Goal: Transaction & Acquisition: Purchase product/service

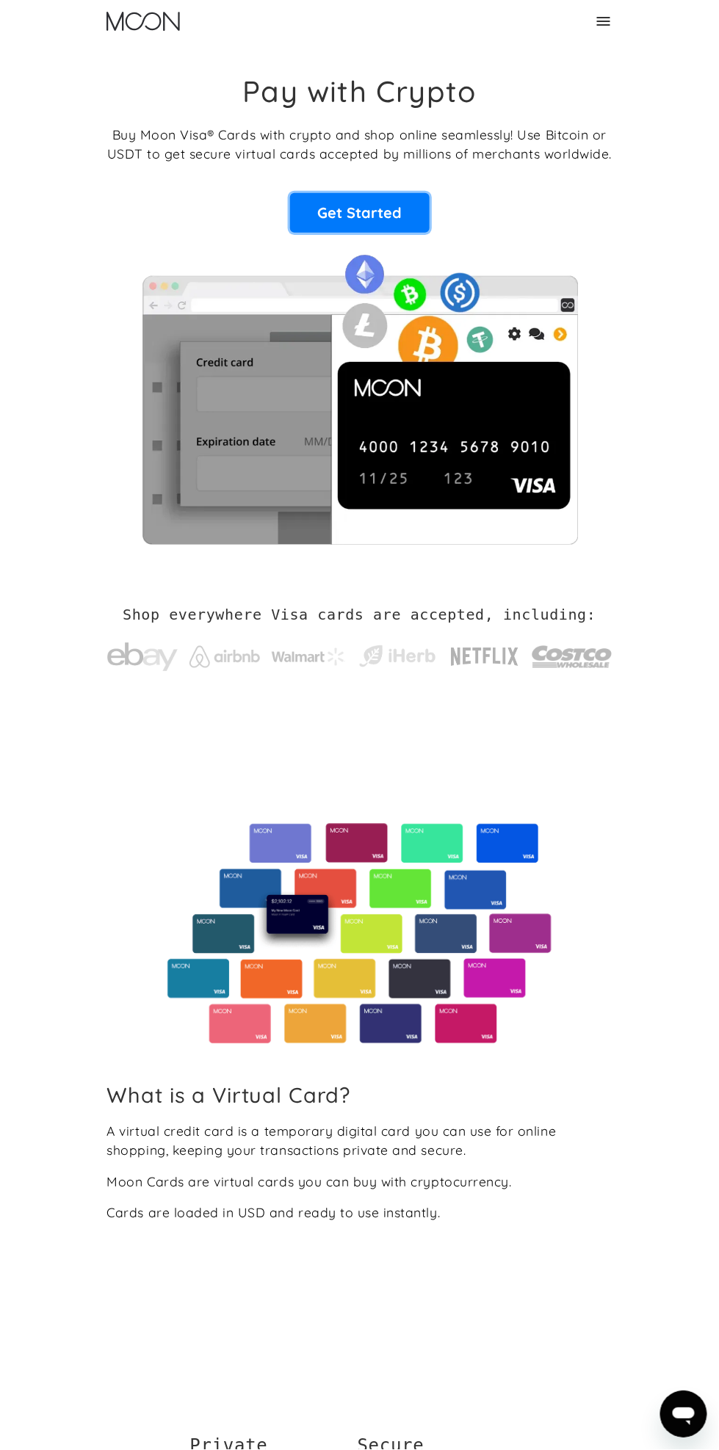
click at [381, 228] on link "Get Started" at bounding box center [359, 213] width 139 height 40
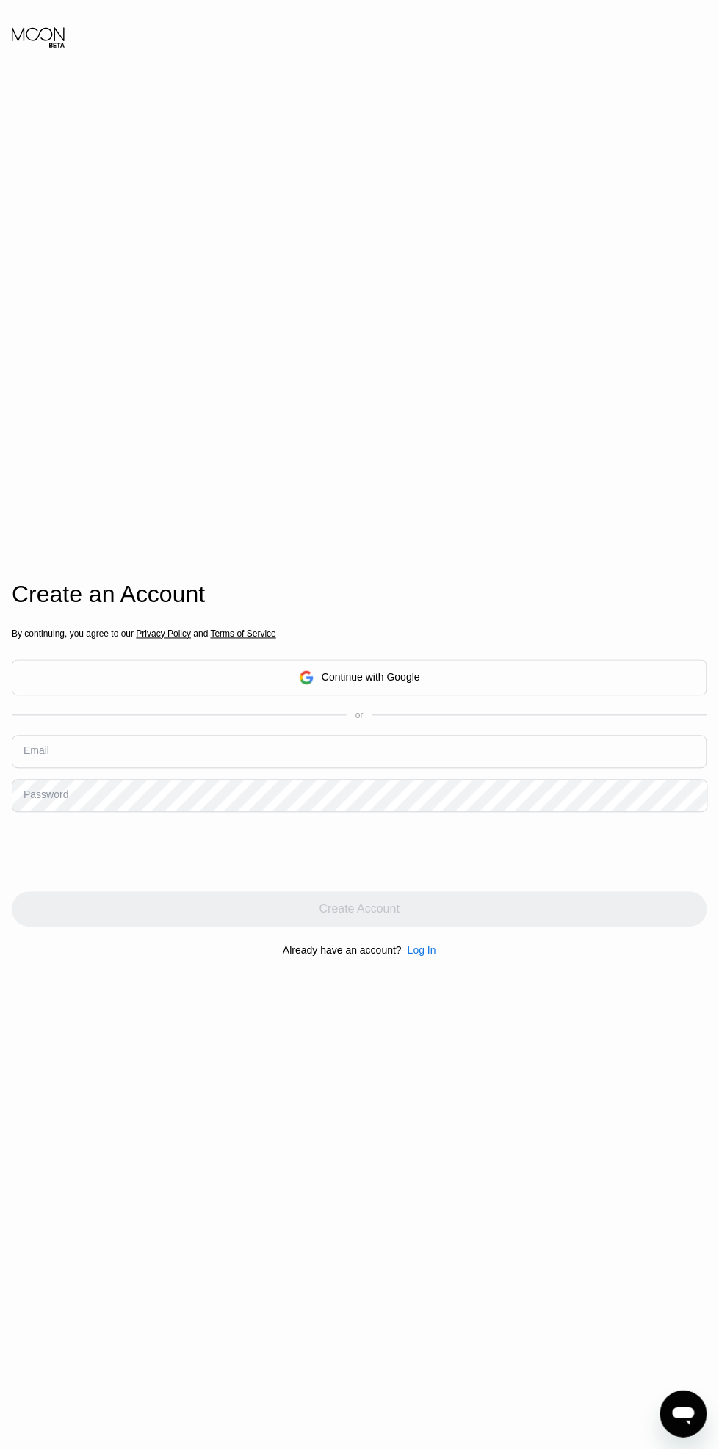
click at [545, 769] on input "text" at bounding box center [359, 752] width 695 height 33
type input "[EMAIL_ADDRESS][DOMAIN_NAME]"
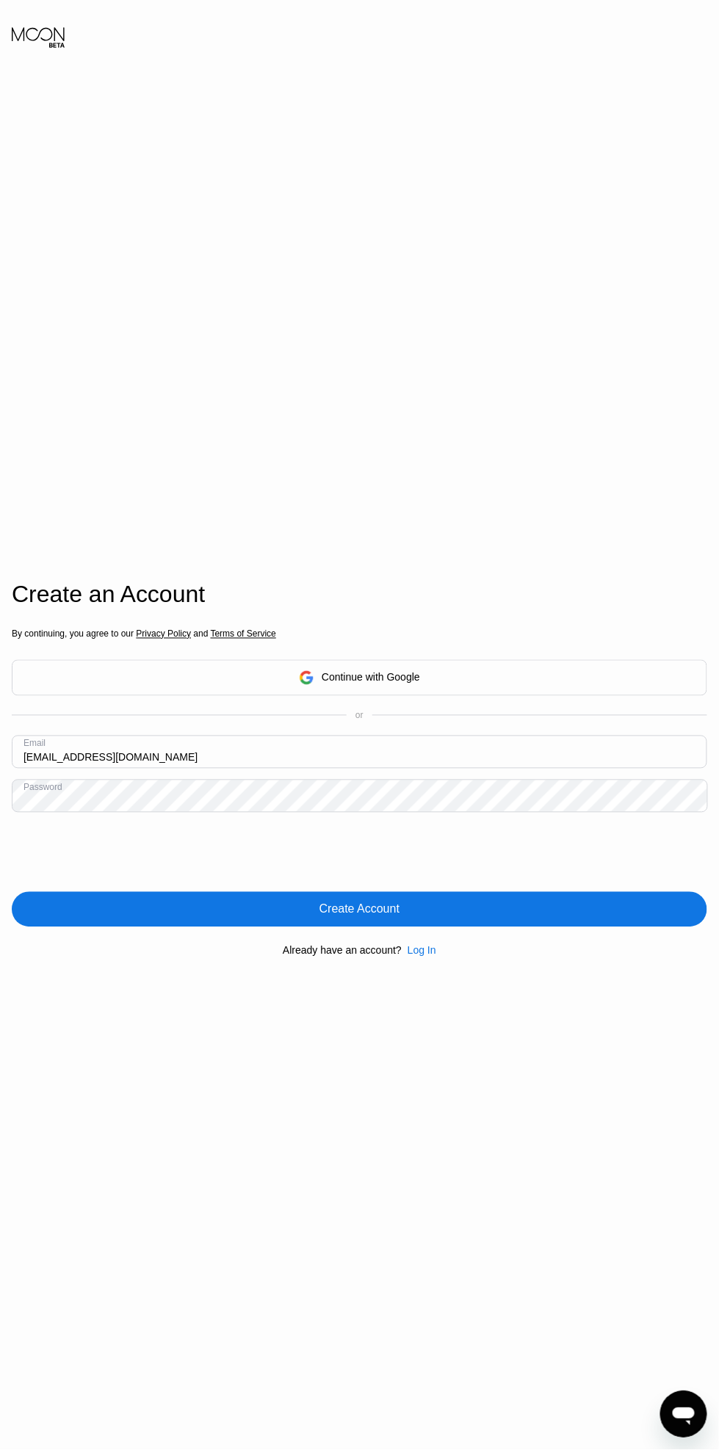
click at [637, 927] on div "Create Account" at bounding box center [359, 909] width 695 height 35
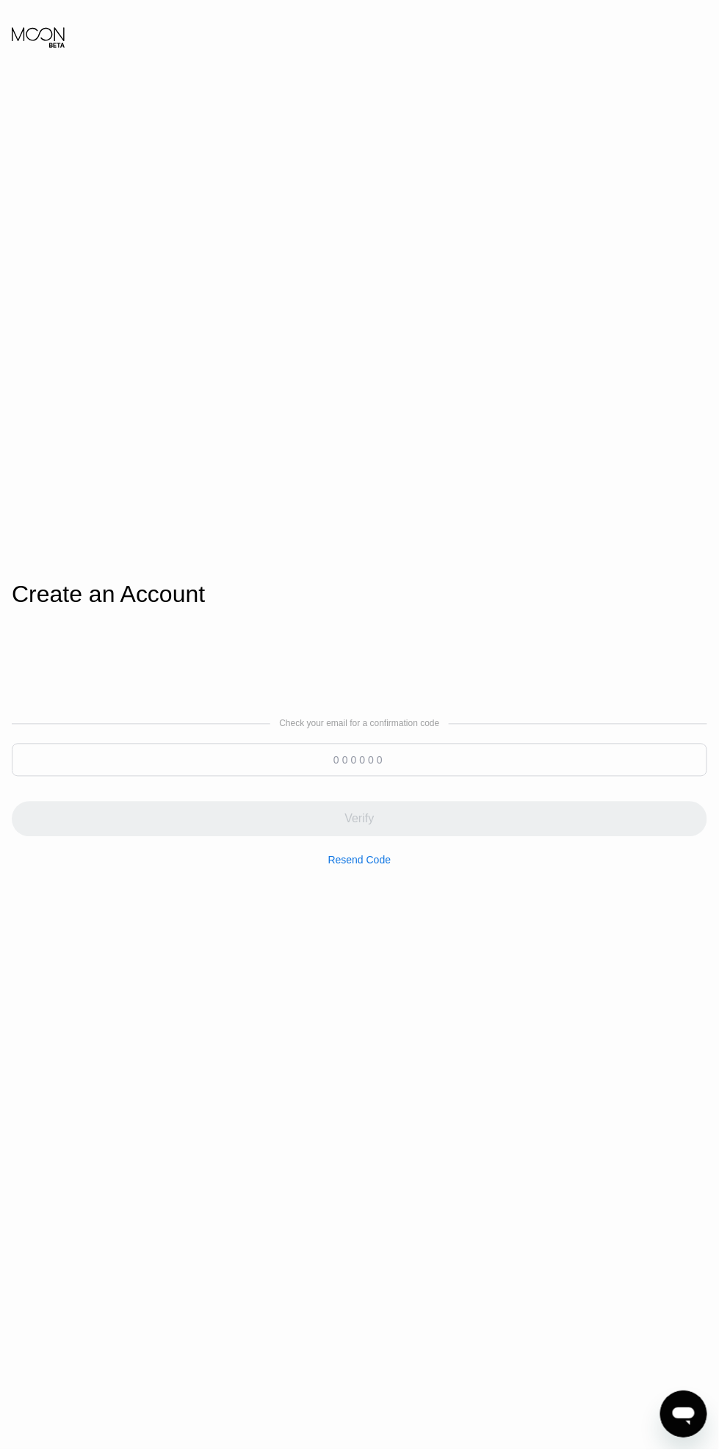
click at [181, 777] on input at bounding box center [359, 760] width 695 height 33
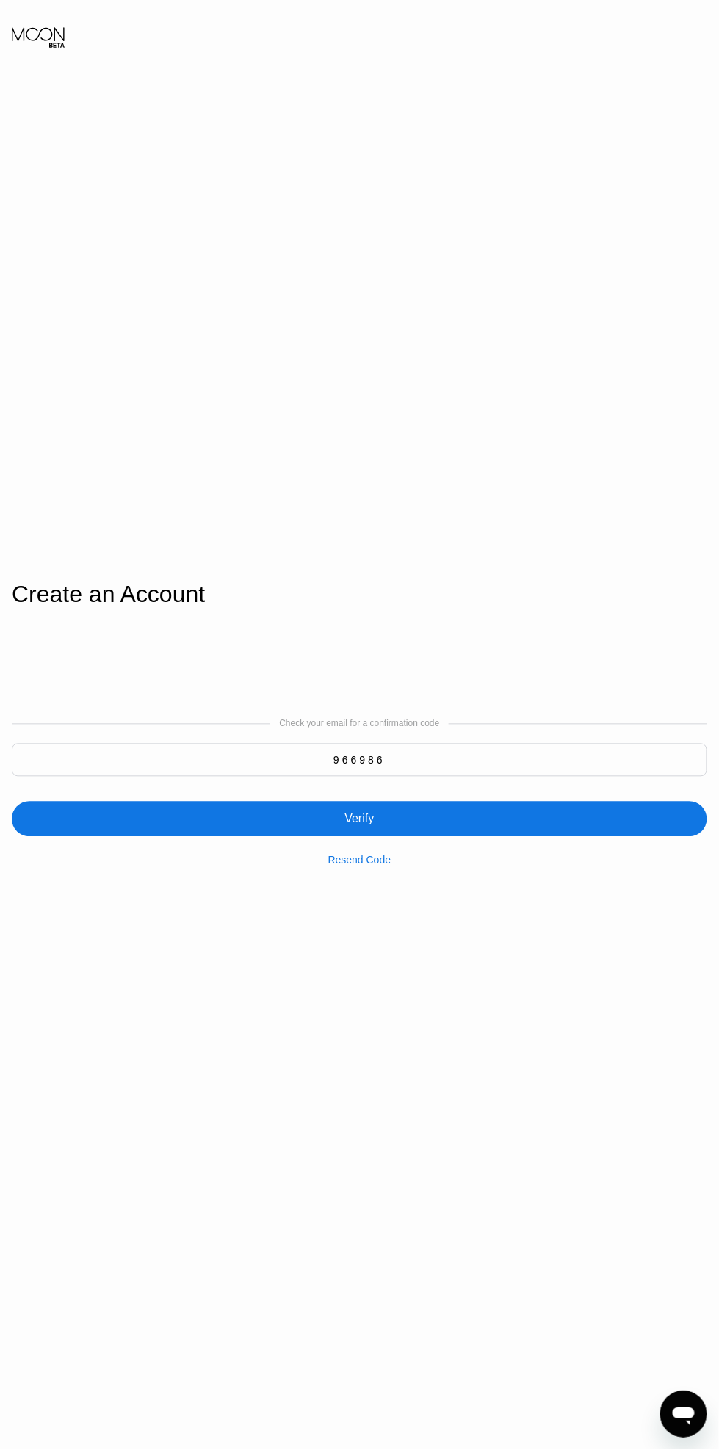
type input "966986"
click at [55, 837] on div "Verify" at bounding box center [359, 810] width 695 height 53
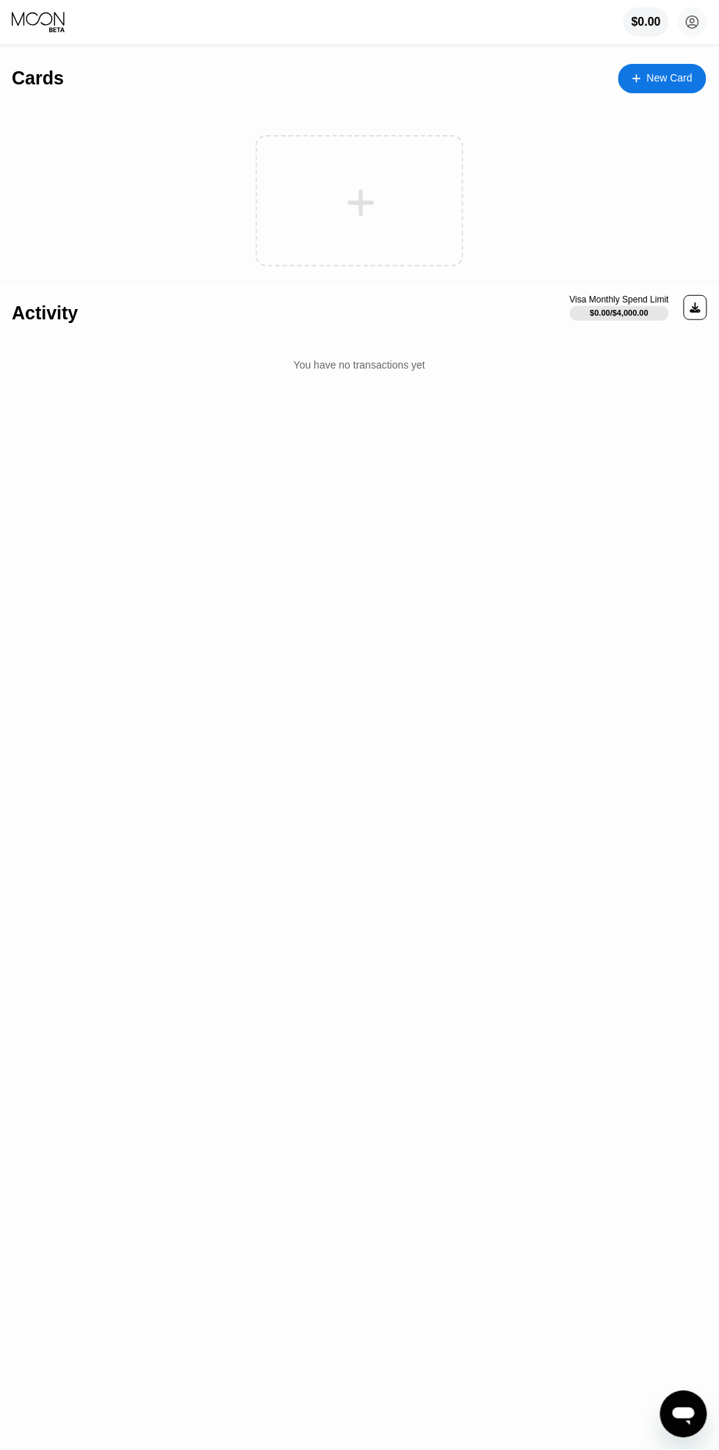
click at [356, 195] on icon at bounding box center [360, 202] width 29 height 33
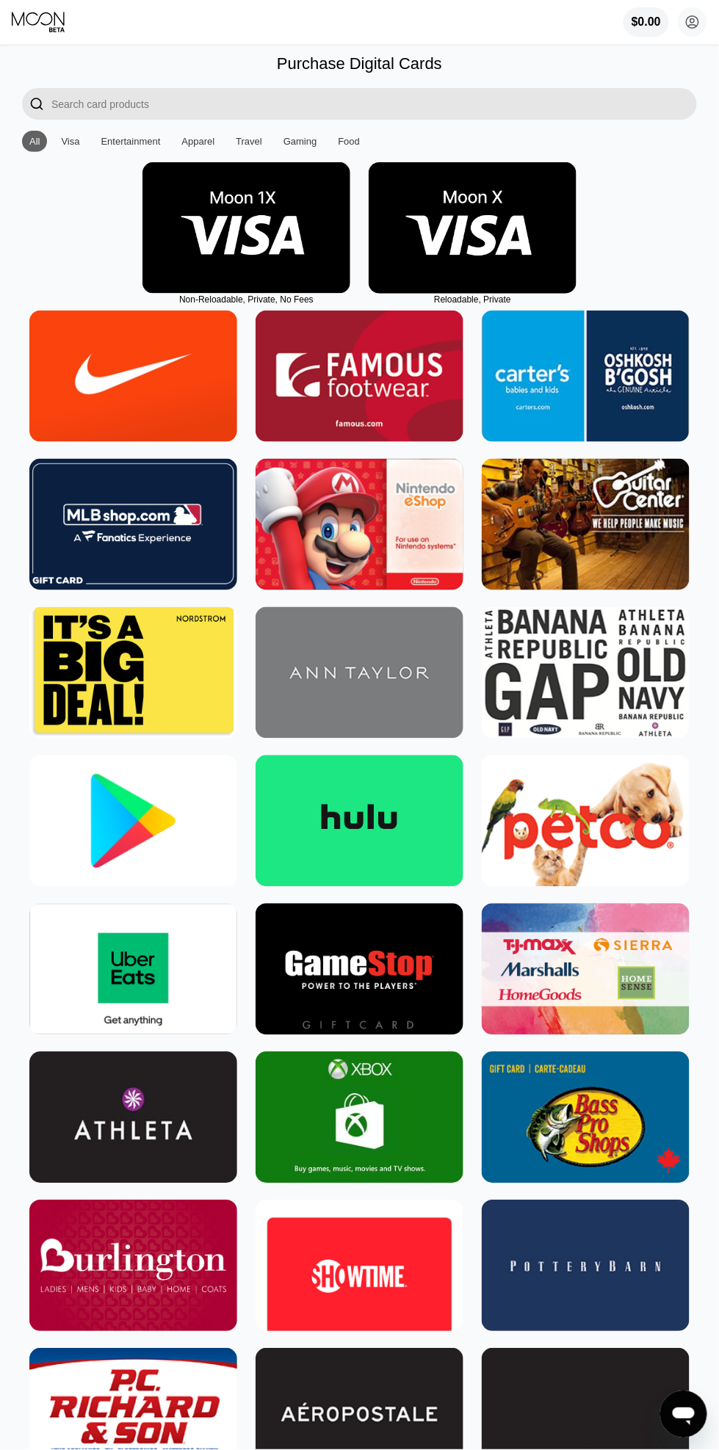
click at [200, 236] on img at bounding box center [246, 227] width 208 height 131
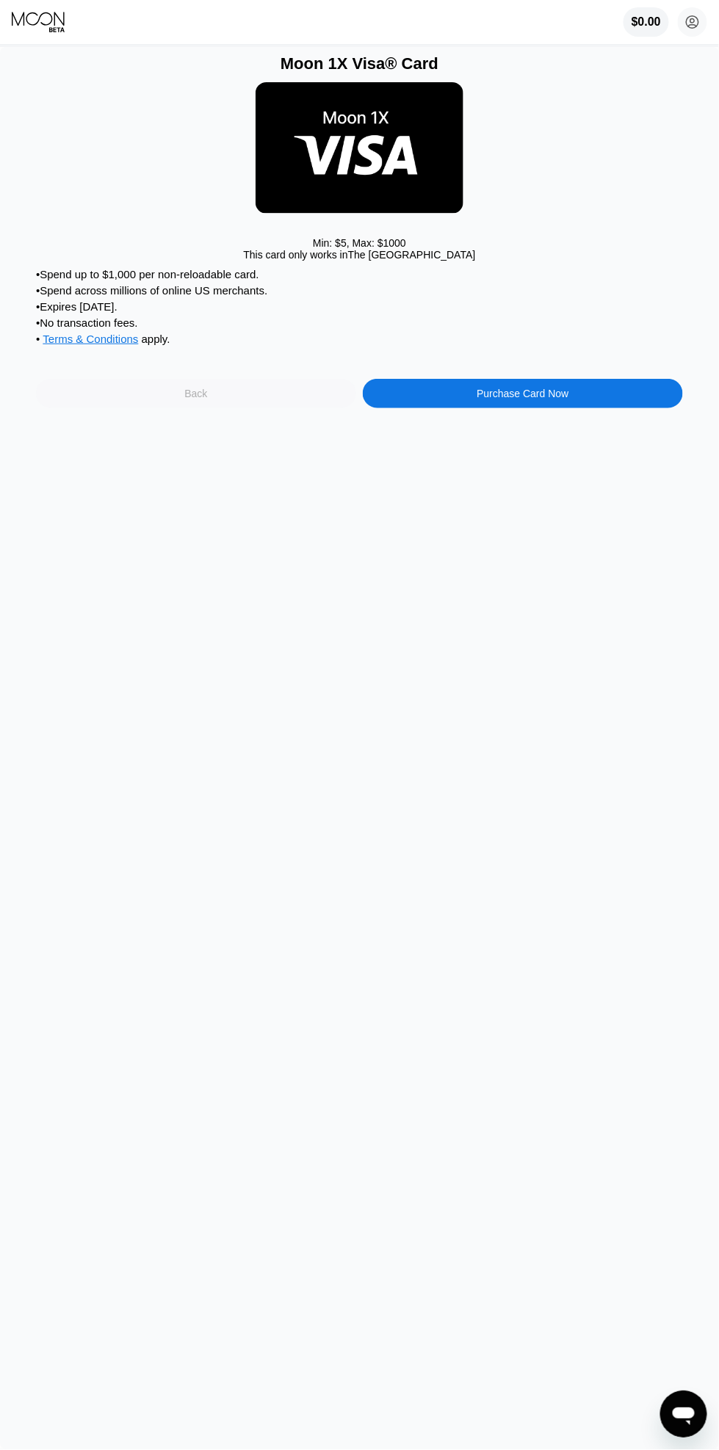
click at [120, 399] on div "Back" at bounding box center [196, 393] width 320 height 29
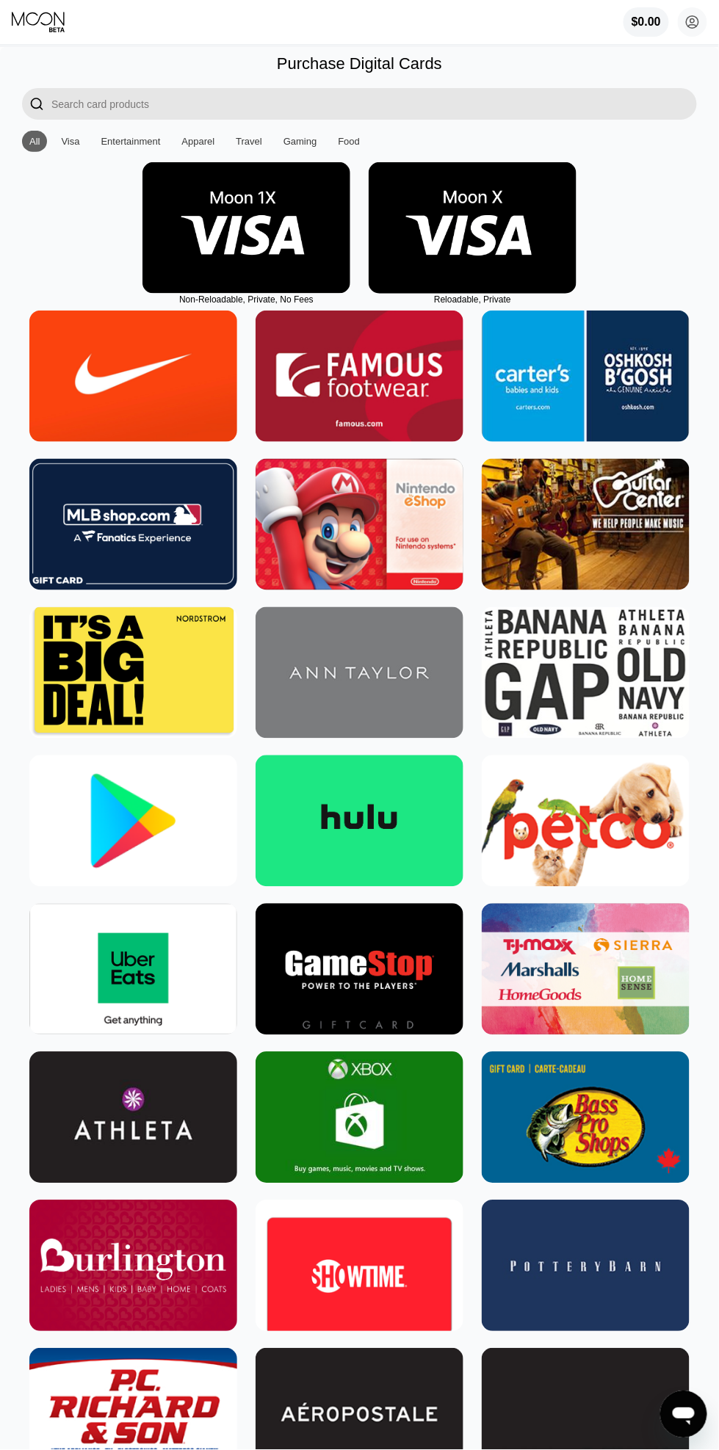
click at [441, 228] on img at bounding box center [472, 227] width 208 height 131
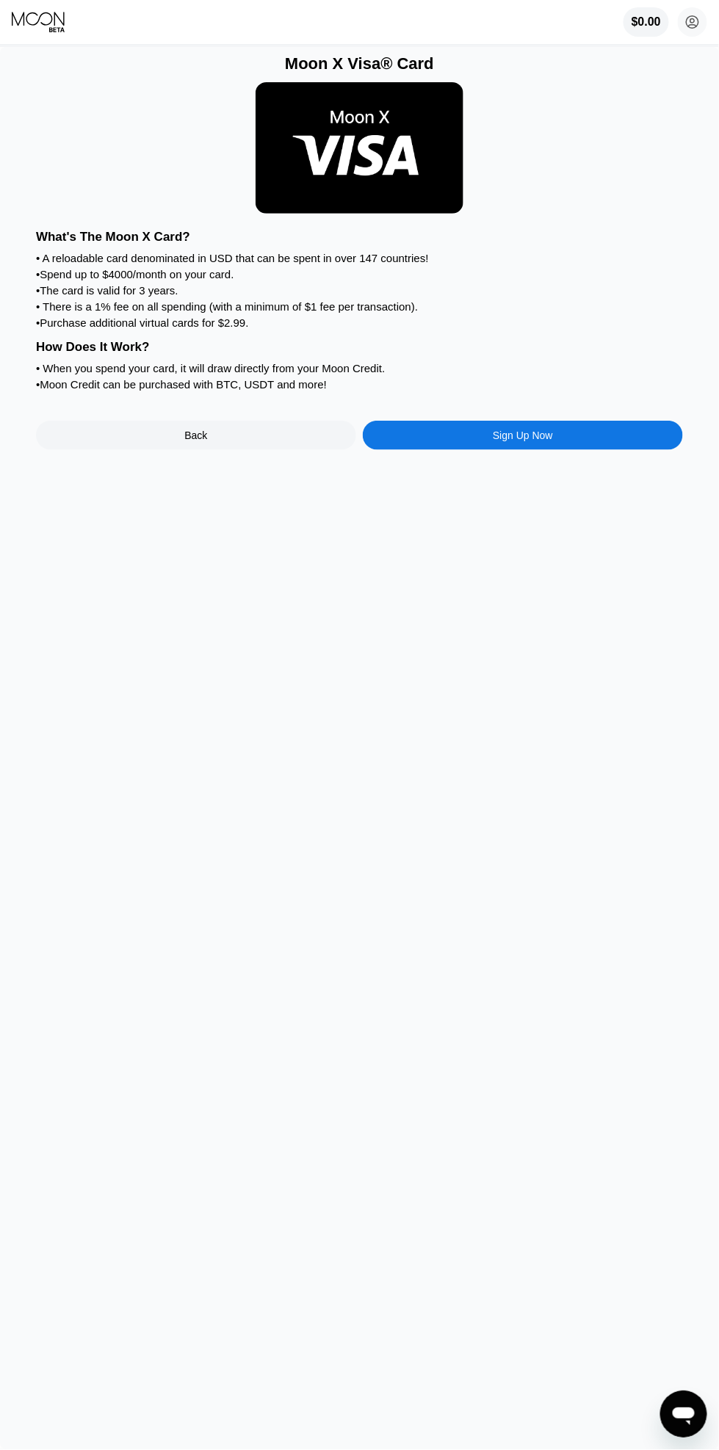
click at [125, 450] on div "Back" at bounding box center [196, 435] width 320 height 29
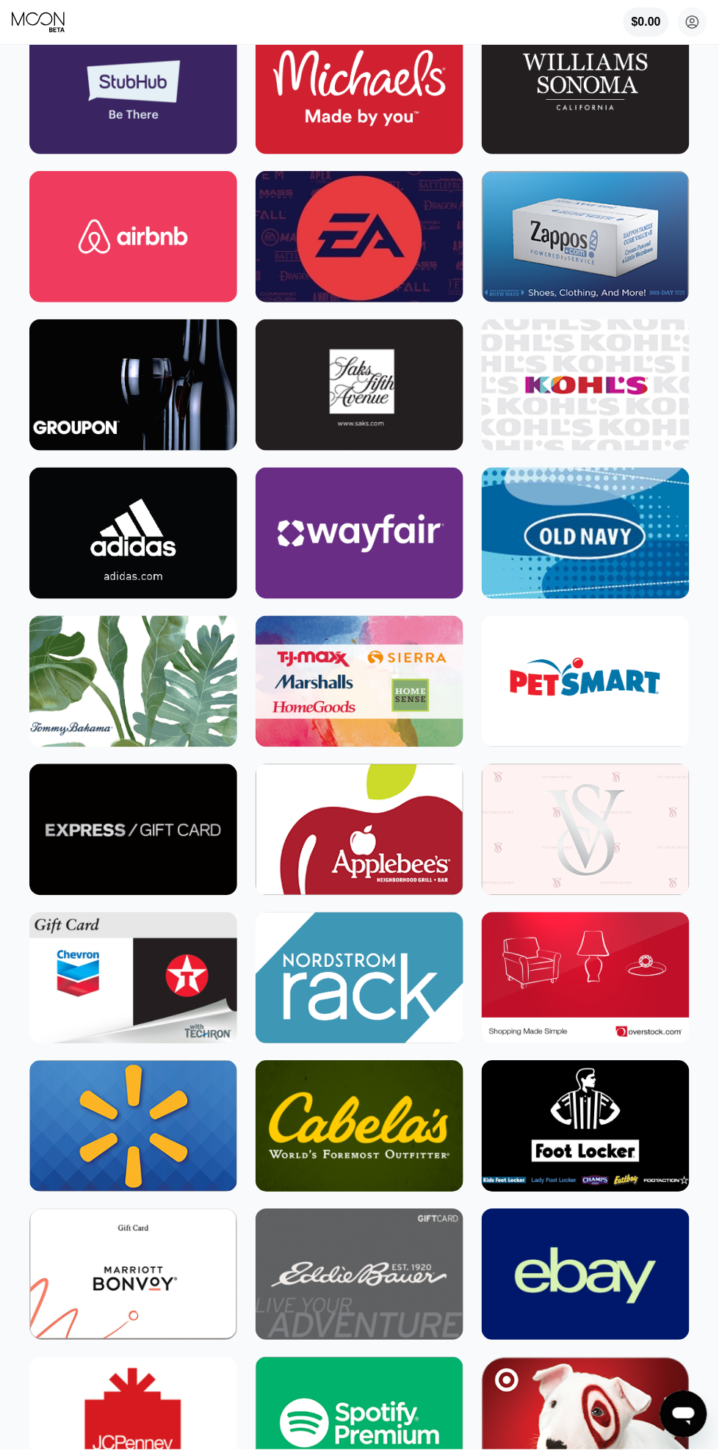
scroll to position [3282, 0]
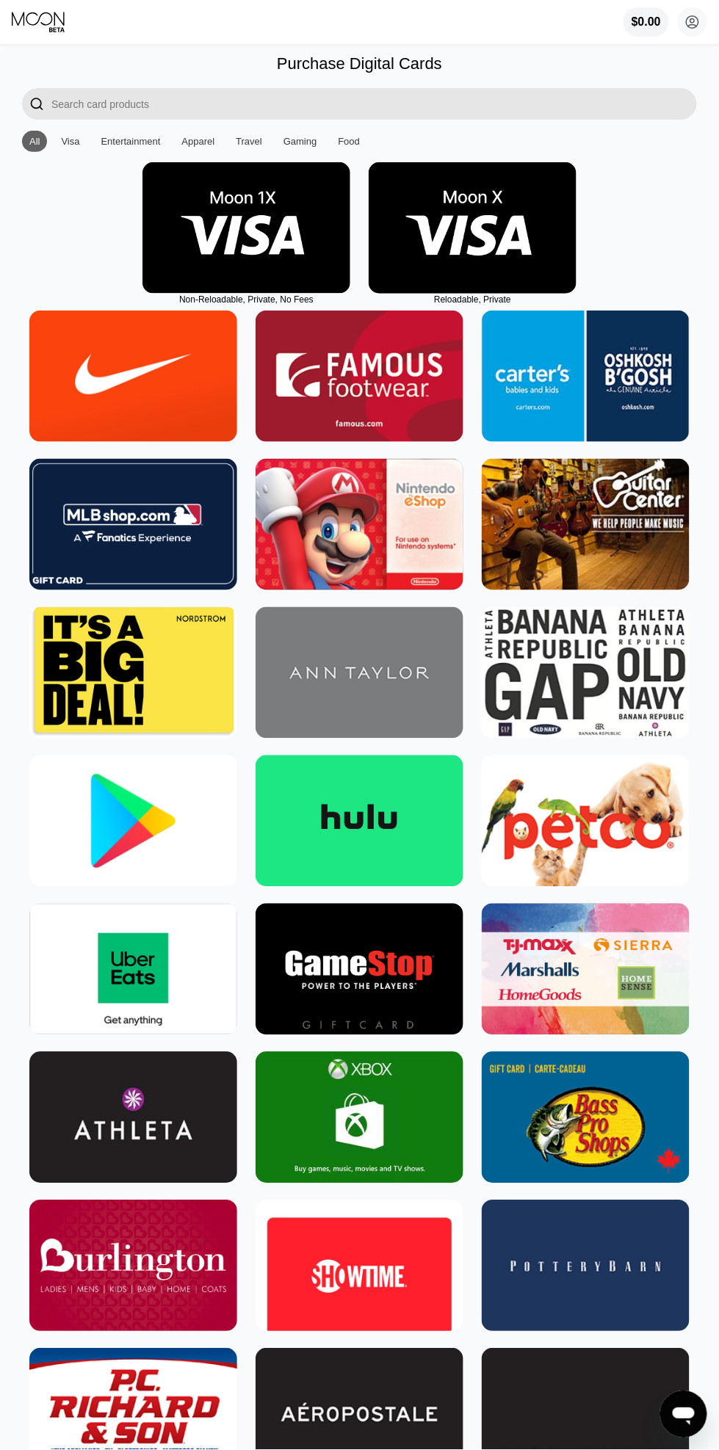
click at [214, 175] on img at bounding box center [246, 227] width 208 height 131
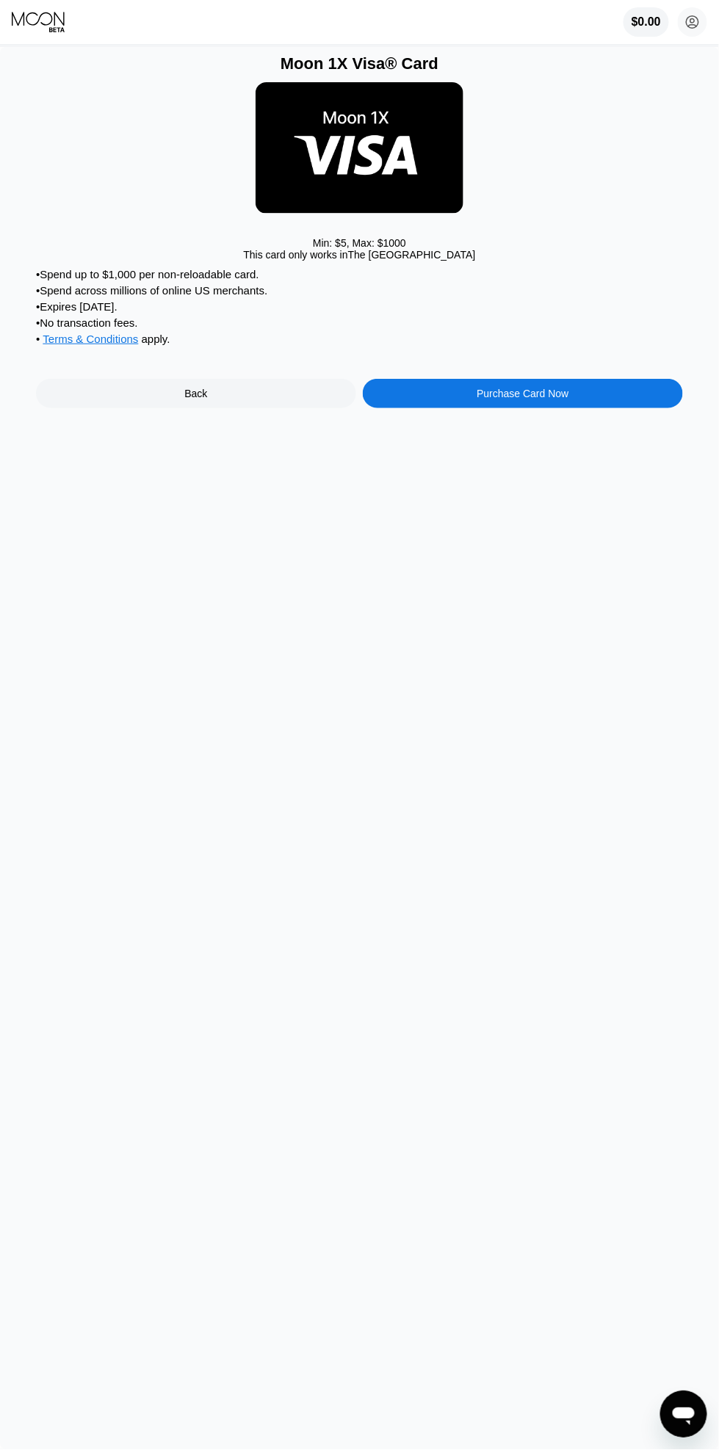
click at [457, 408] on div "Purchase Card Now" at bounding box center [523, 393] width 320 height 29
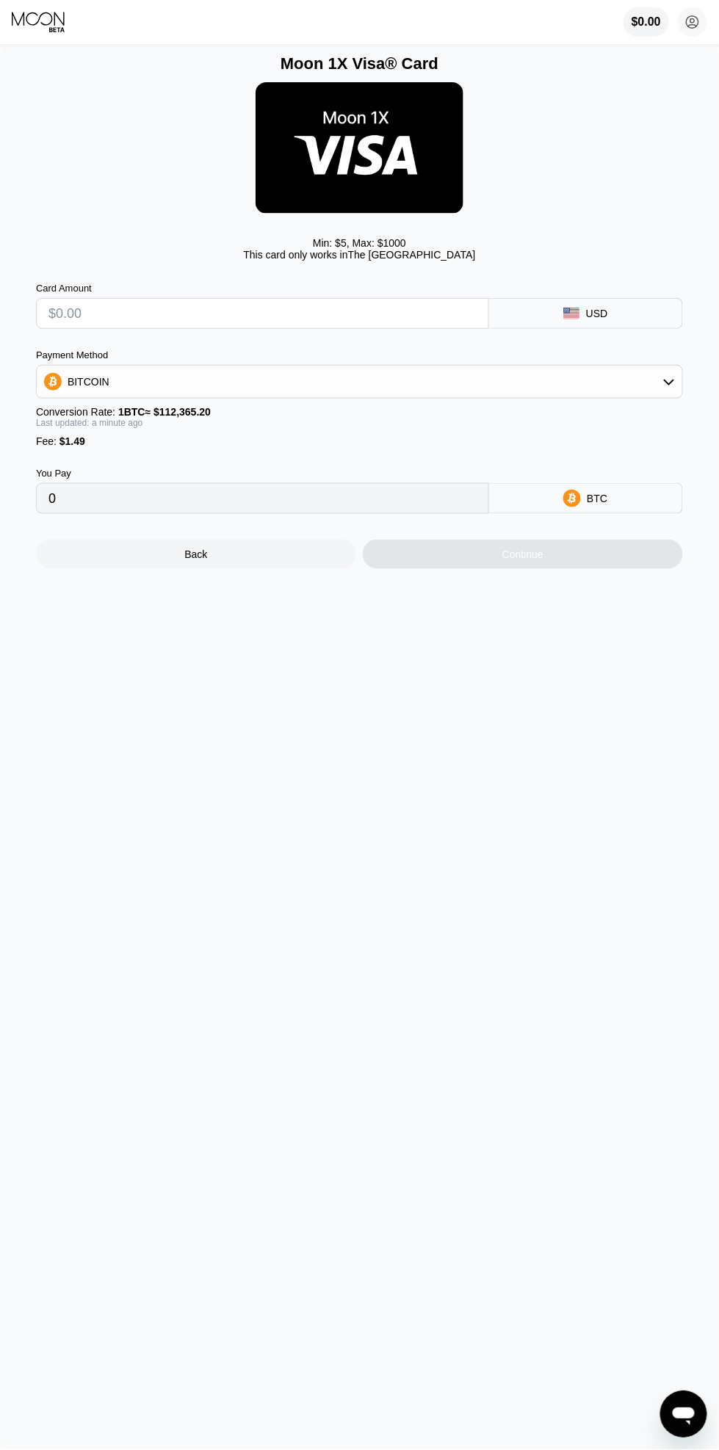
click at [484, 396] on div "BITCOIN" at bounding box center [359, 381] width 645 height 29
click at [399, 469] on div "USDT on TRON" at bounding box center [359, 454] width 638 height 29
type input "0.00"
click at [413, 327] on input "text" at bounding box center [262, 313] width 428 height 29
type input "$5"
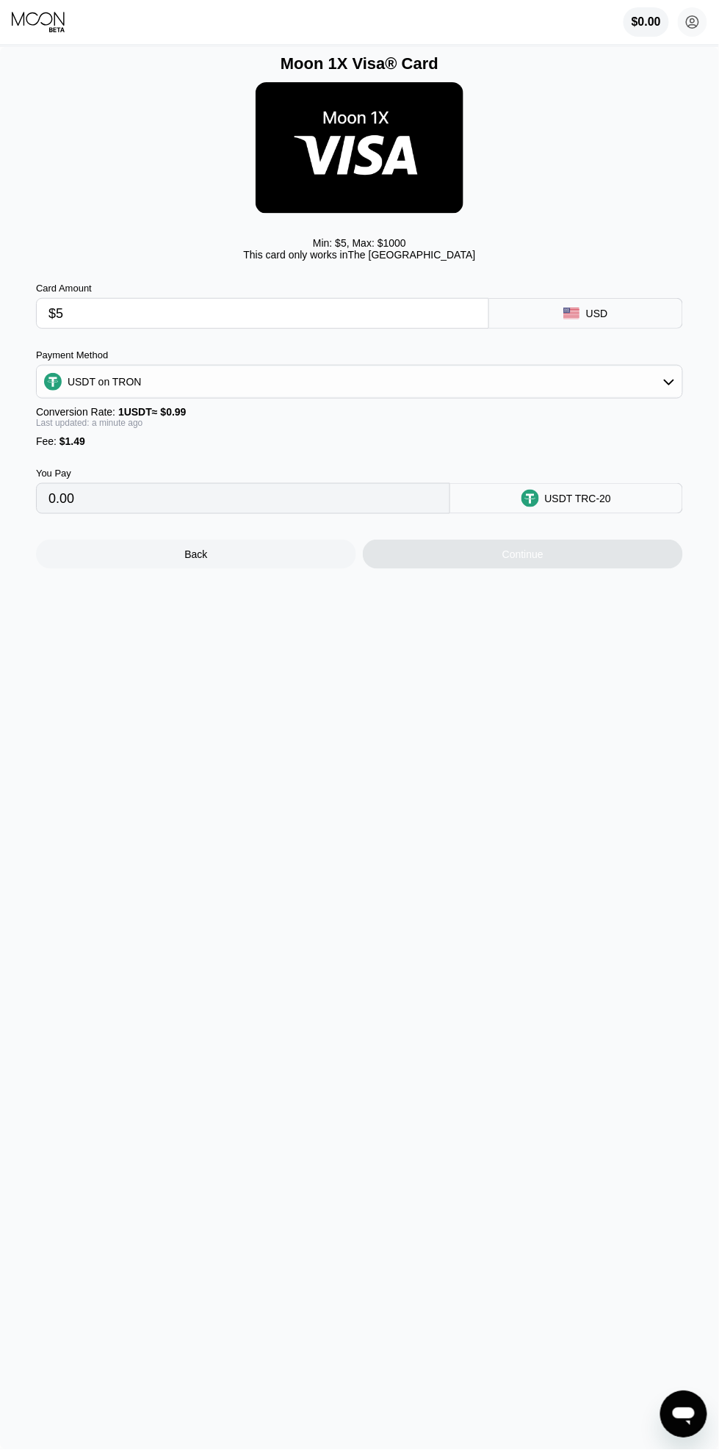
type input "6.56"
click at [601, 567] on div "Continue" at bounding box center [523, 554] width 320 height 29
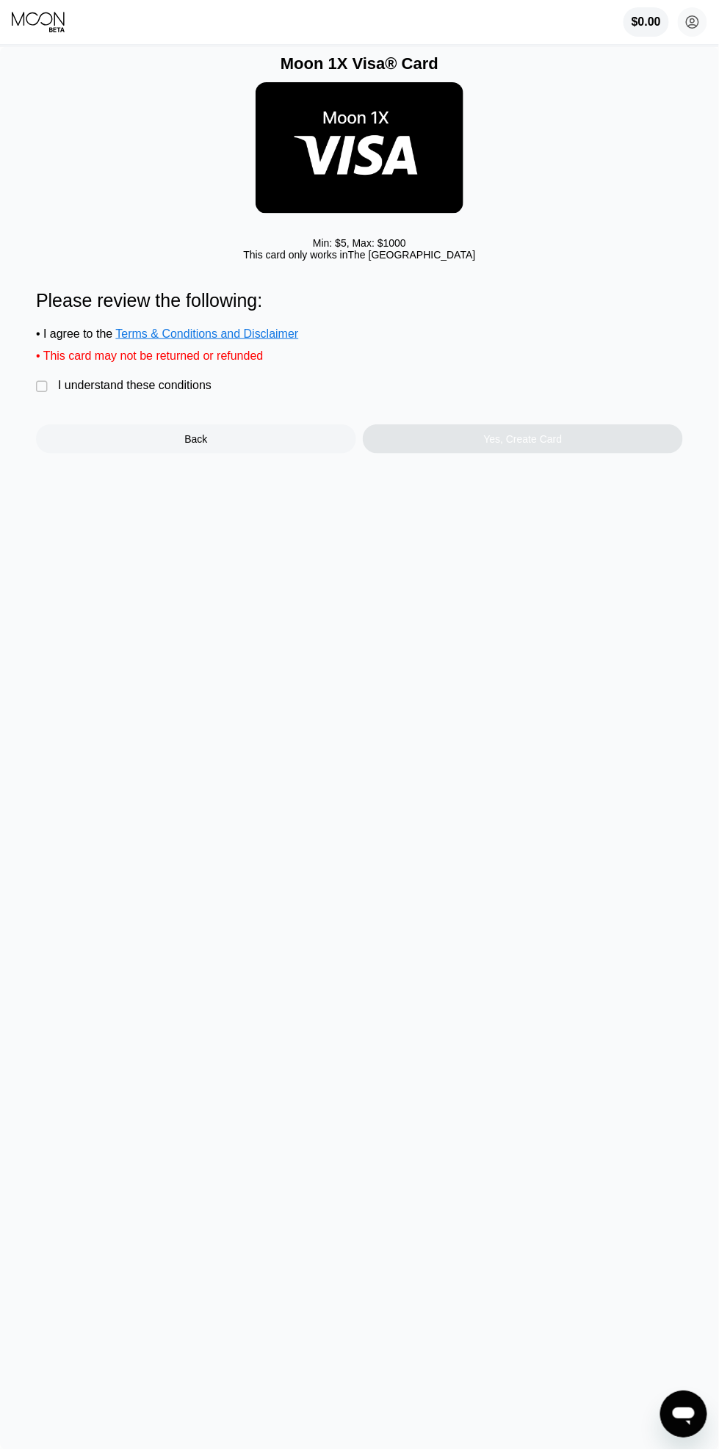
click at [64, 394] on div " I understand these conditions" at bounding box center [127, 386] width 183 height 15
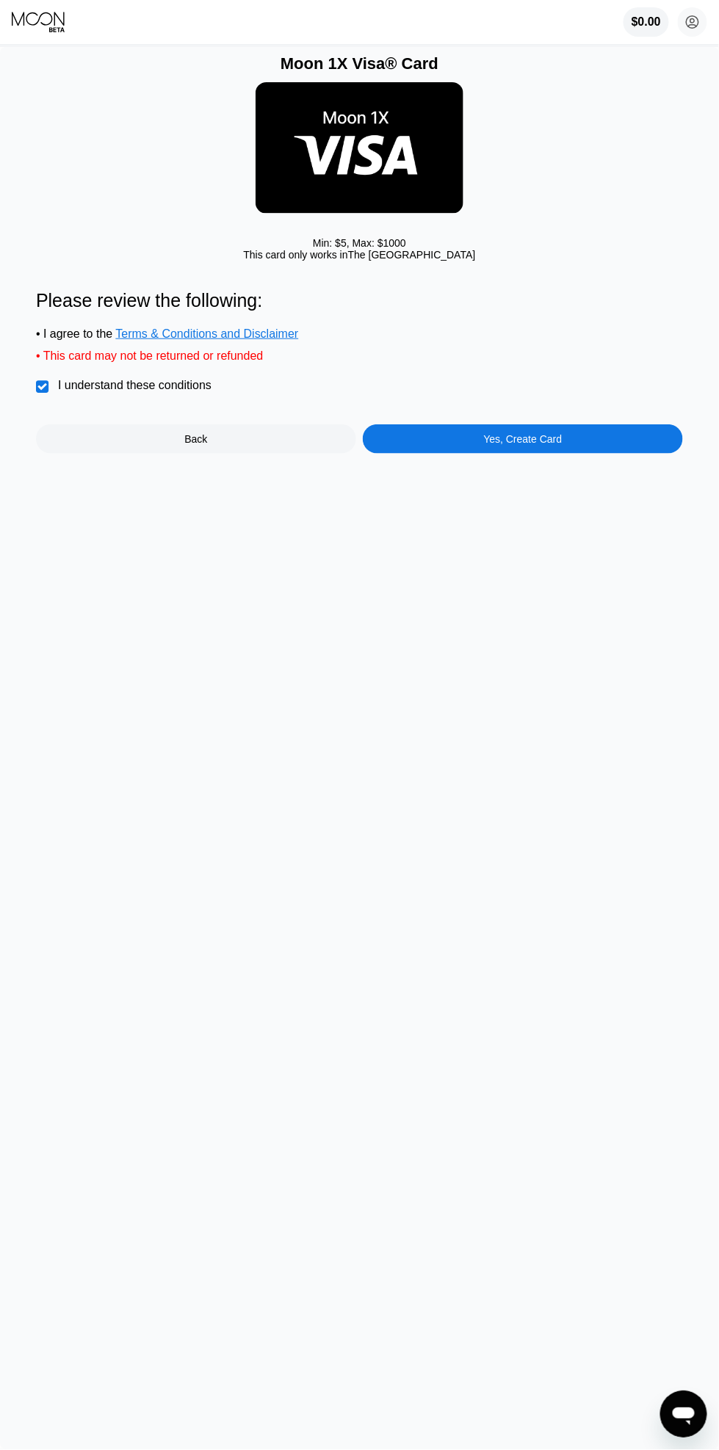
click at [655, 454] on div "Yes, Create Card" at bounding box center [523, 438] width 320 height 29
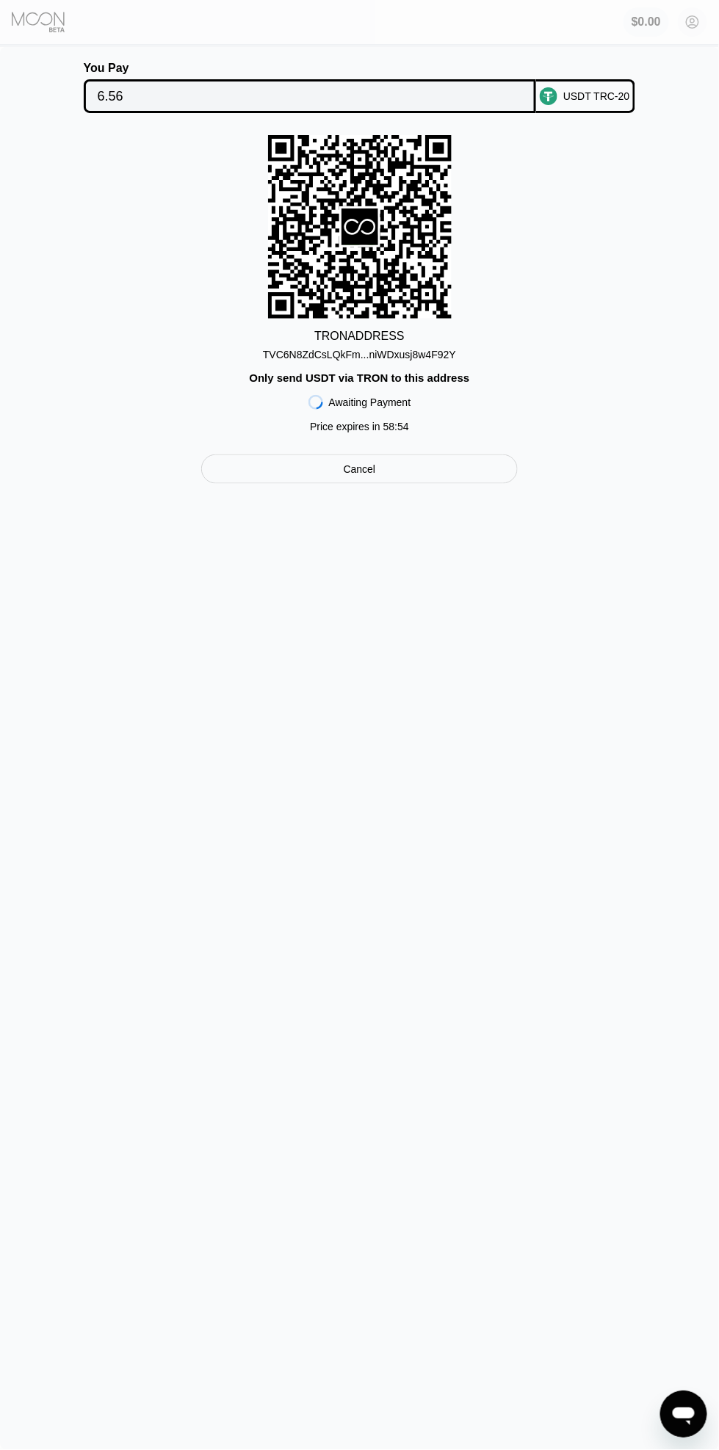
click at [611, 79] on div "You Pay 6.56 USDT TRC-20" at bounding box center [359, 87] width 647 height 51
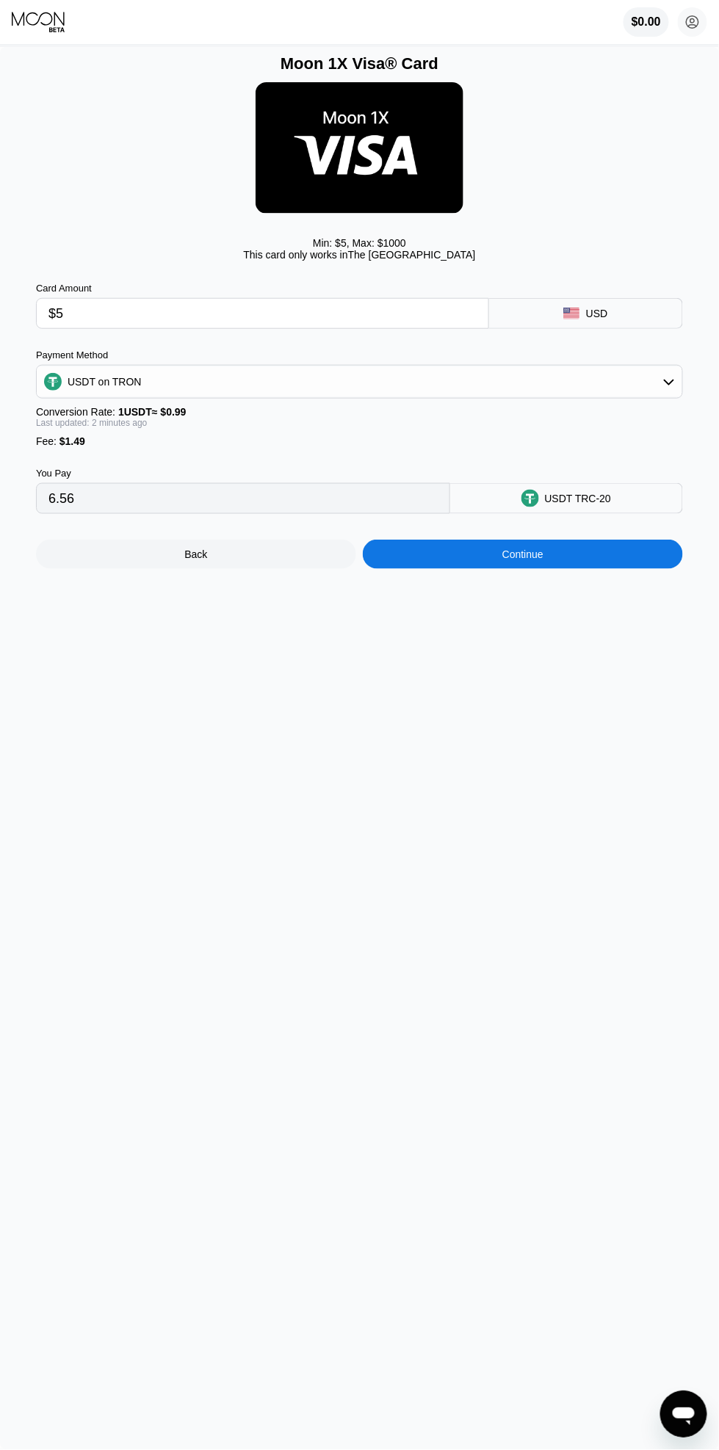
click at [578, 750] on div "Moon 1X Visa® Card Min: $ 5 , Max: $ 1000 This card only works in The United St…" at bounding box center [359, 748] width 719 height 1403
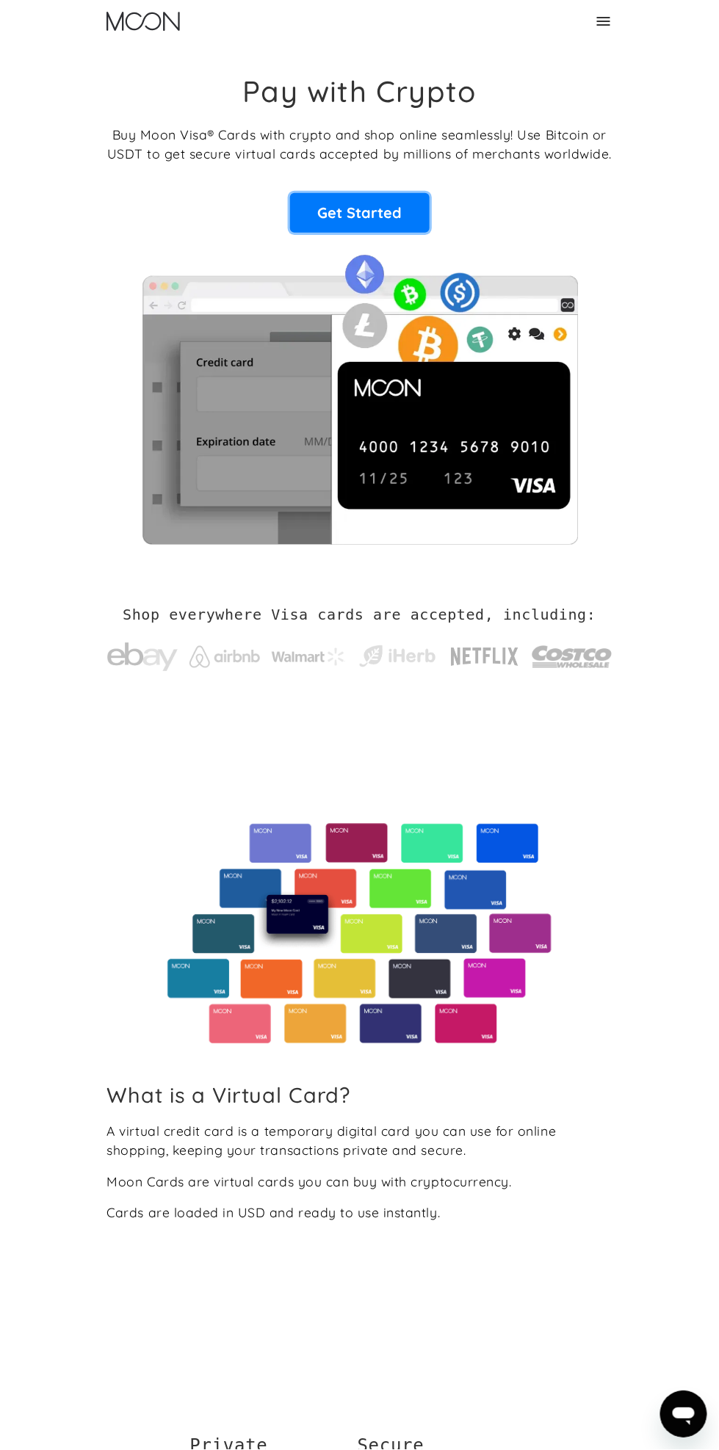
click at [397, 208] on link "Get Started" at bounding box center [359, 213] width 139 height 40
click at [635, 15] on div "Home About About Moon Careers Founder's Letter For Business Business Moon APIs …" at bounding box center [359, 21] width 719 height 43
click at [602, 29] on icon at bounding box center [604, 21] width 18 height 18
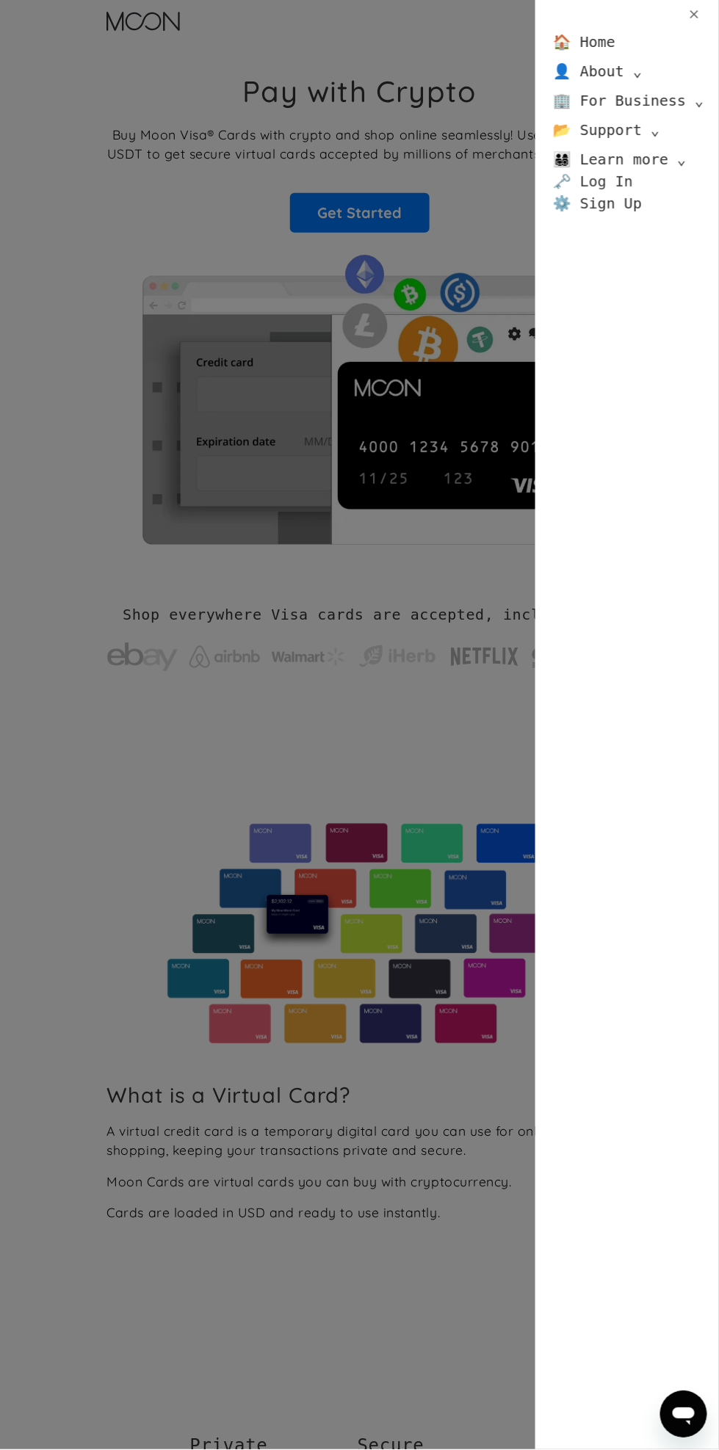
click at [627, 183] on link "🗝️ Log In" at bounding box center [593, 181] width 80 height 22
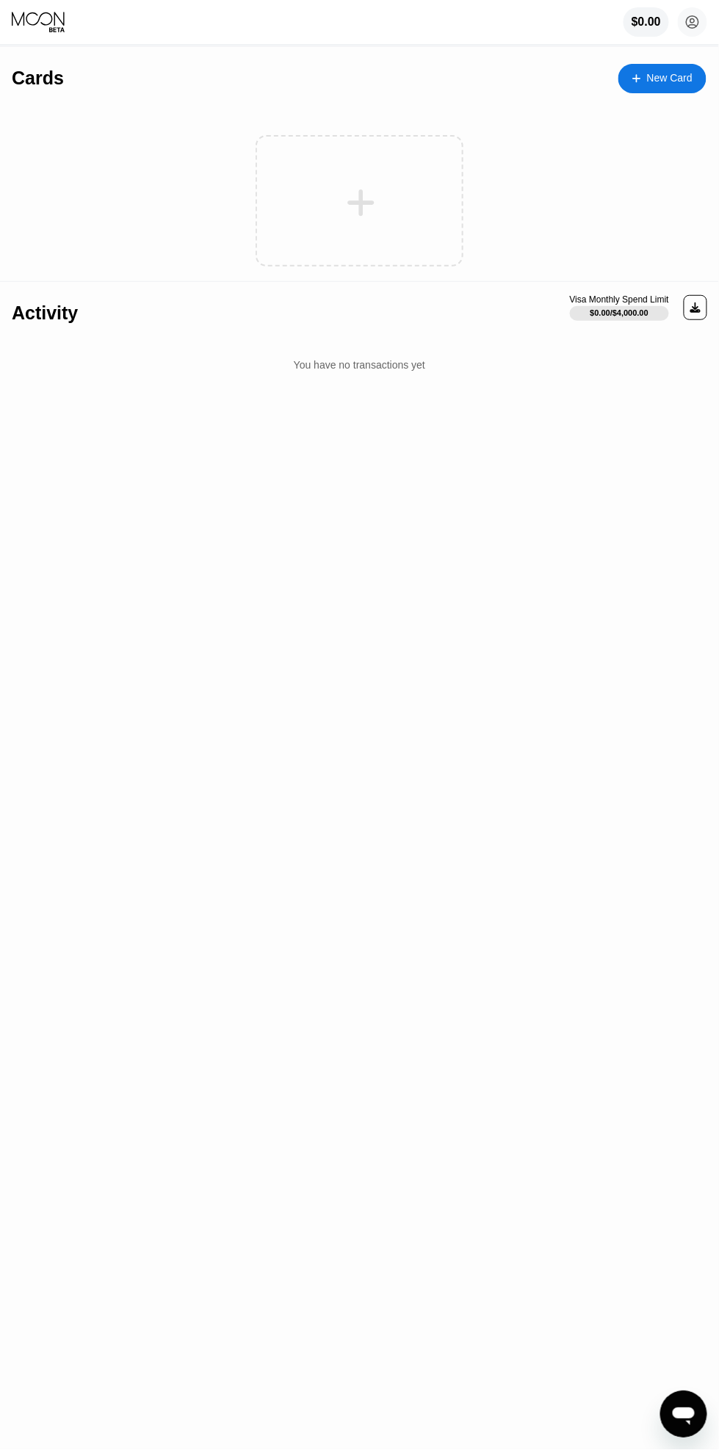
click at [351, 192] on icon at bounding box center [360, 202] width 29 height 33
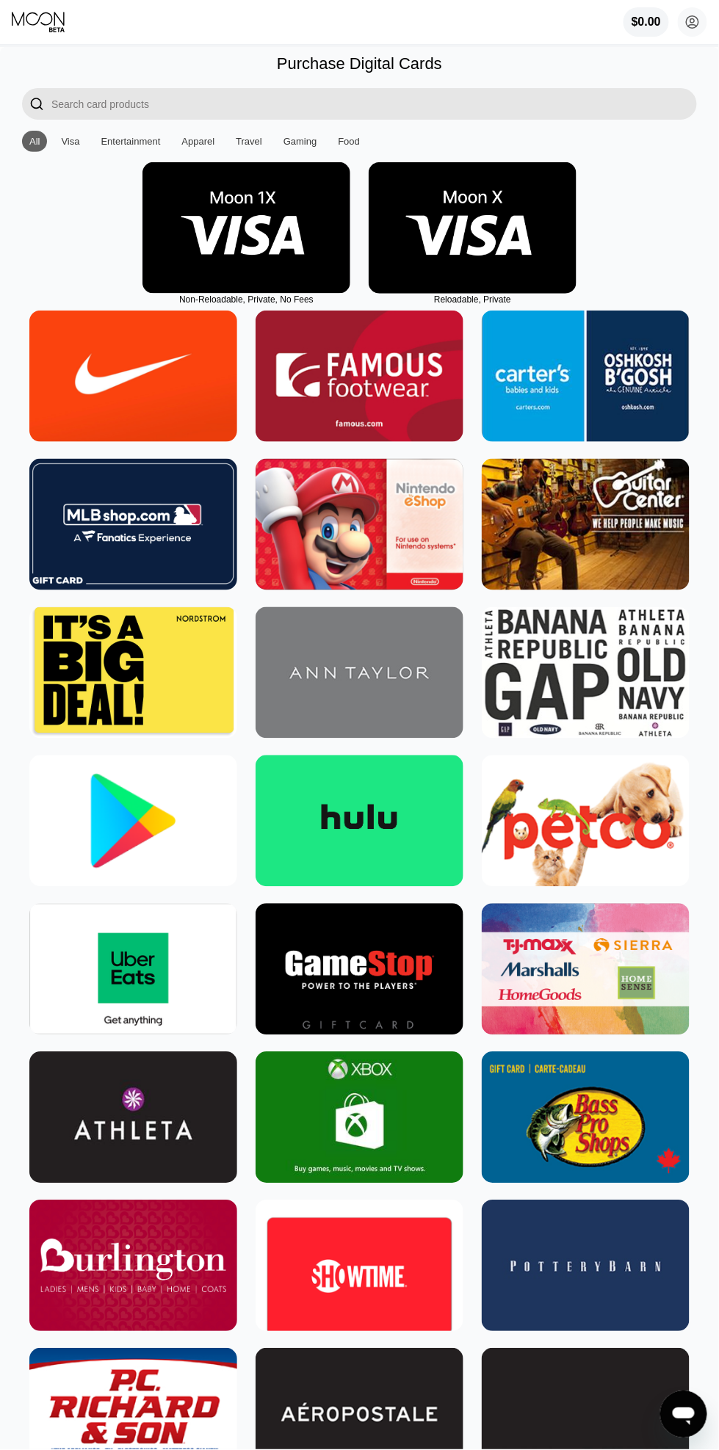
click at [484, 214] on img at bounding box center [472, 227] width 208 height 131
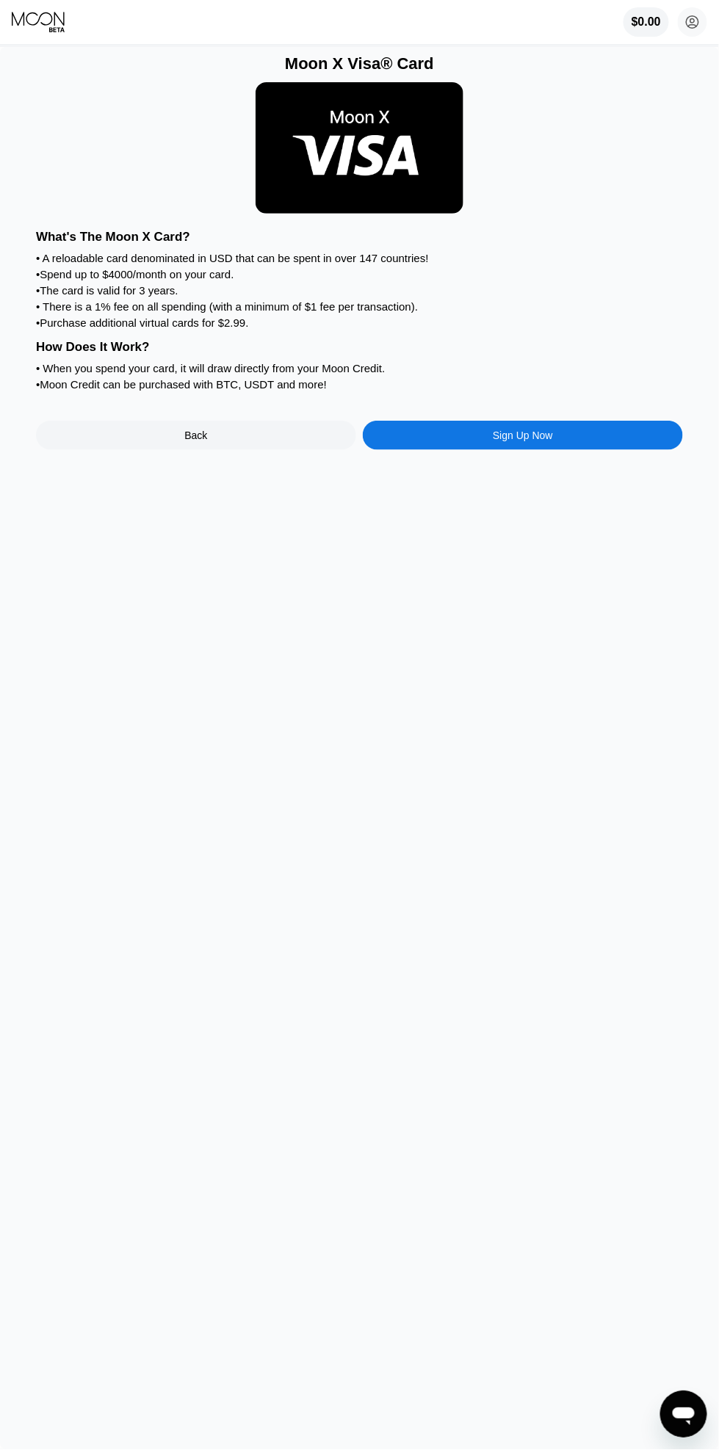
click at [663, 450] on div "Sign Up Now" at bounding box center [523, 435] width 320 height 29
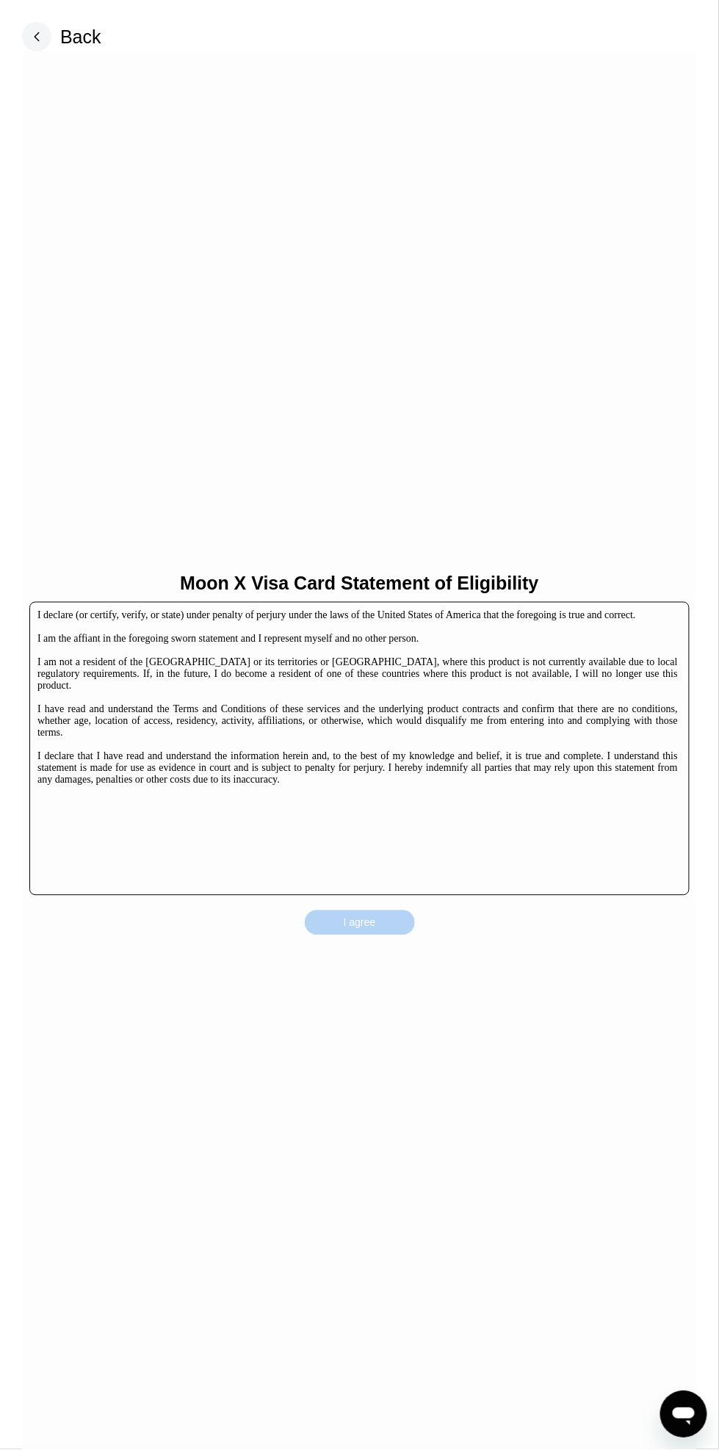
click at [391, 910] on div "I agree" at bounding box center [360, 922] width 110 height 25
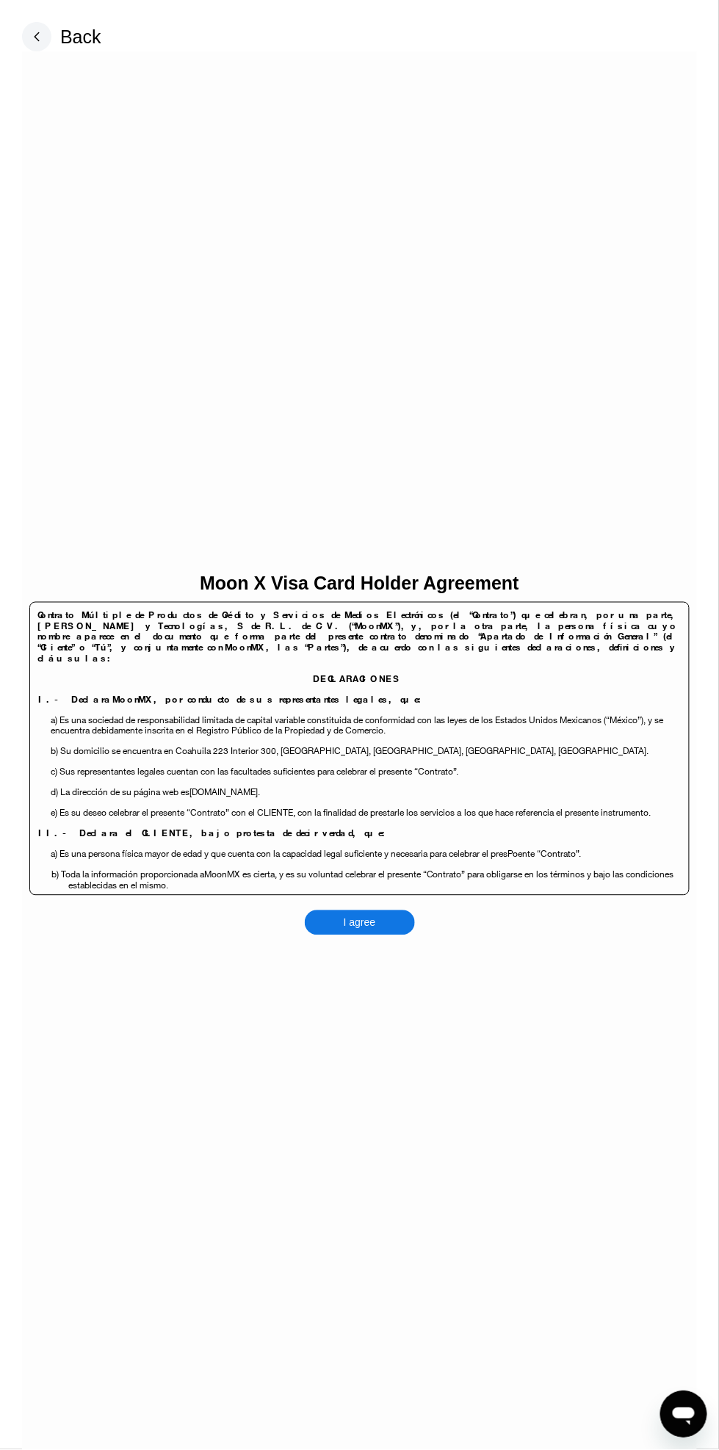
click at [382, 915] on div "I agree" at bounding box center [360, 922] width 110 height 25
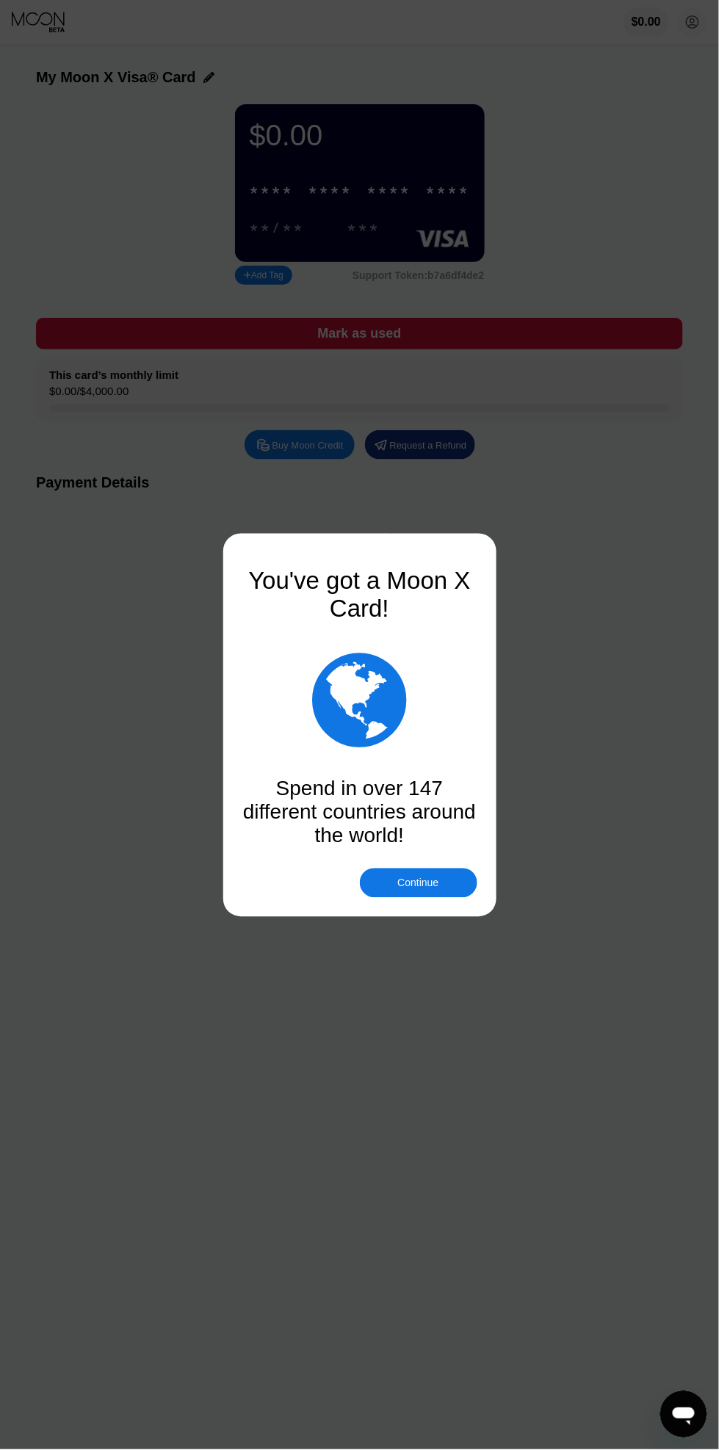
click at [454, 894] on div "Continue" at bounding box center [418, 882] width 117 height 29
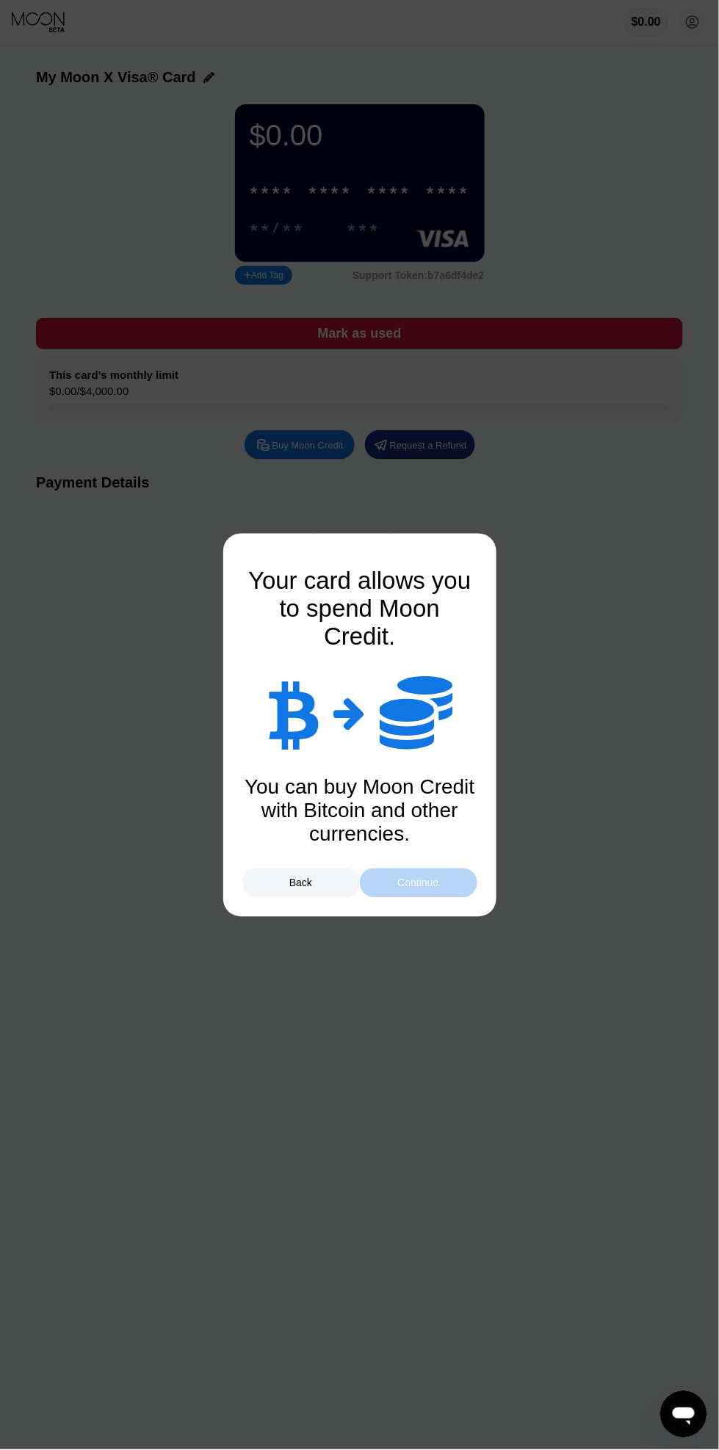
click at [461, 885] on div "Continue" at bounding box center [418, 882] width 117 height 29
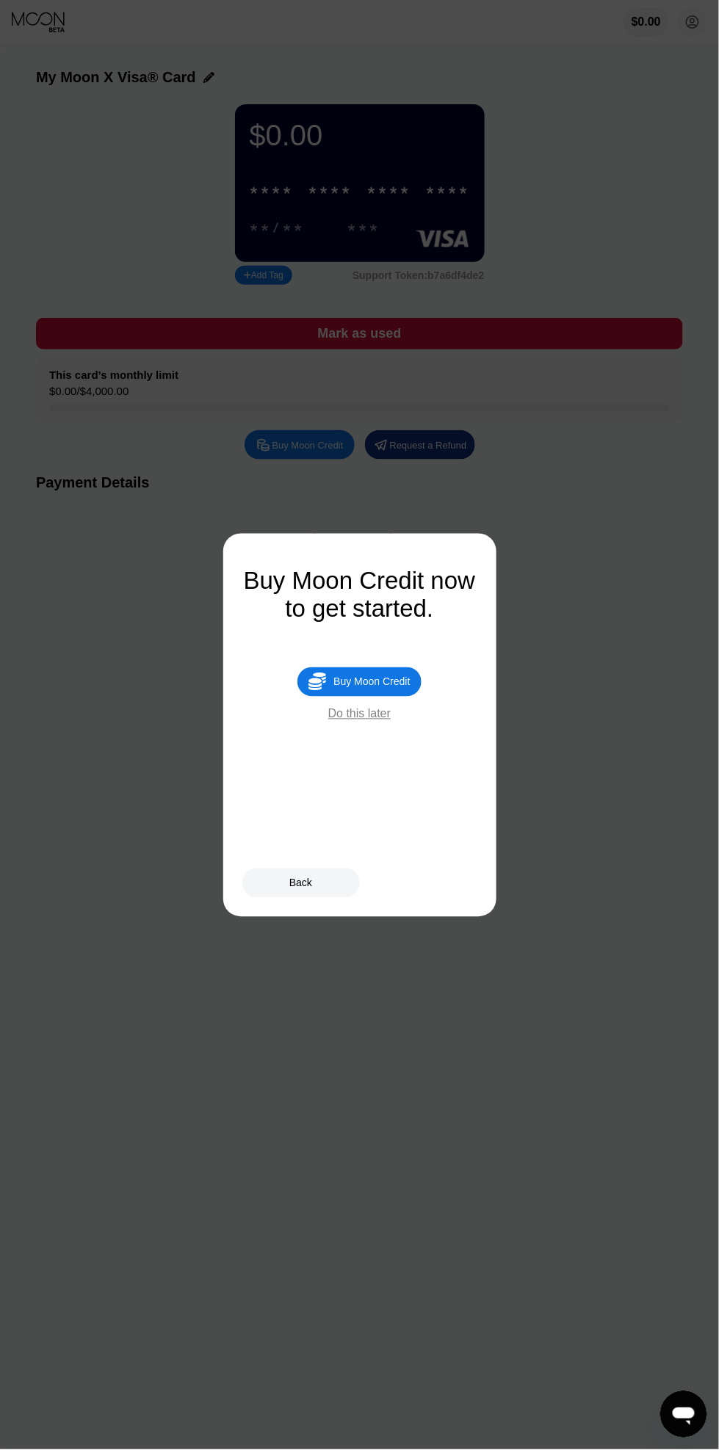
click at [376, 685] on div "Buy Moon Credit" at bounding box center [371, 682] width 76 height 12
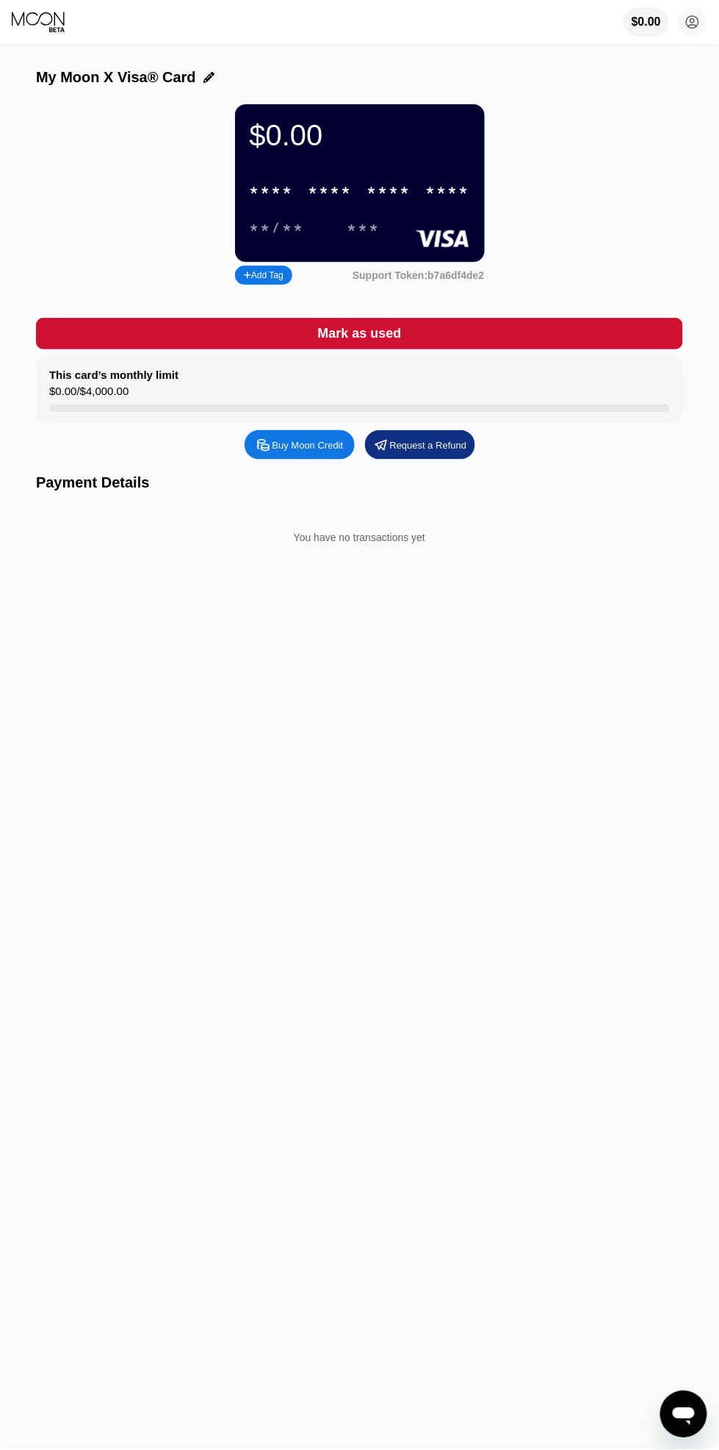
type input "0"
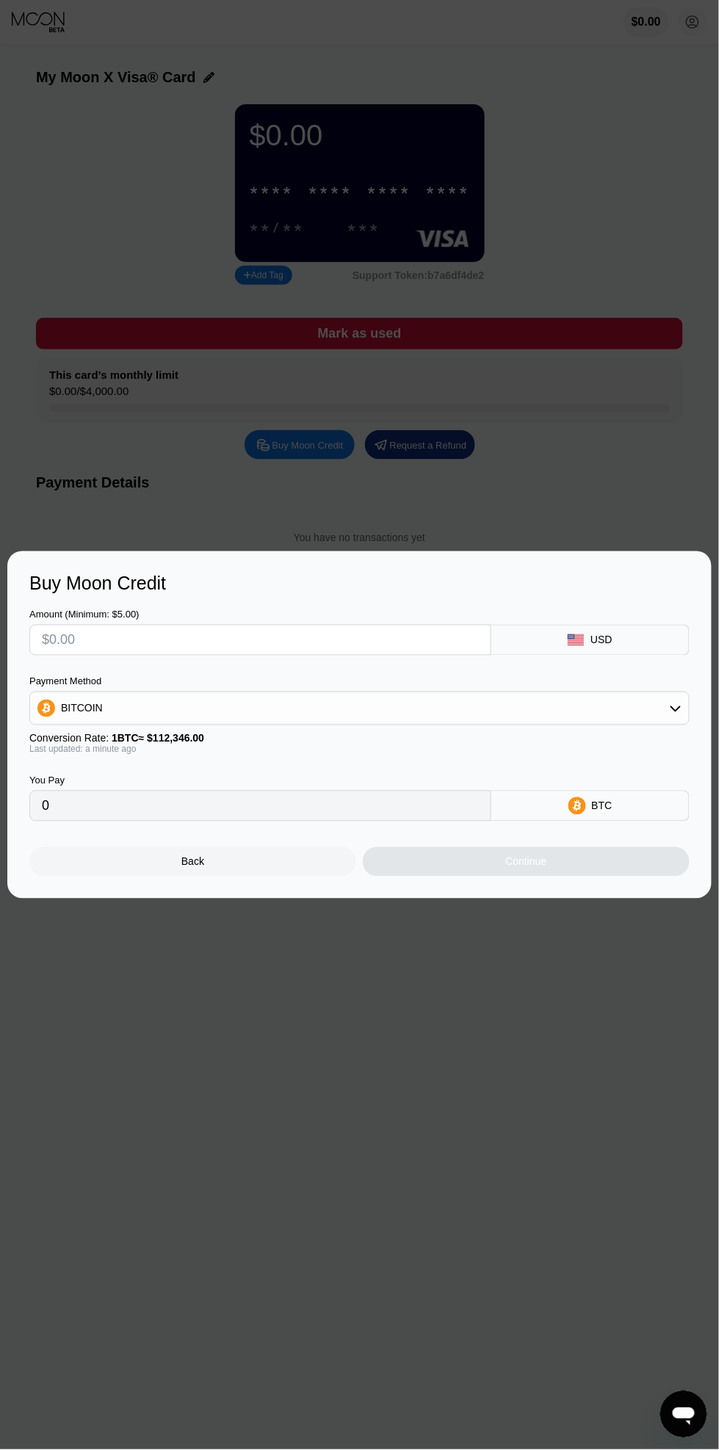
click at [491, 945] on div at bounding box center [359, 725] width 719 height 1450
click at [394, 645] on input "text" at bounding box center [260, 639] width 437 height 29
click at [468, 930] on div at bounding box center [359, 725] width 719 height 1450
click at [291, 854] on div "Back" at bounding box center [192, 861] width 327 height 29
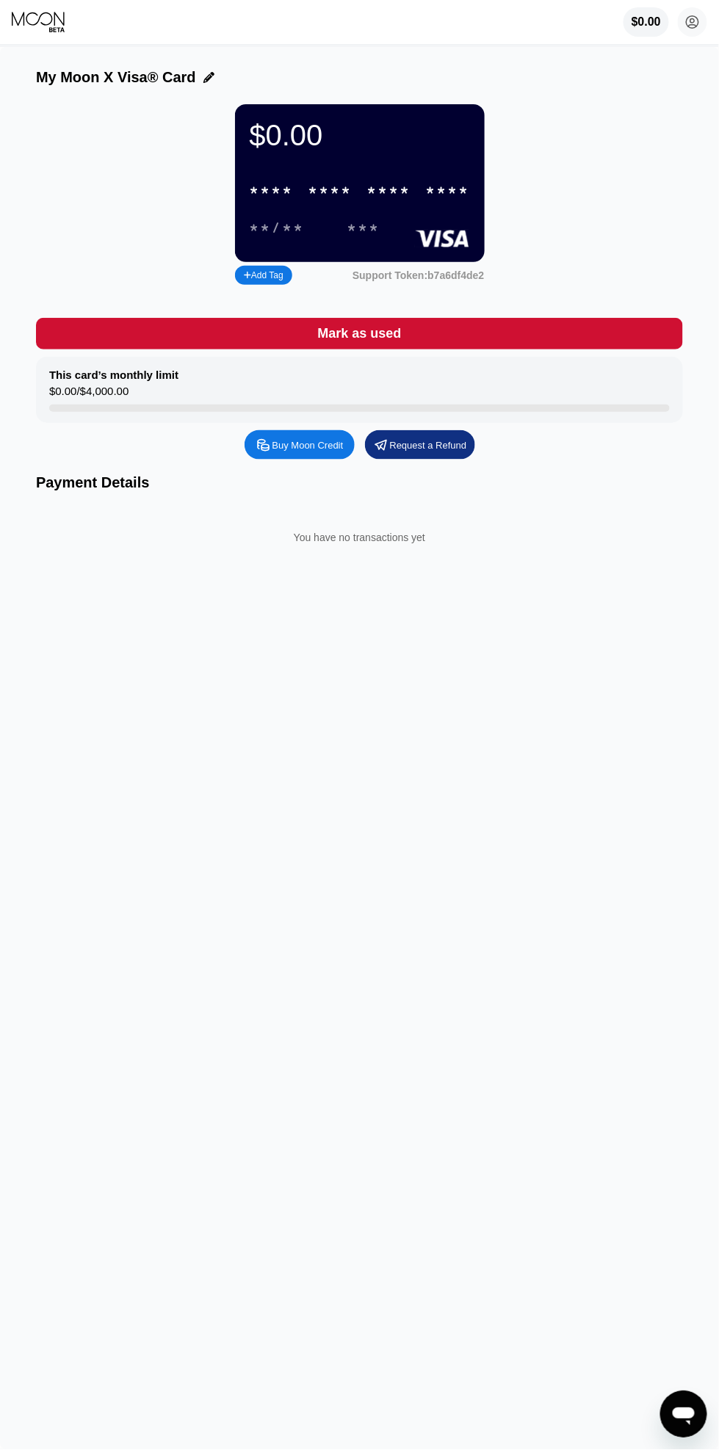
click at [596, 349] on div "Mark as used" at bounding box center [359, 334] width 647 height 32
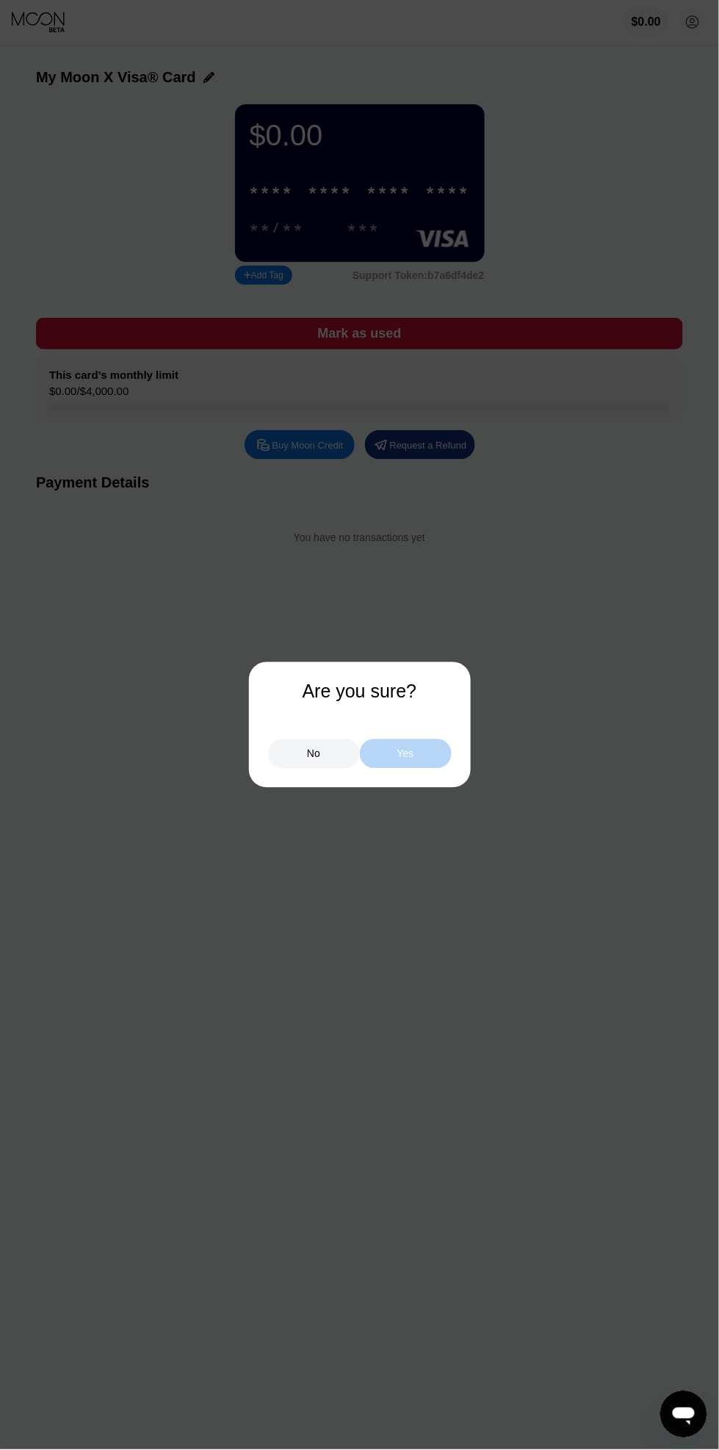
click at [424, 766] on div "Yes" at bounding box center [406, 753] width 92 height 29
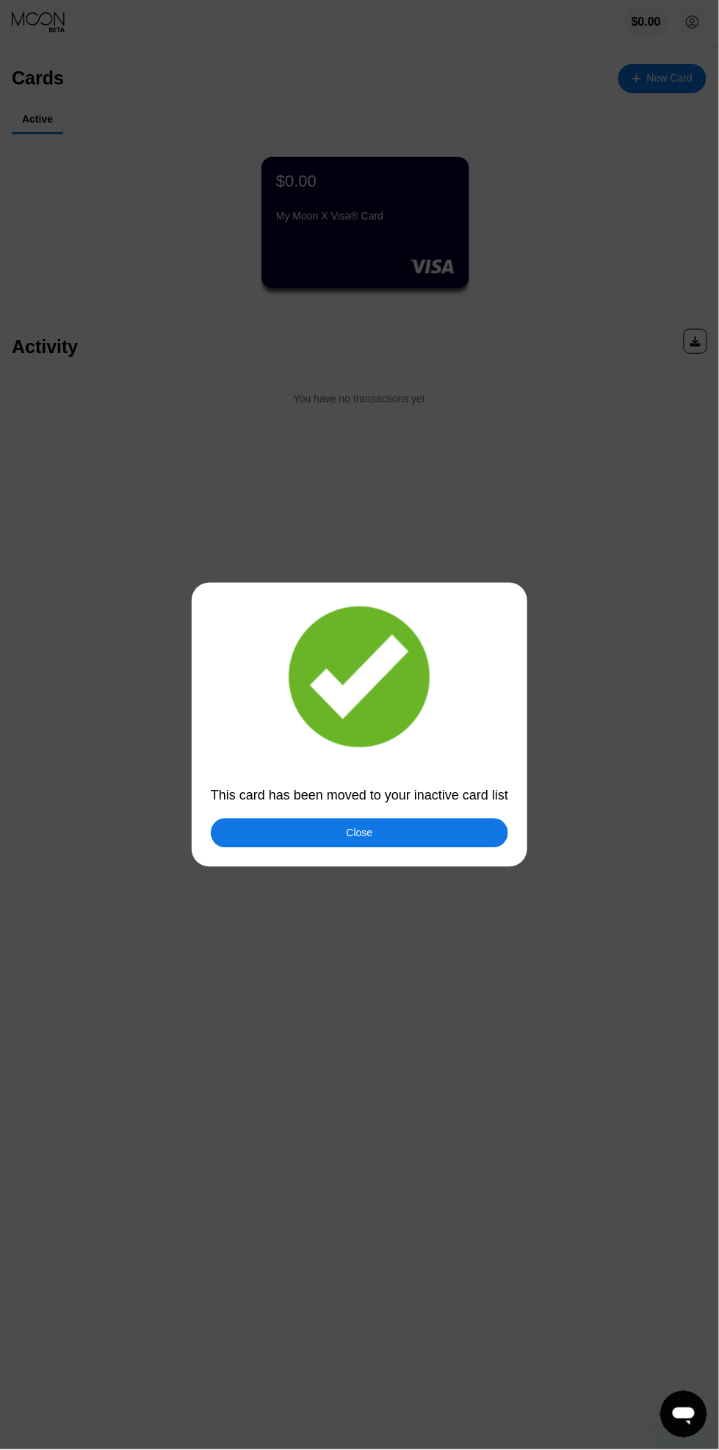
click at [577, 348] on div at bounding box center [359, 725] width 719 height 1450
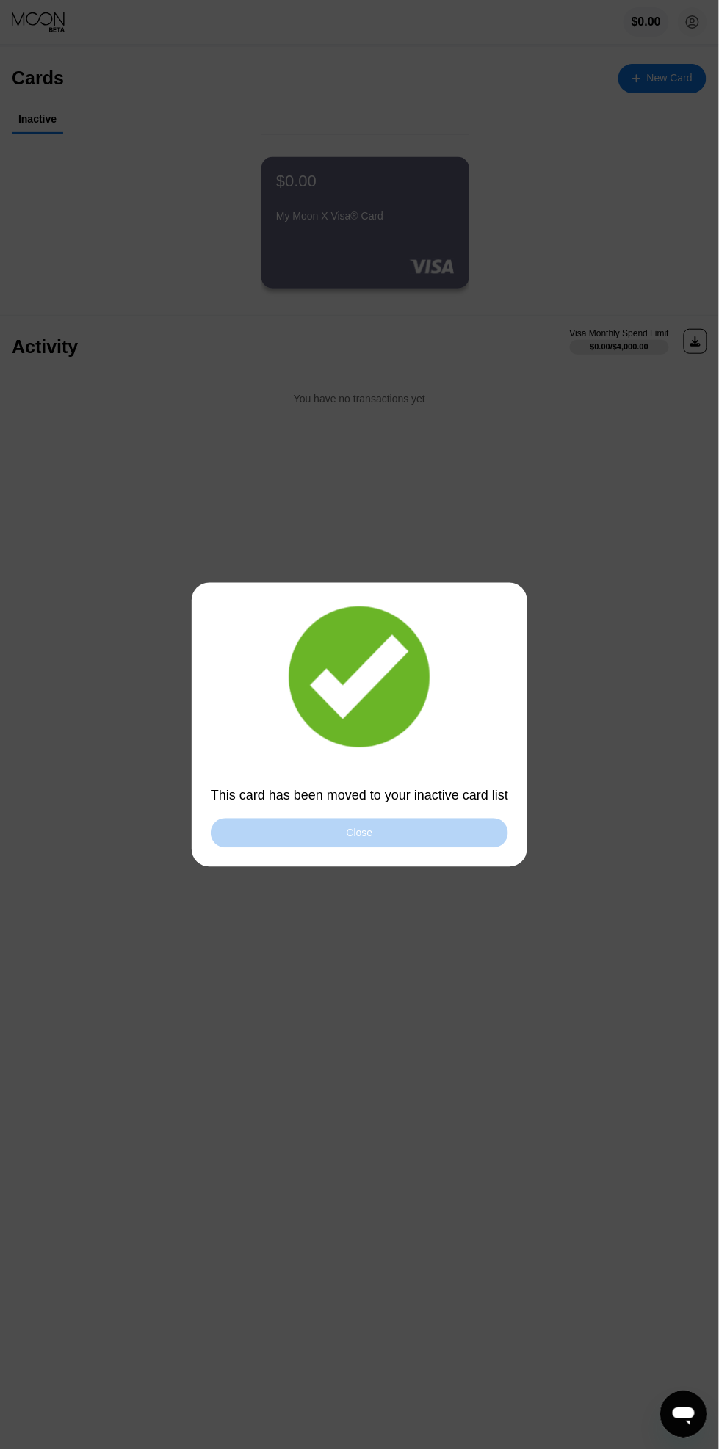
click at [440, 838] on div "Close" at bounding box center [359, 832] width 297 height 29
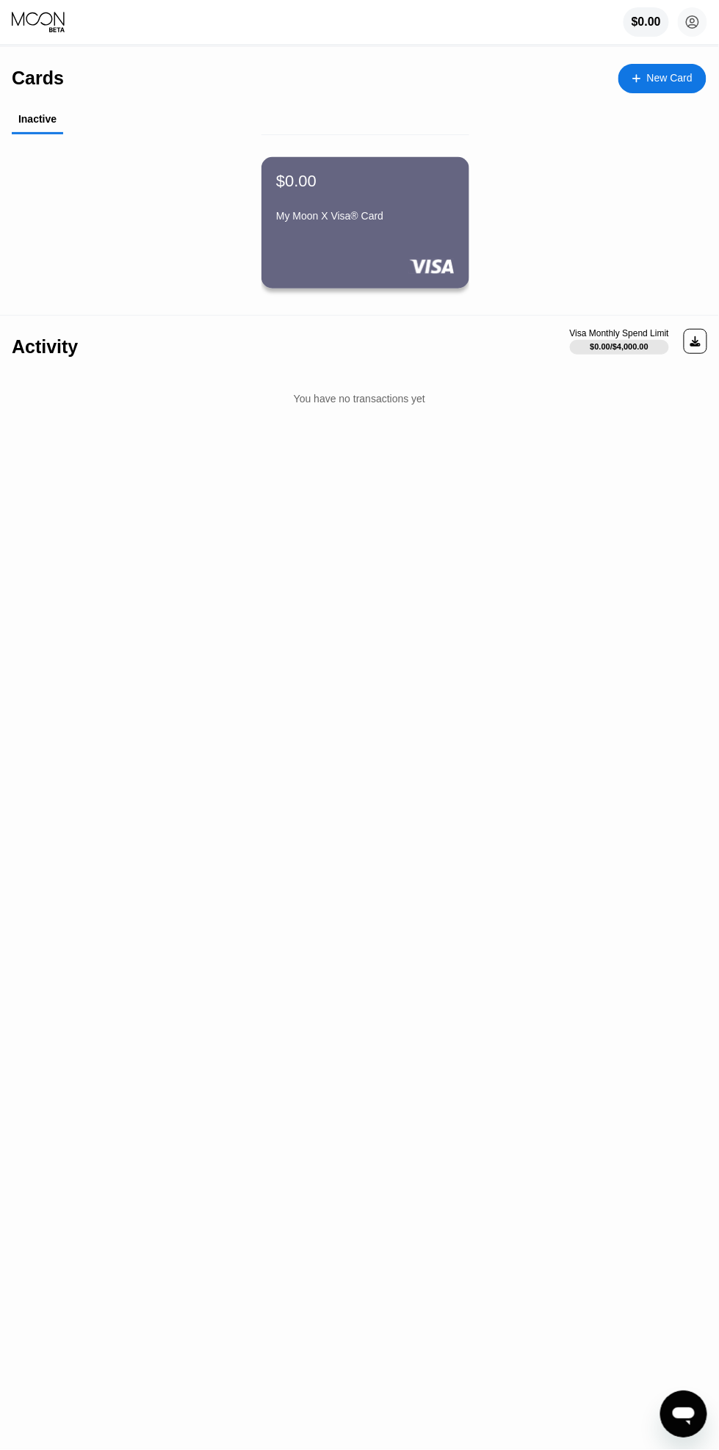
click at [394, 244] on div "$0.00 My Moon X Visa® Card" at bounding box center [365, 222] width 208 height 131
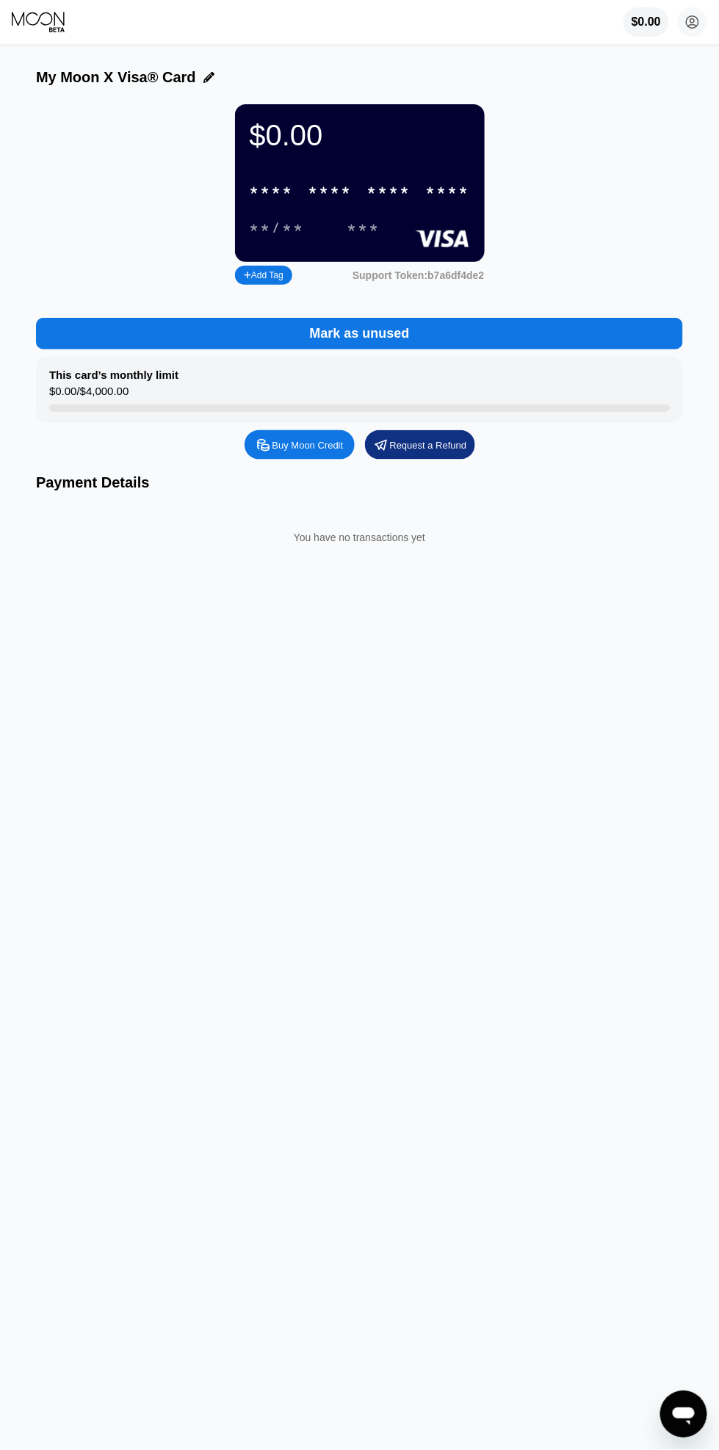
click at [393, 206] on div "* * * * * * * * * * * * ****" at bounding box center [360, 190] width 238 height 30
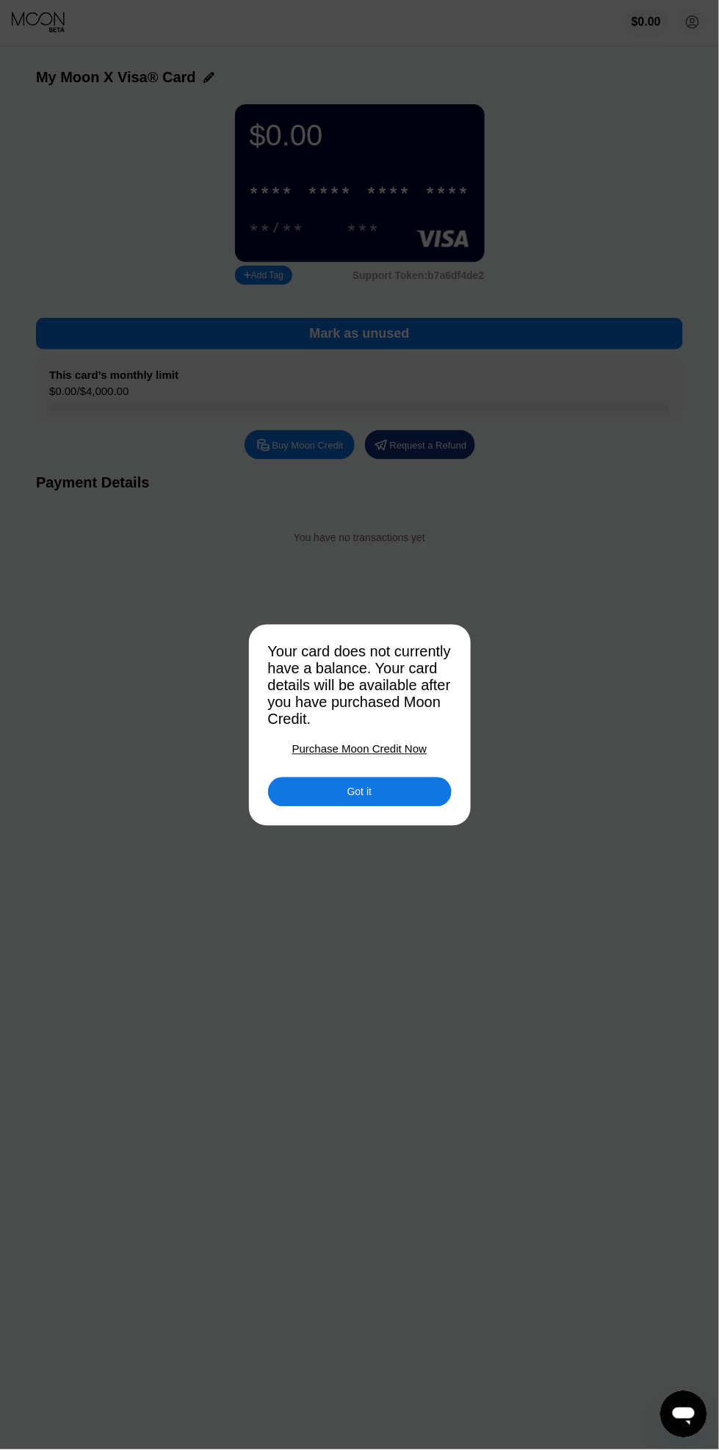
click at [394, 796] on div "Got it" at bounding box center [360, 791] width 184 height 29
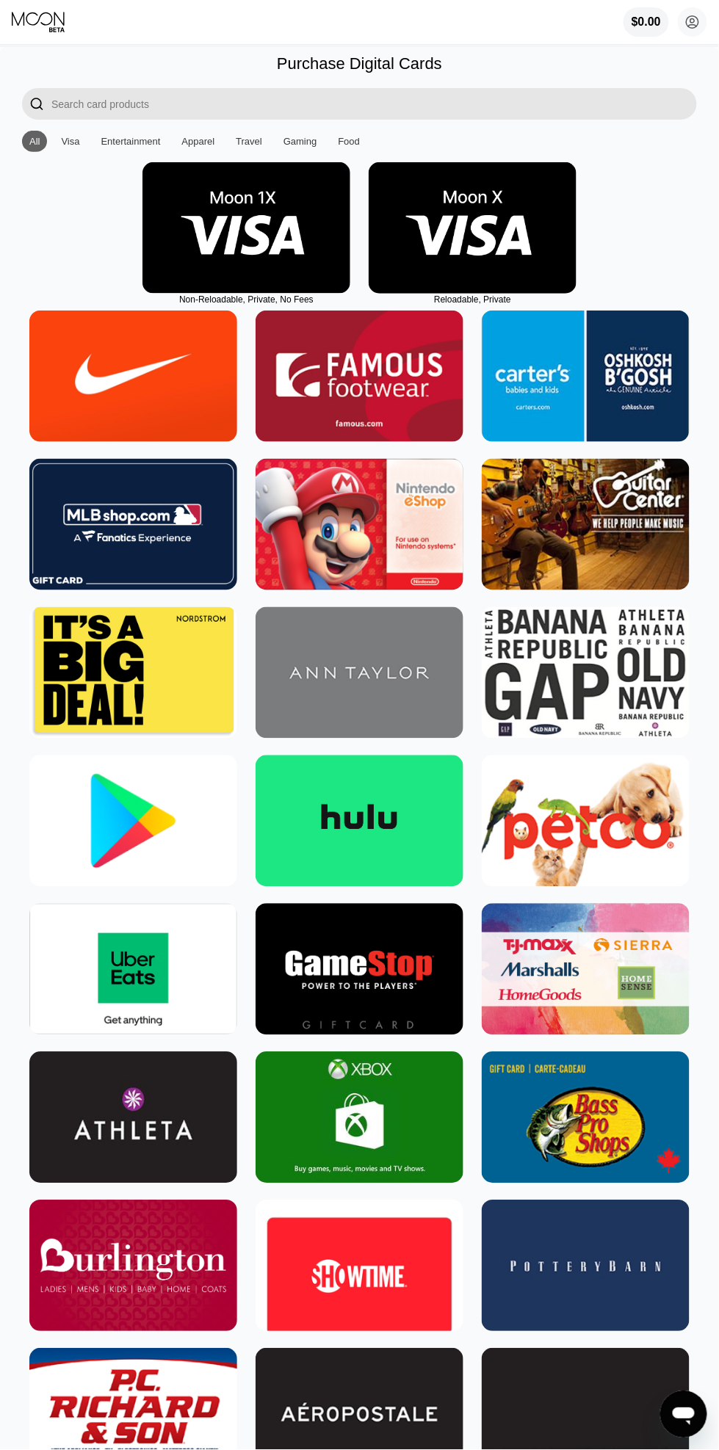
click at [261, 252] on img at bounding box center [246, 227] width 208 height 131
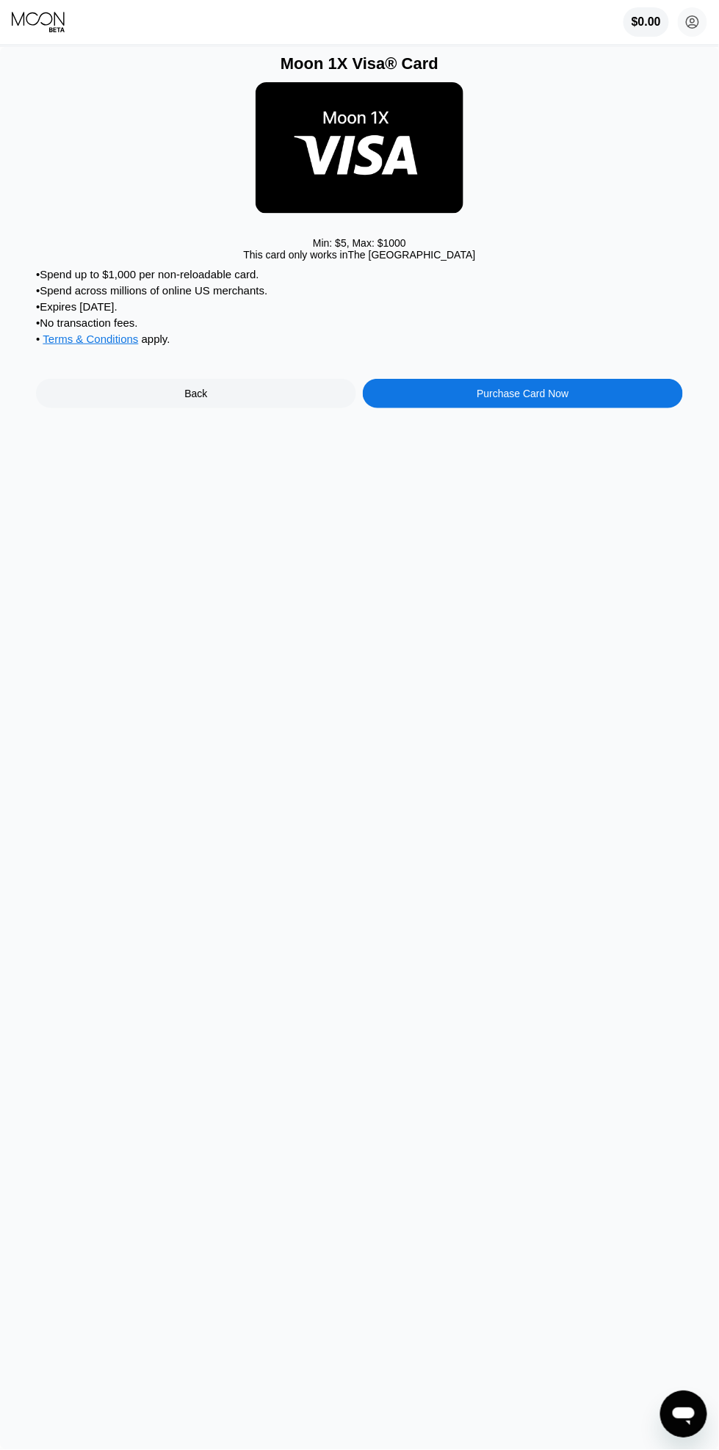
click at [446, 408] on div "Purchase Card Now" at bounding box center [523, 393] width 320 height 29
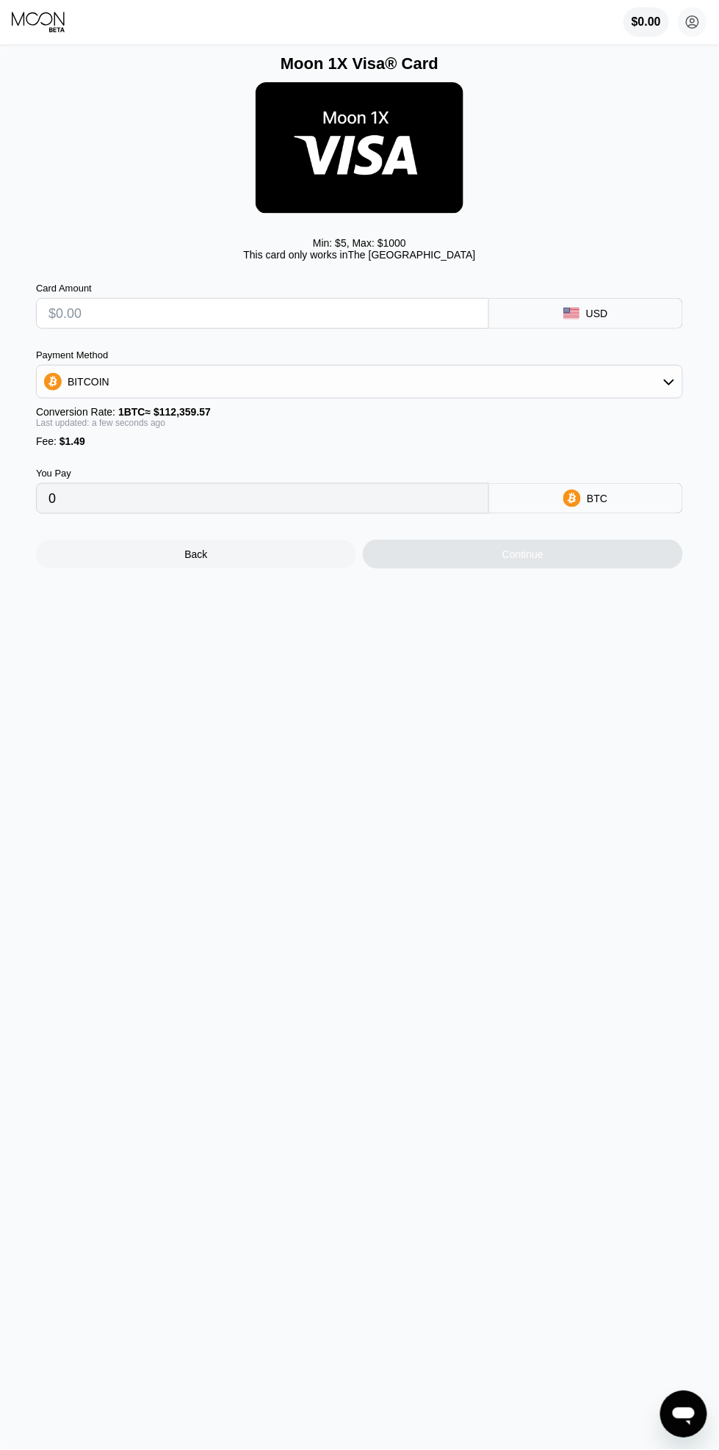
click at [65, 322] on input "text" at bounding box center [262, 313] width 428 height 29
type input "$1"
type input "0.00002217"
type input "0"
type input "$2"
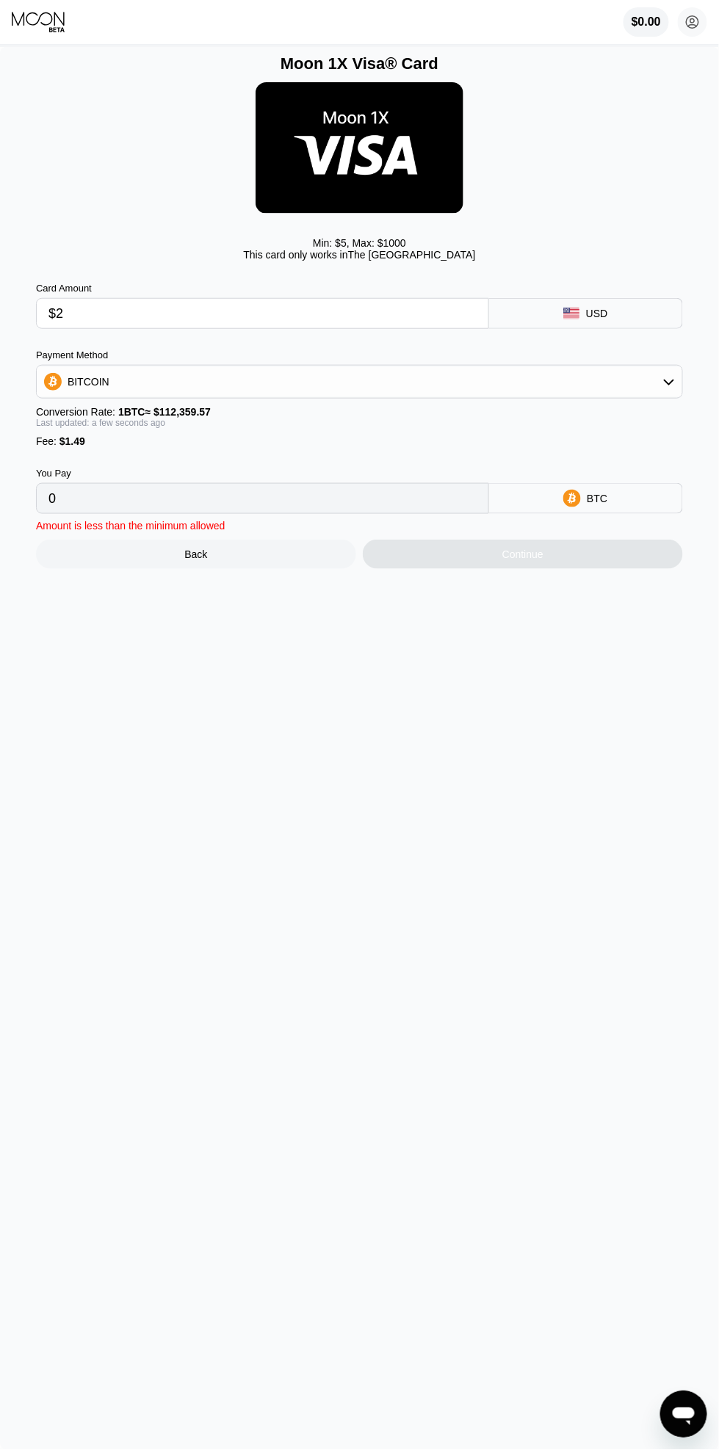
type input "0.00003107"
type input "0"
type input "$5"
type input "0.00005777"
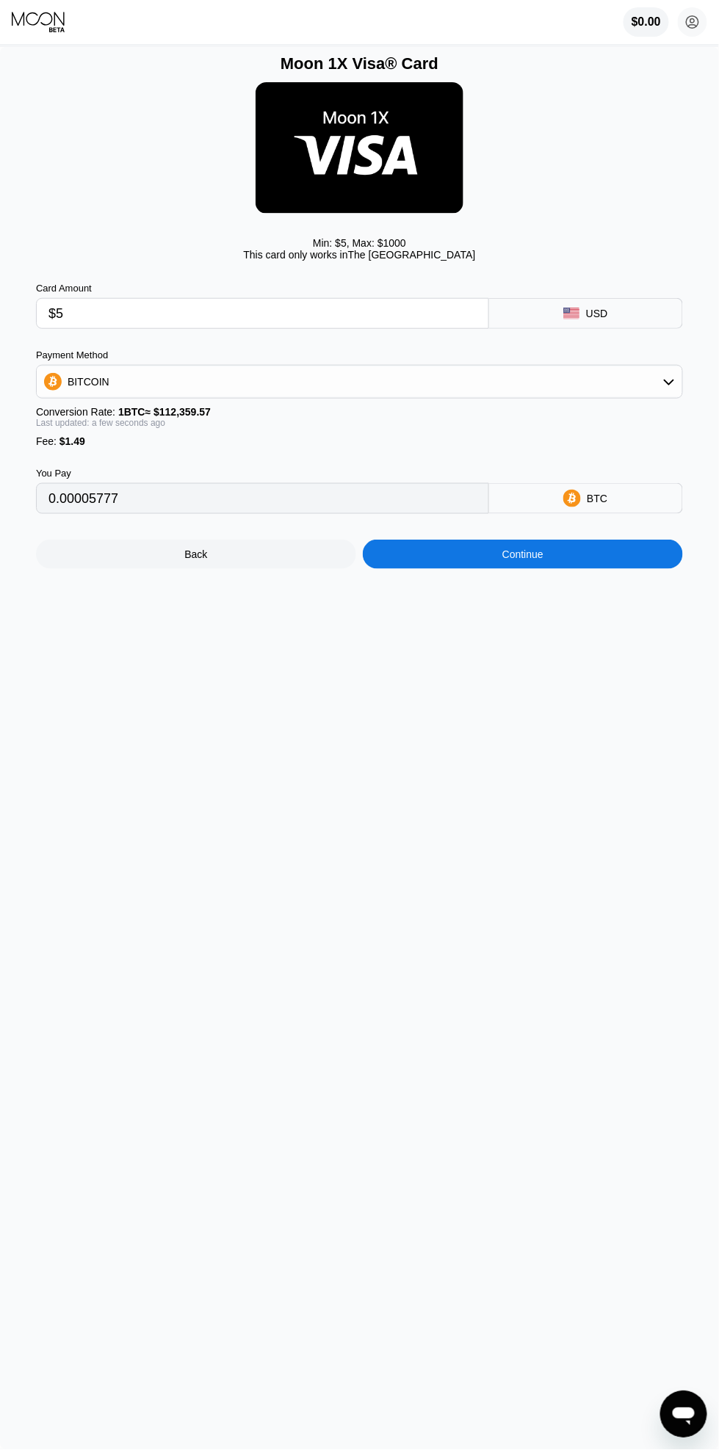
type input "$5"
click at [562, 832] on div "Moon 1X Visa® Card Min: $ 5 , Max: $ 1000 This card only works in The United St…" at bounding box center [359, 748] width 719 height 1403
click at [609, 1004] on div "Moon 1X Visa® Card Min: $ 5 , Max: $ 1000 This card only works in The United St…" at bounding box center [359, 748] width 719 height 1403
click at [647, 510] on div "BTC" at bounding box center [586, 498] width 194 height 31
click at [624, 514] on div "BTC" at bounding box center [586, 498] width 194 height 31
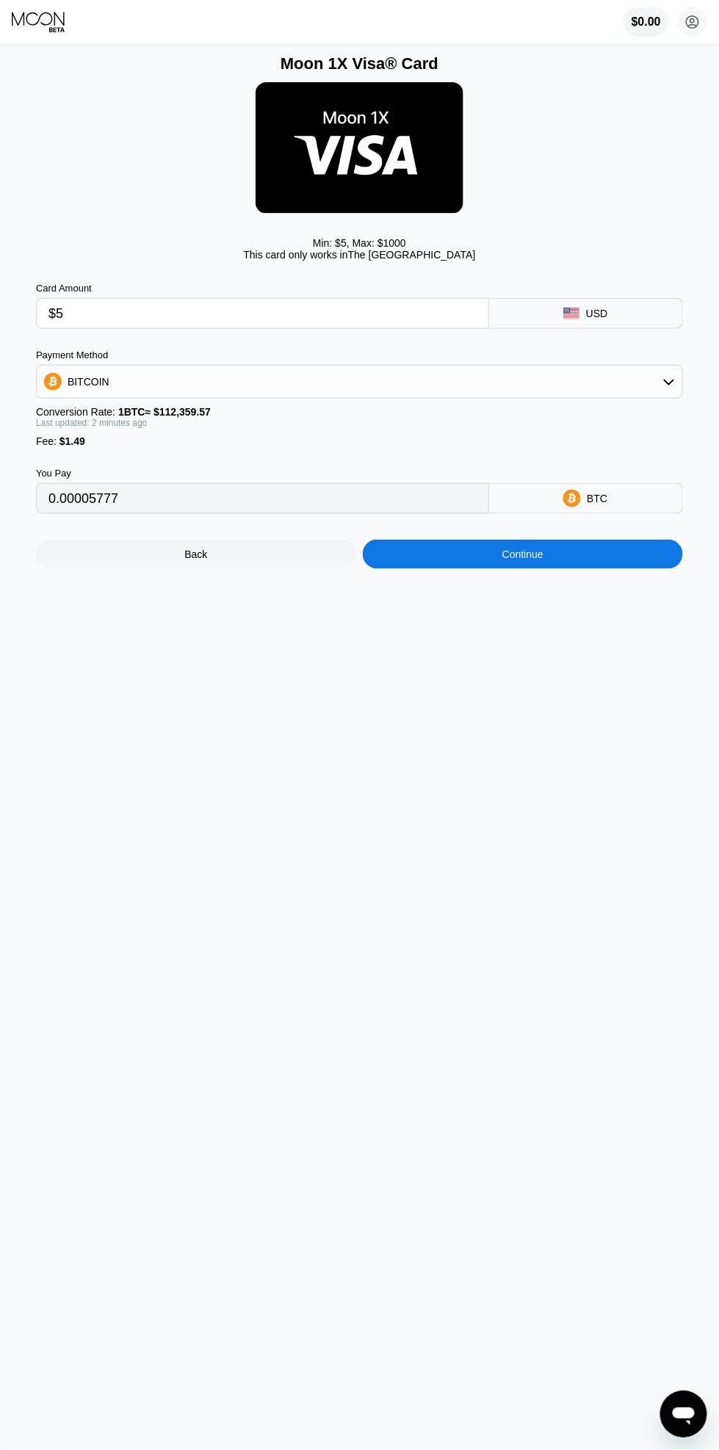
click at [633, 510] on div "BTC" at bounding box center [586, 498] width 194 height 31
click at [634, 396] on div "BITCOIN" at bounding box center [359, 381] width 645 height 29
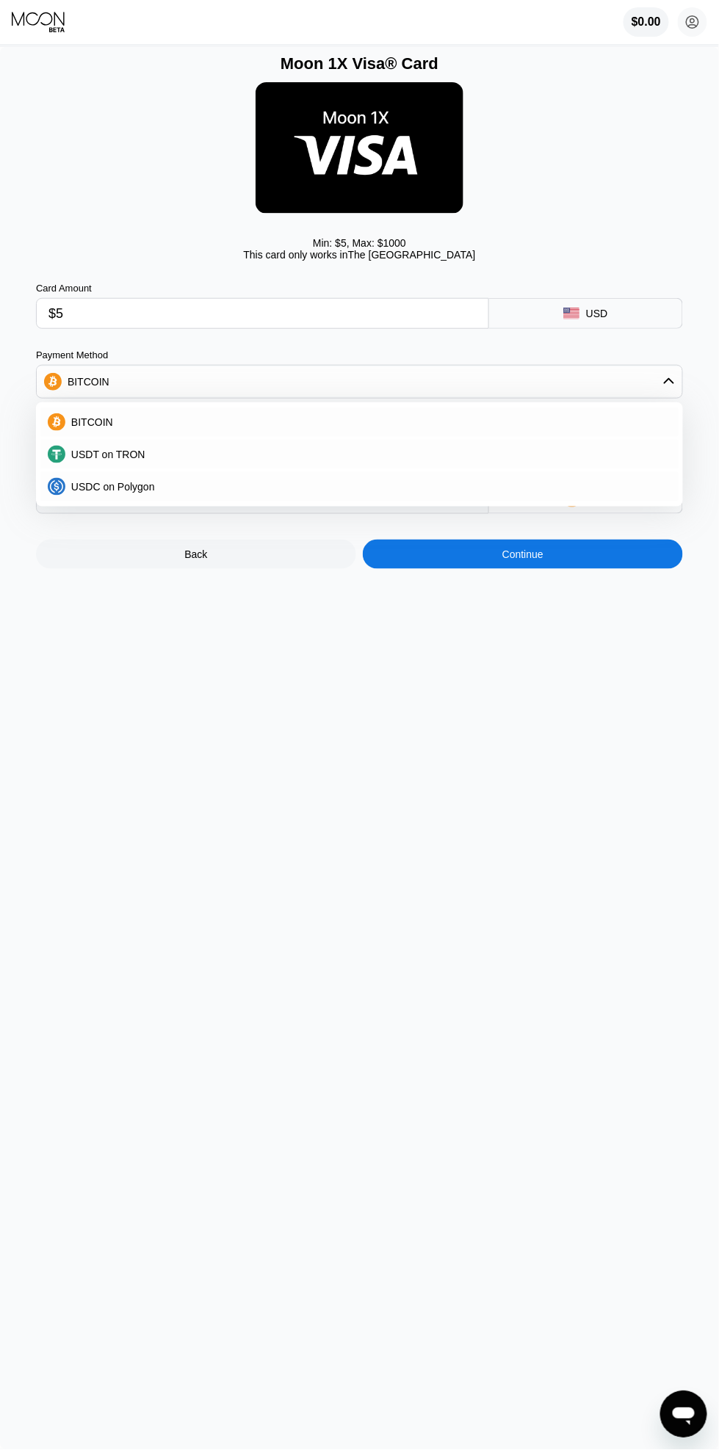
click at [74, 460] on span "USDT on TRON" at bounding box center [108, 455] width 74 height 12
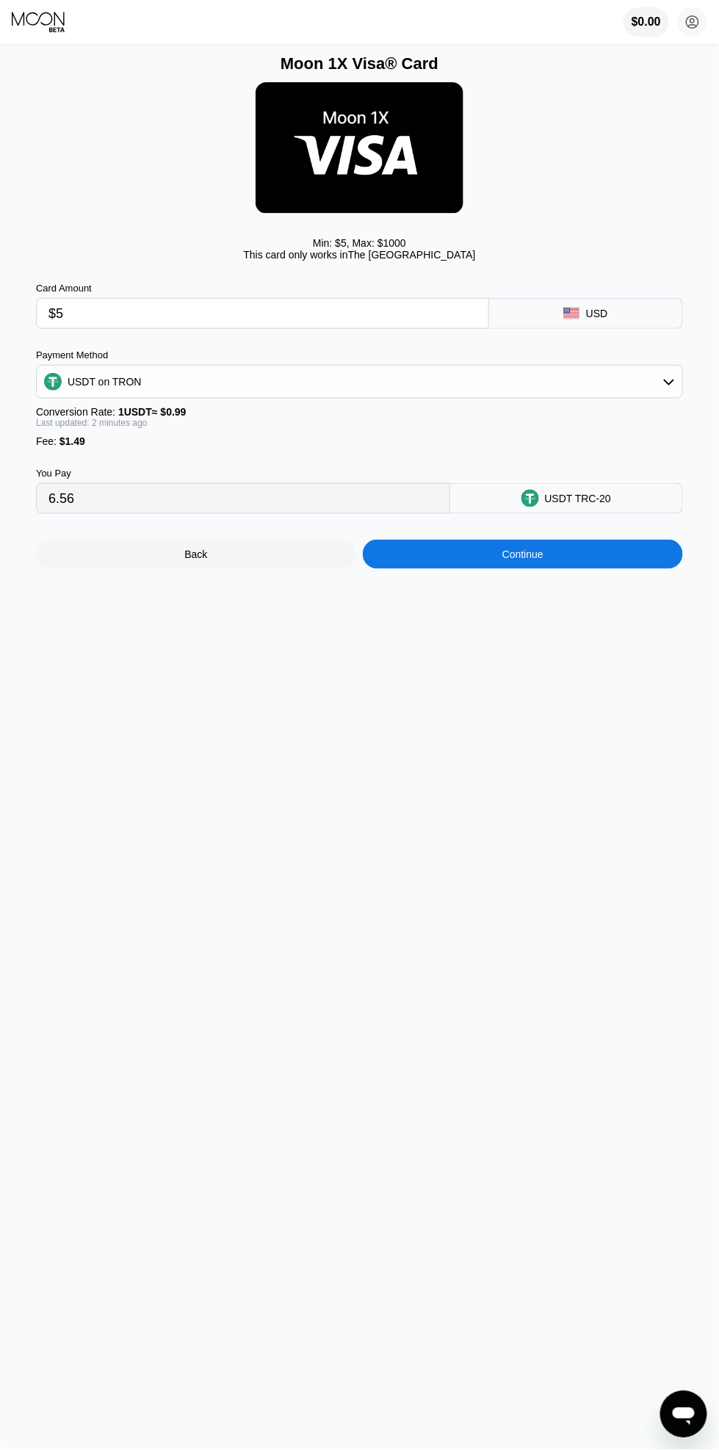
click at [638, 506] on div "USDT TRC-20" at bounding box center [566, 498] width 233 height 31
click at [630, 509] on div "USDT TRC-20" at bounding box center [566, 498] width 233 height 31
click at [656, 396] on div "USDT on TRON" at bounding box center [359, 381] width 645 height 29
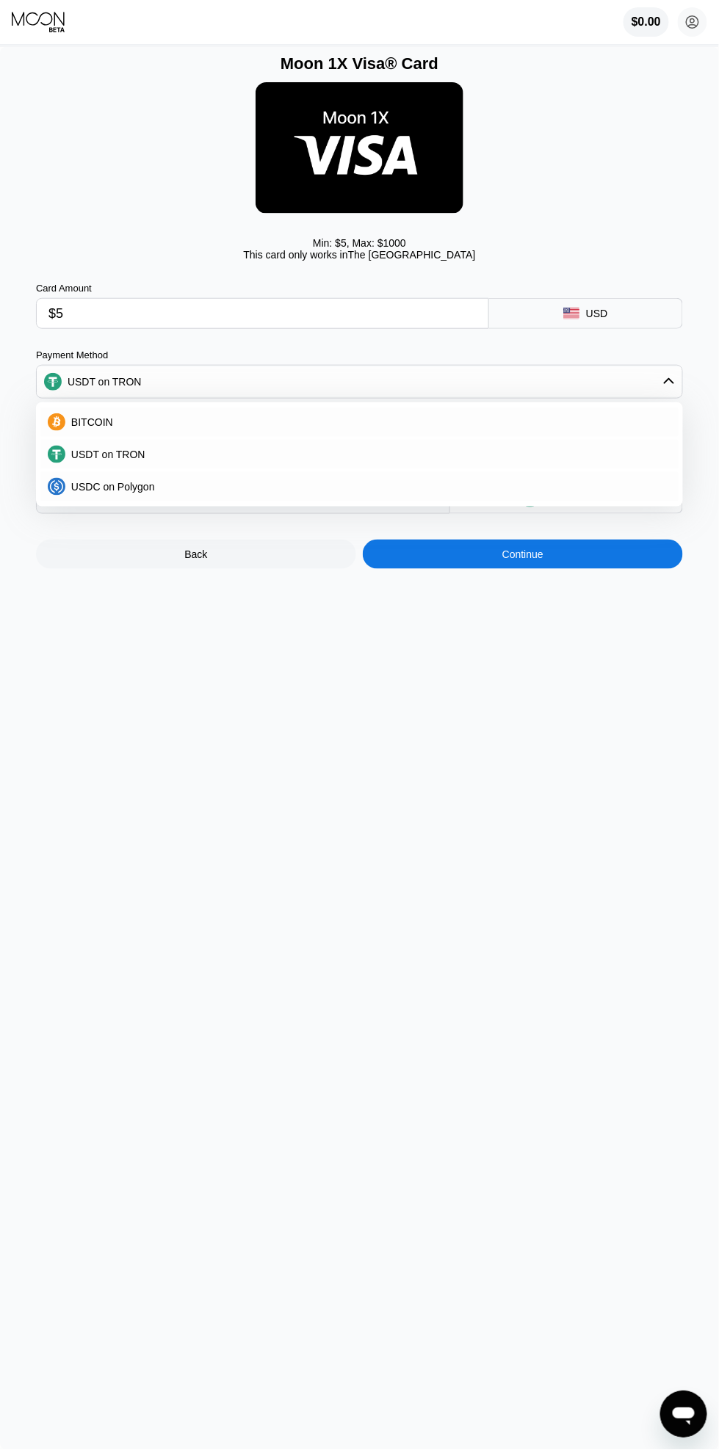
click at [598, 454] on div "USDT on TRON" at bounding box center [359, 454] width 638 height 29
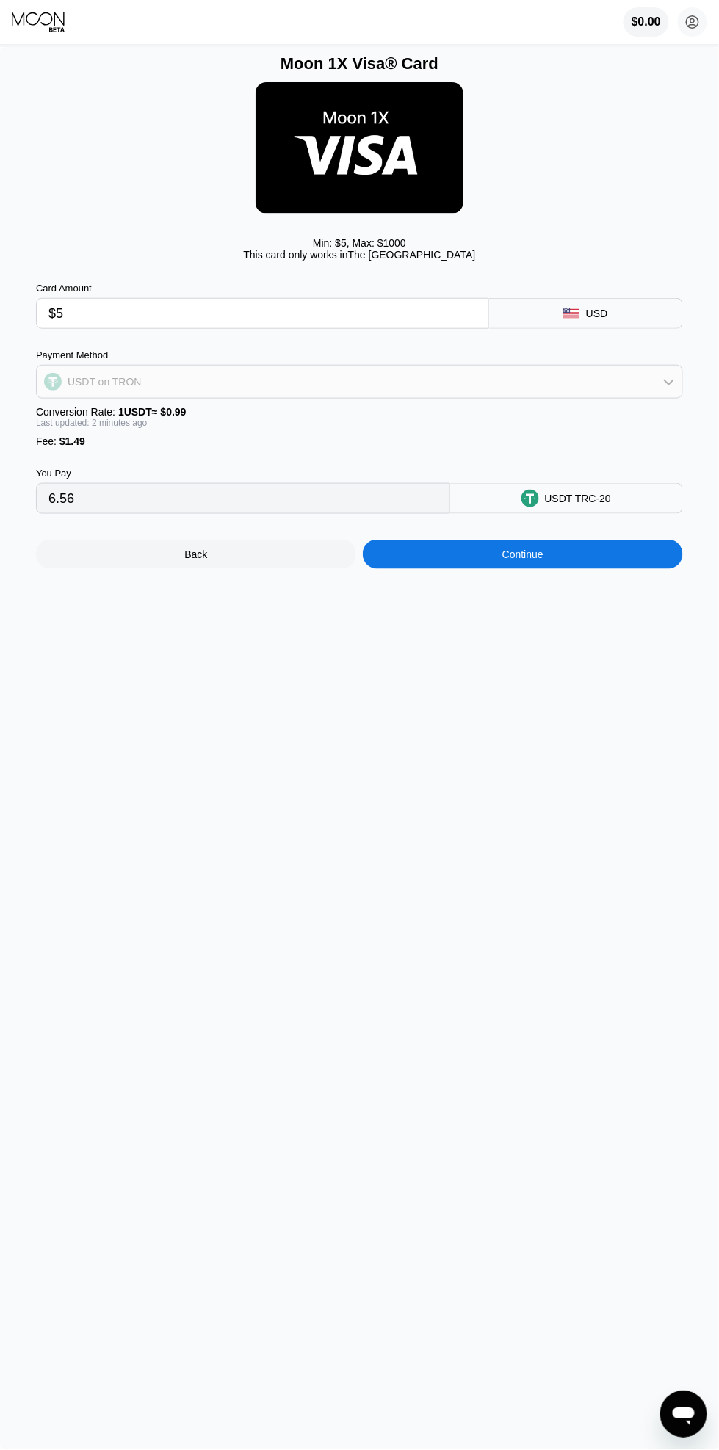
click at [655, 395] on div "USDT on TRON" at bounding box center [359, 381] width 645 height 29
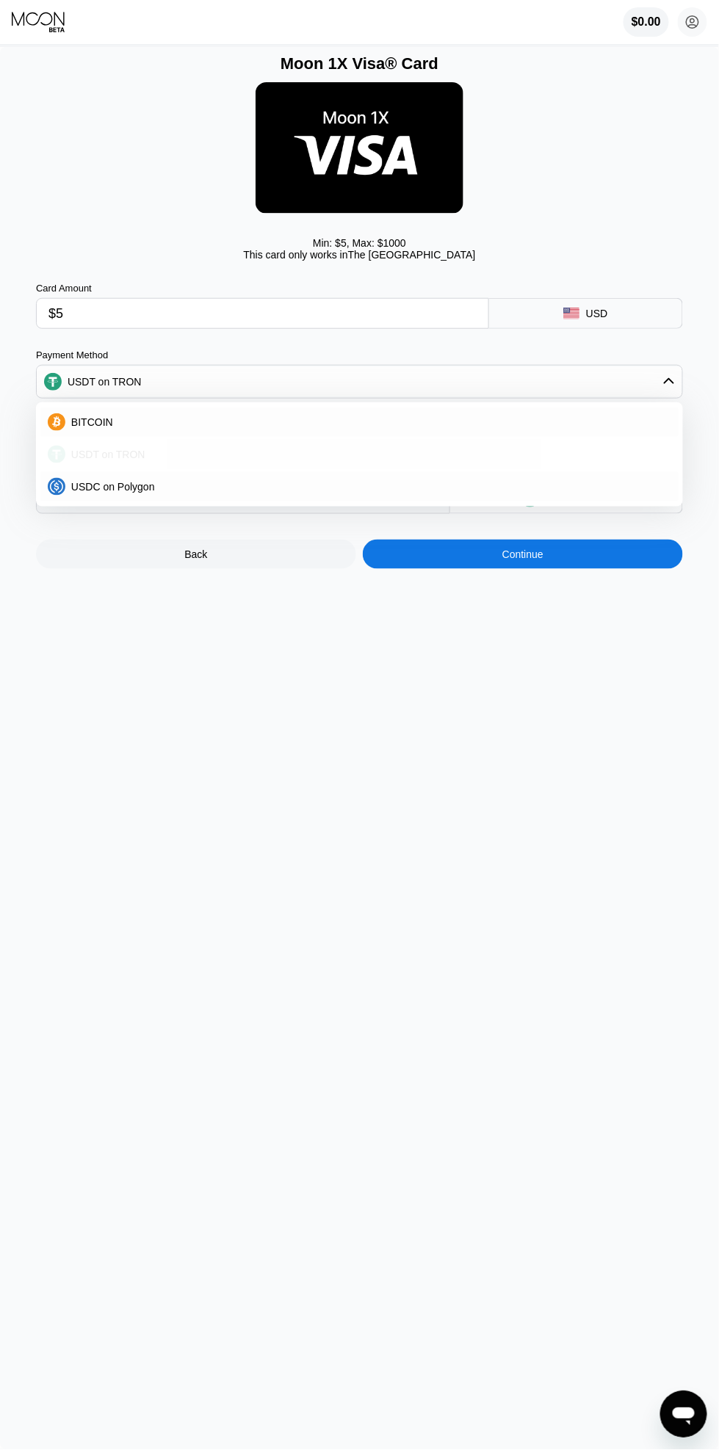
click at [611, 454] on div "USDT on TRON" at bounding box center [359, 454] width 638 height 29
click at [651, 382] on div "USDT on TRON" at bounding box center [359, 381] width 645 height 29
click at [612, 421] on div "BITCOIN" at bounding box center [359, 421] width 638 height 29
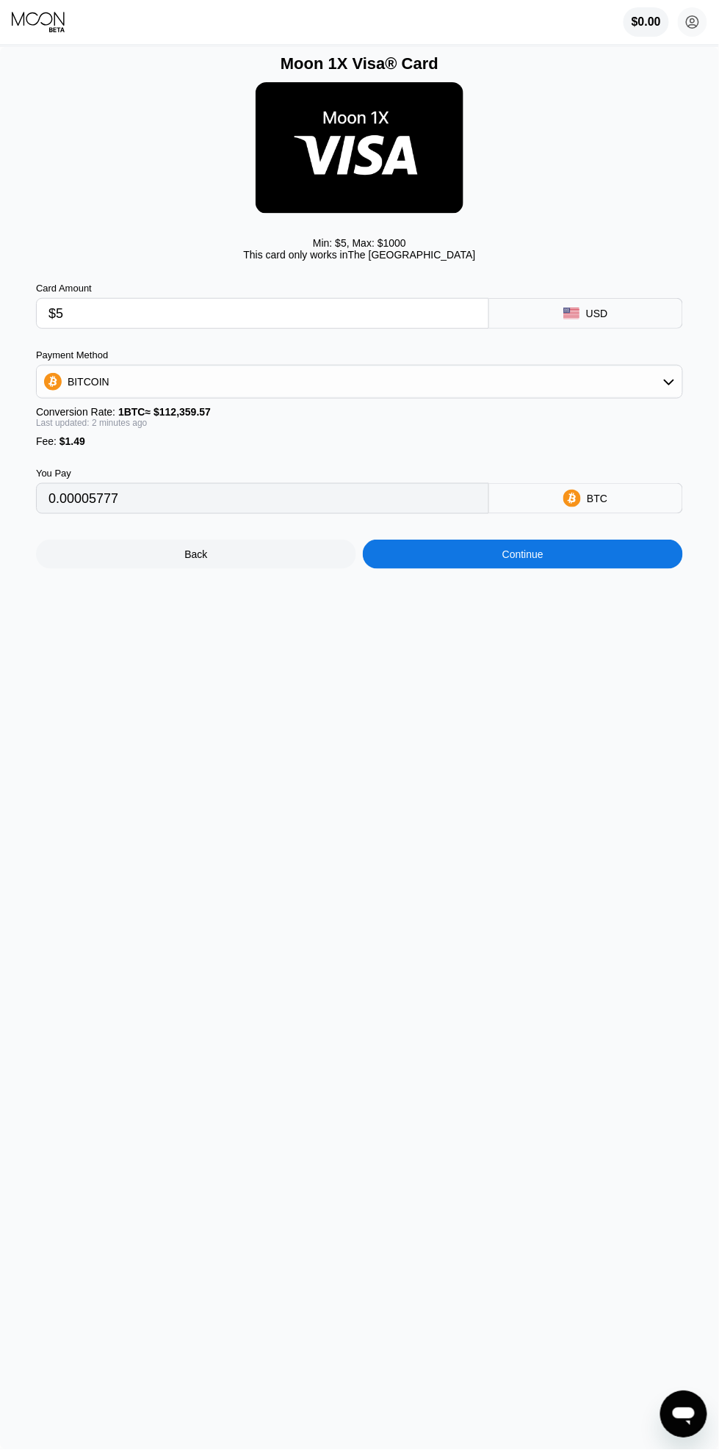
click at [642, 380] on div "BITCOIN" at bounding box center [359, 381] width 645 height 29
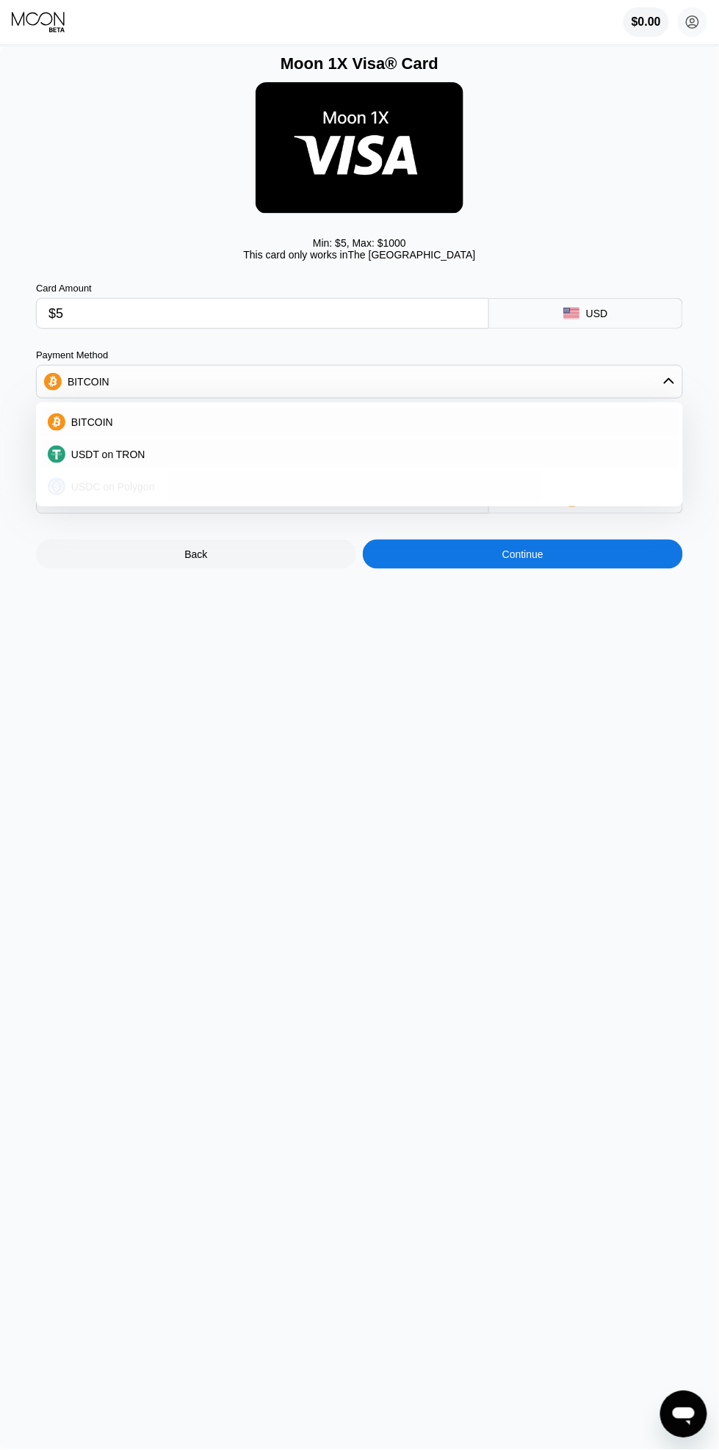
click at [574, 493] on div "USDC on Polygon" at bounding box center [368, 487] width 606 height 12
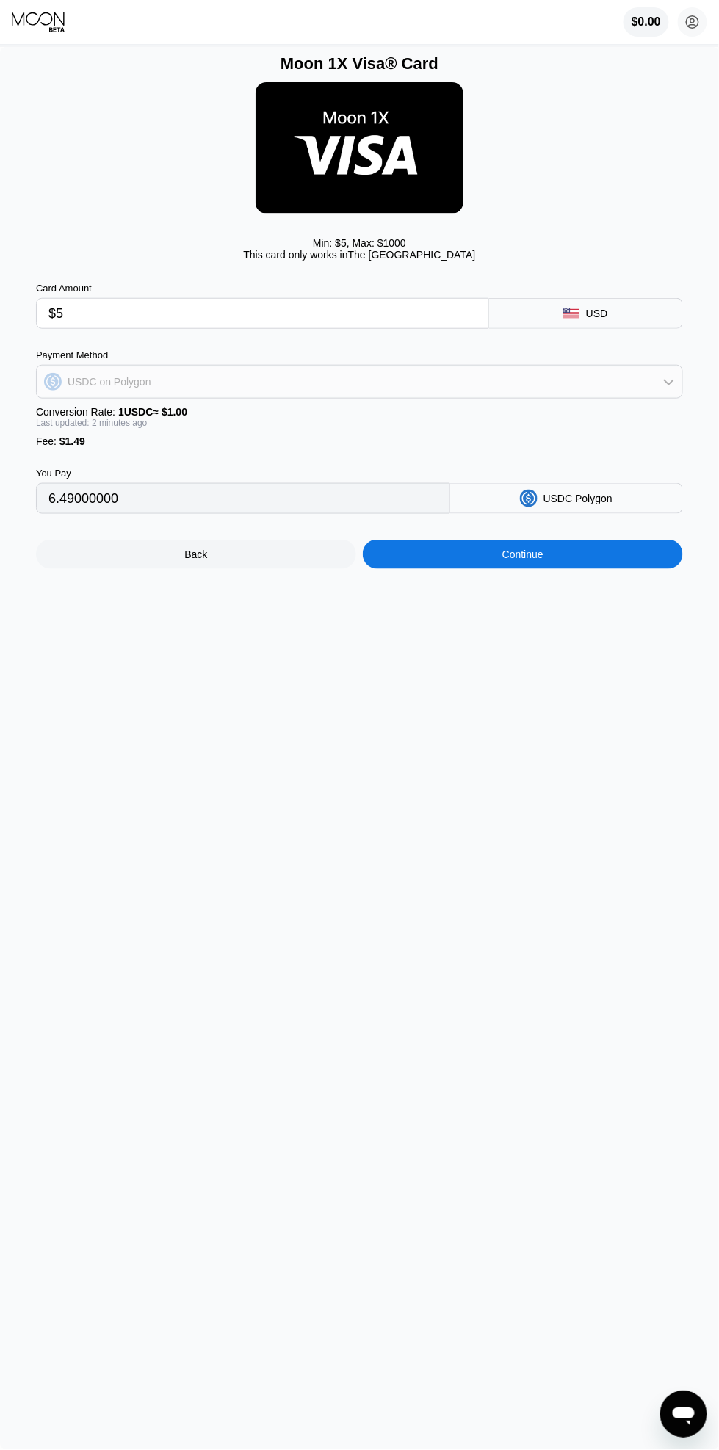
click at [645, 388] on div "USDC on Polygon" at bounding box center [359, 381] width 645 height 29
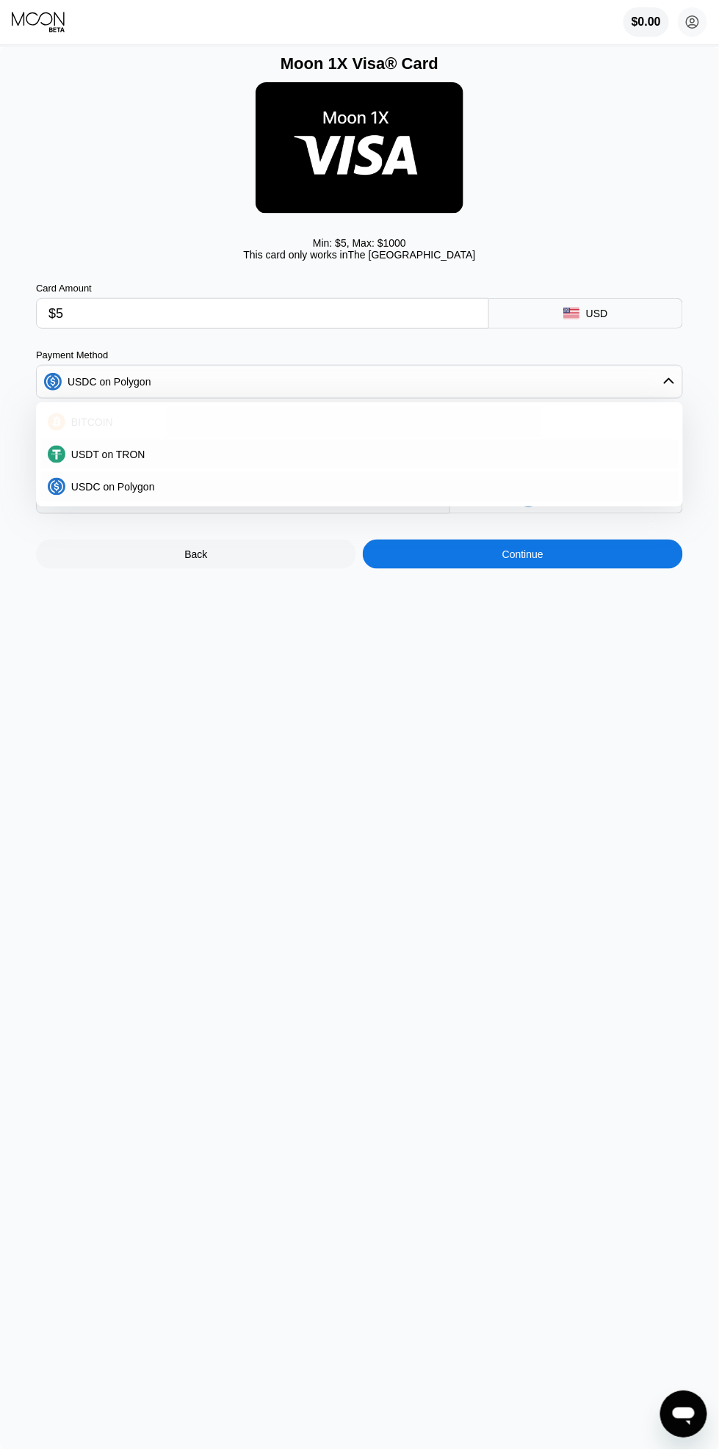
click at [604, 428] on div "BITCOIN" at bounding box center [368, 422] width 606 height 12
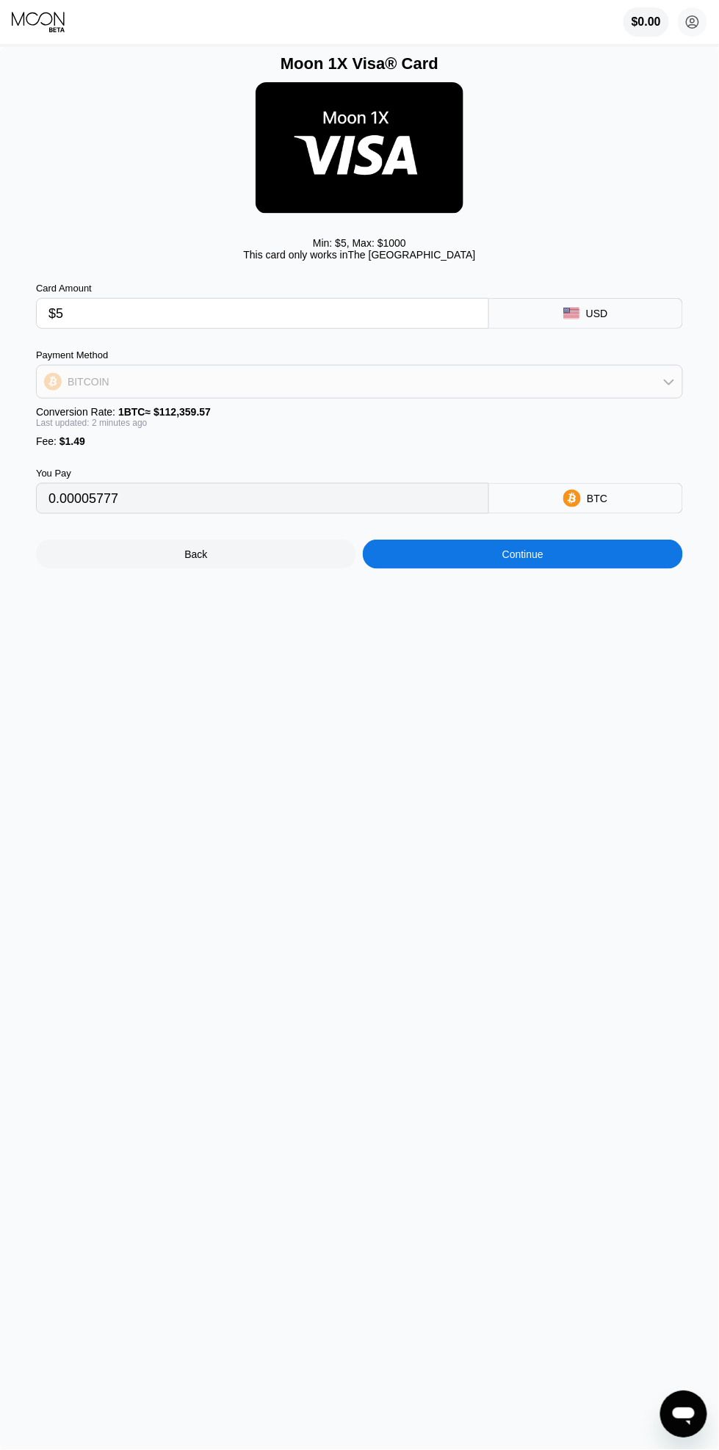
click at [637, 387] on div "BITCOIN" at bounding box center [359, 381] width 645 height 29
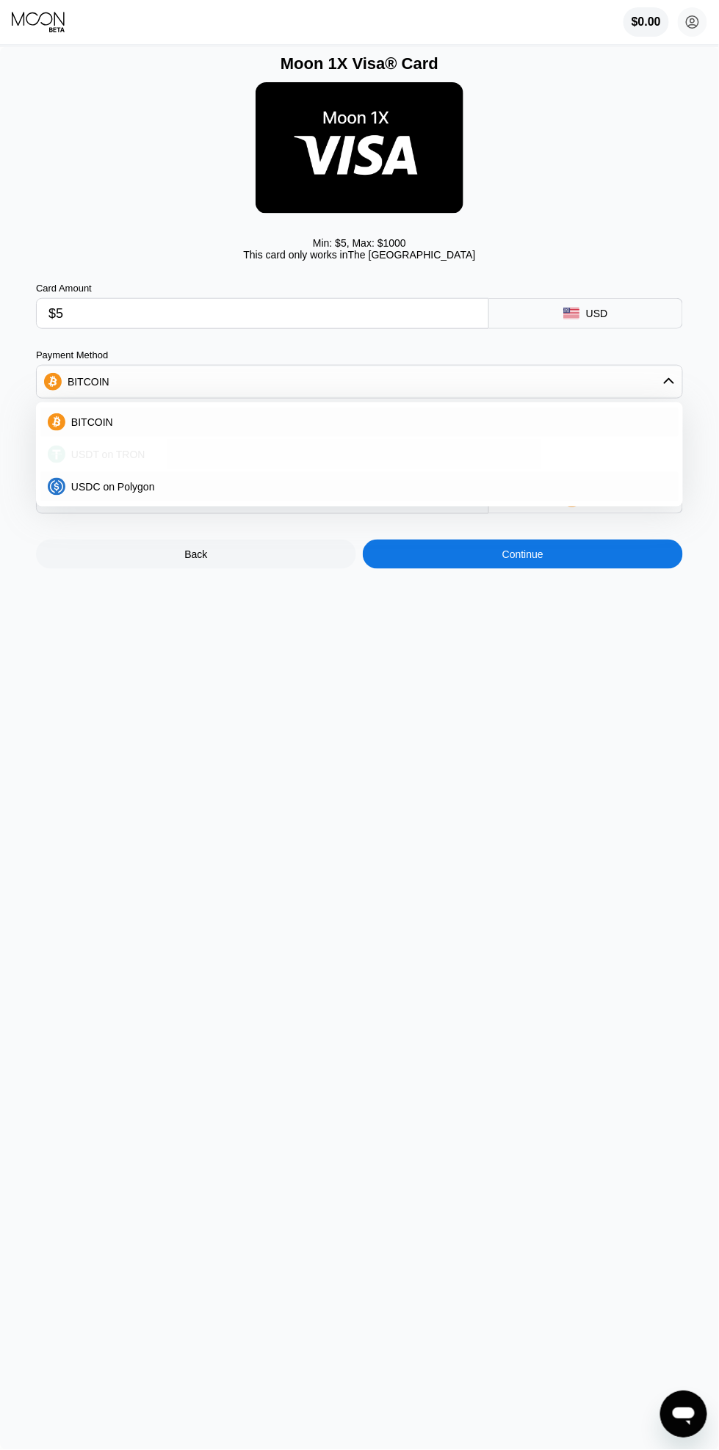
click at [582, 469] on div "USDT on TRON" at bounding box center [359, 454] width 638 height 29
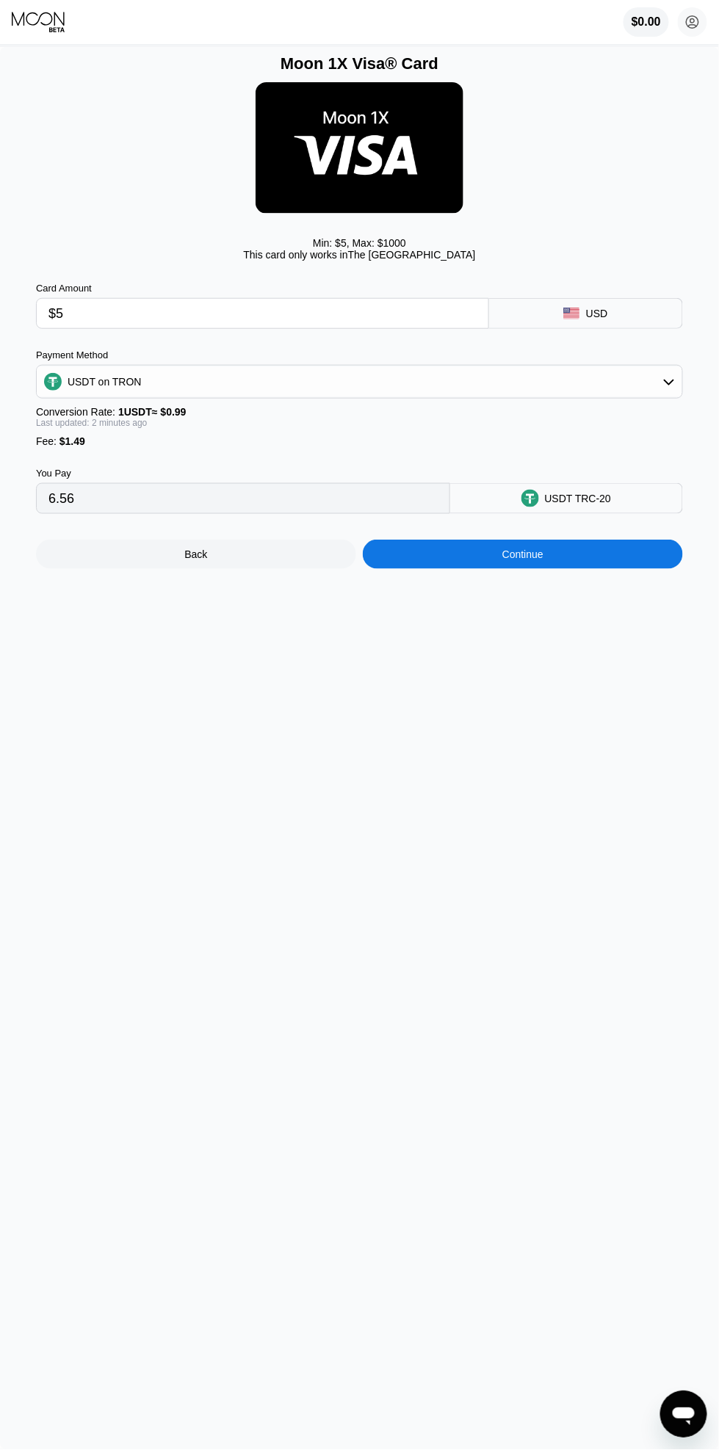
click at [640, 391] on div "USDT on TRON" at bounding box center [359, 381] width 645 height 29
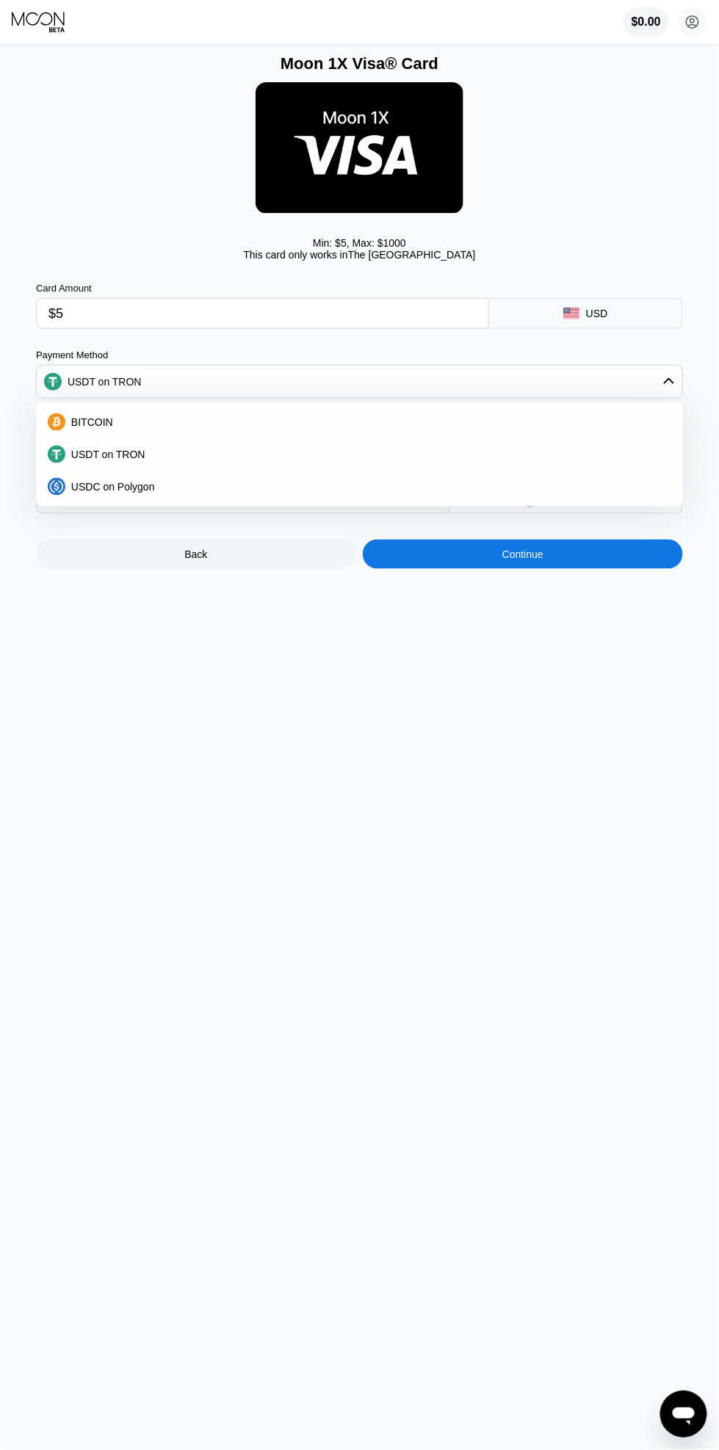
click at [576, 493] on div "USDC on Polygon" at bounding box center [368, 487] width 606 height 12
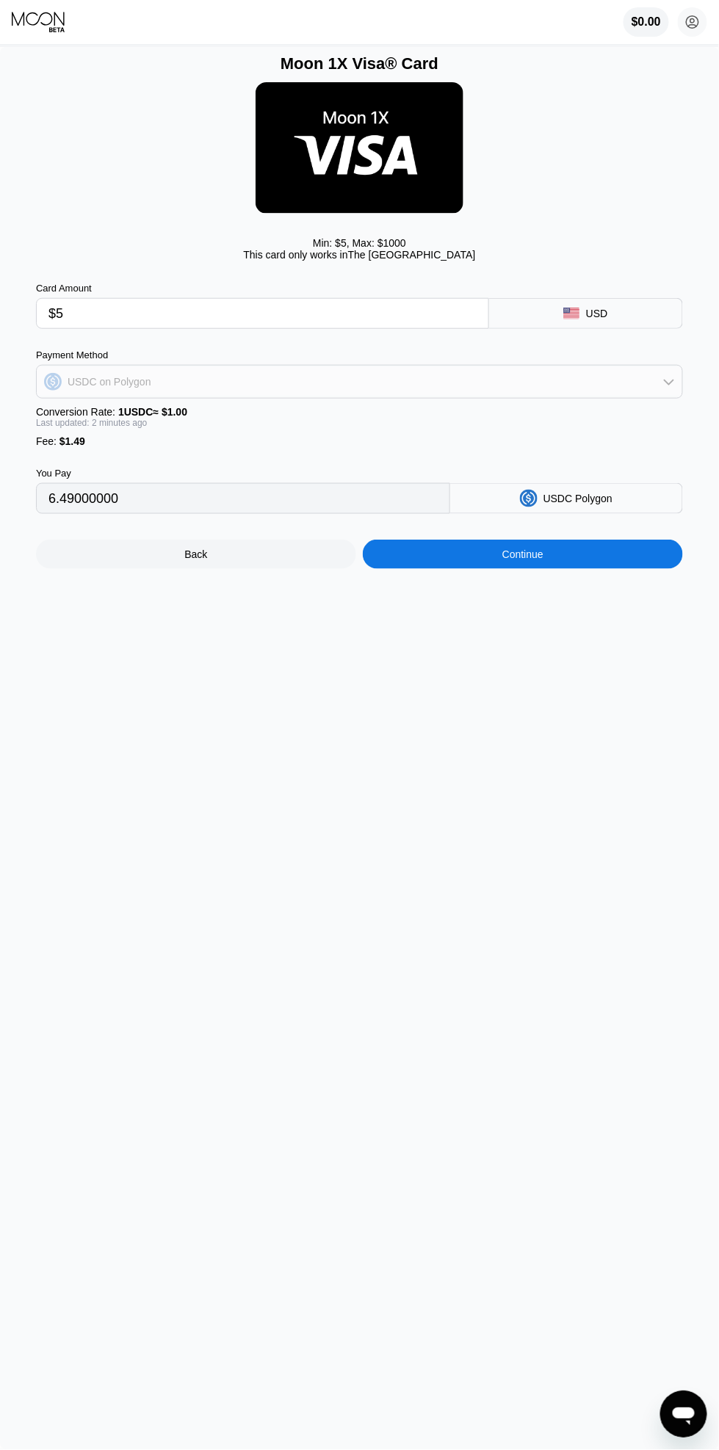
click at [642, 390] on div "USDC on Polygon" at bounding box center [359, 381] width 645 height 29
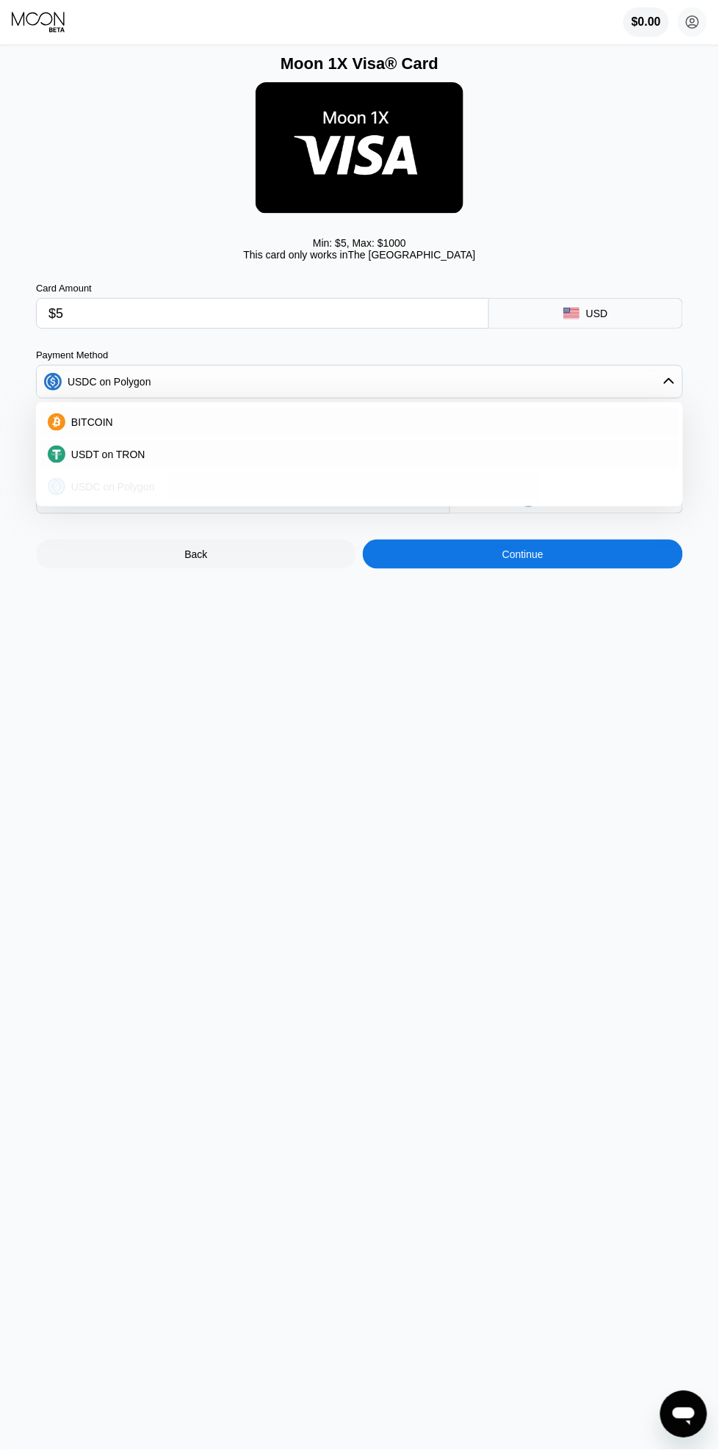
click at [575, 493] on div "USDC on Polygon" at bounding box center [368, 487] width 606 height 12
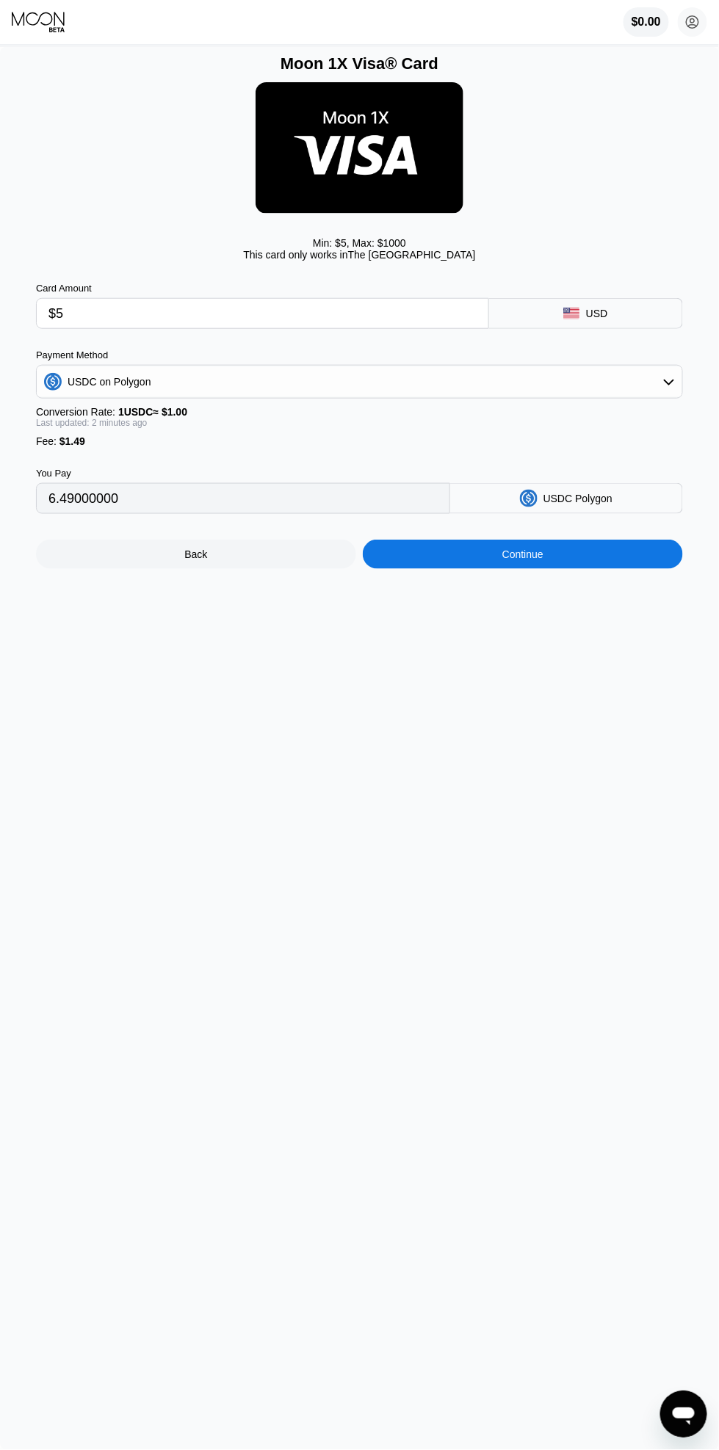
click at [630, 396] on div "USDC on Polygon" at bounding box center [359, 381] width 645 height 29
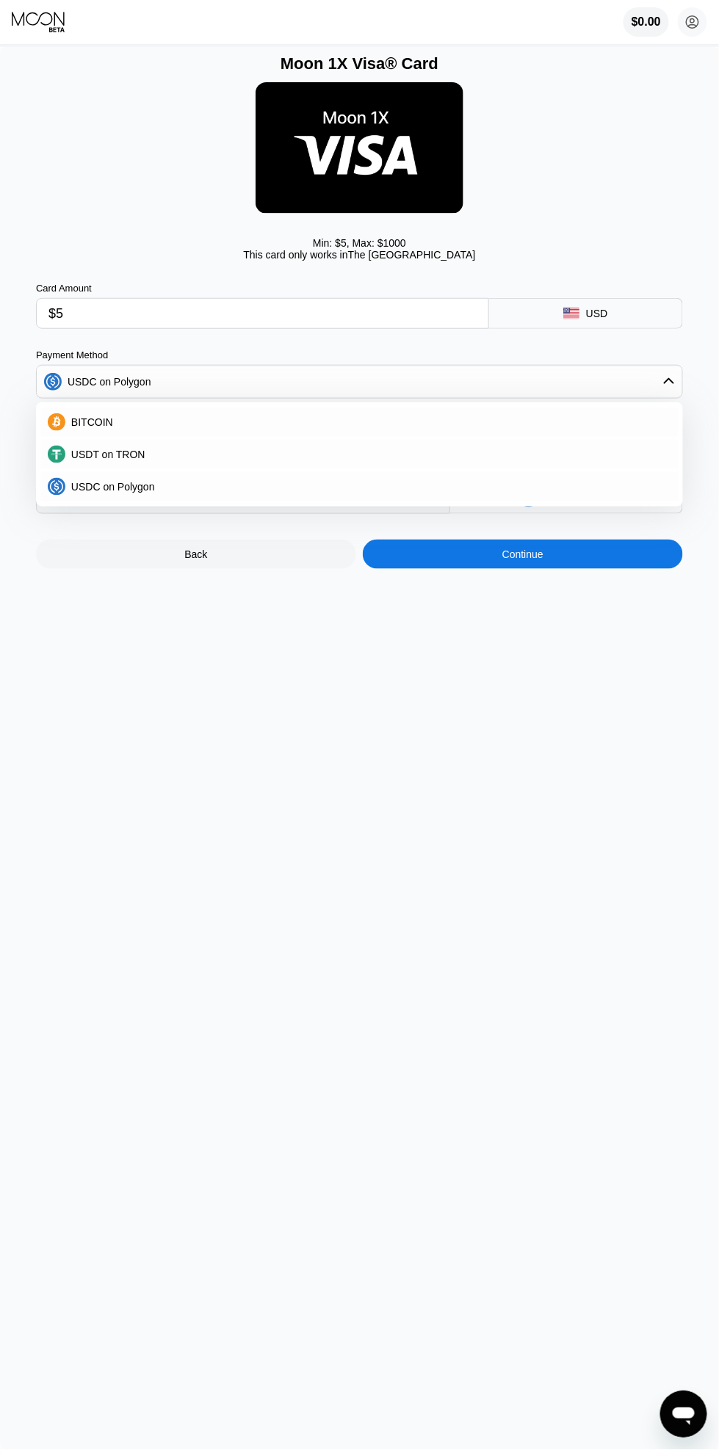
click at [580, 458] on div "USDT on TRON" at bounding box center [368, 455] width 606 height 12
type input "6.56"
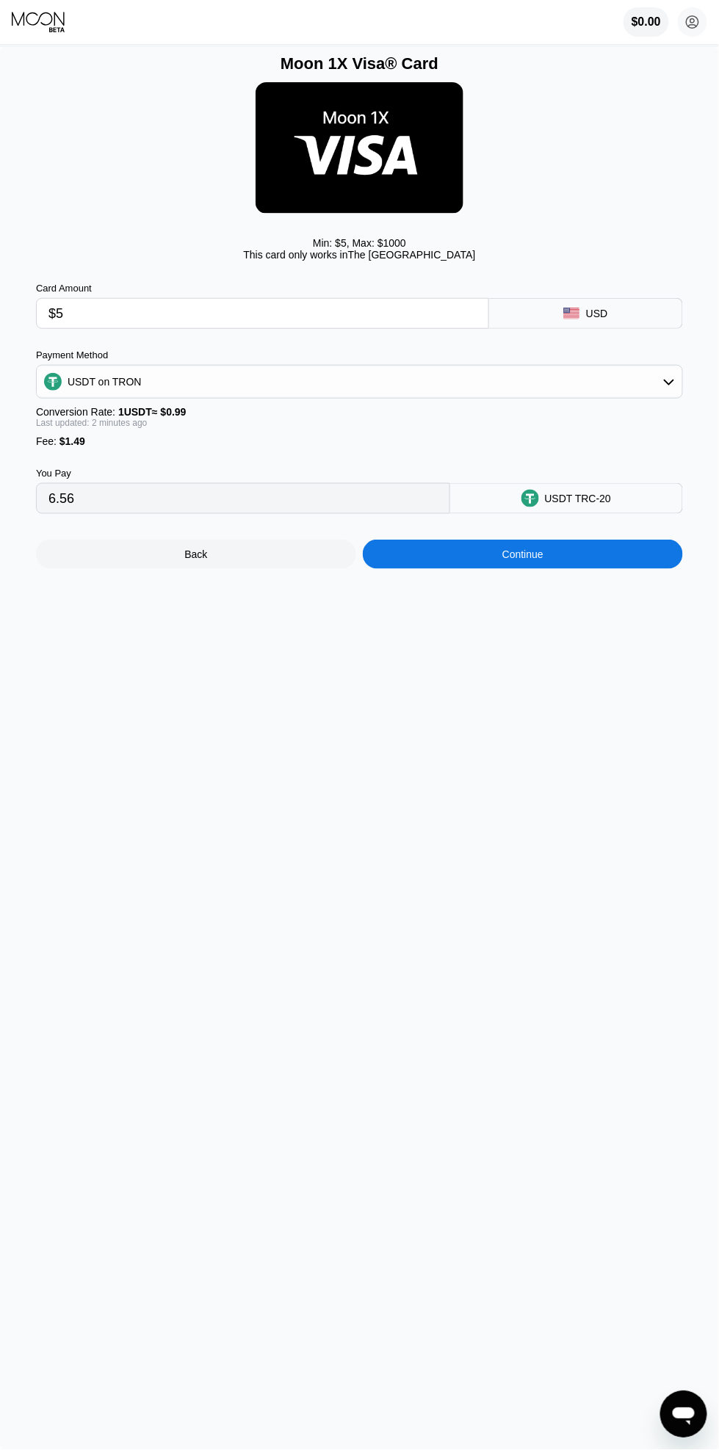
click at [286, 1103] on div "Moon 1X Visa® Card Min: $ 5 , Max: $ 1000 This card only works in The United St…" at bounding box center [359, 748] width 719 height 1403
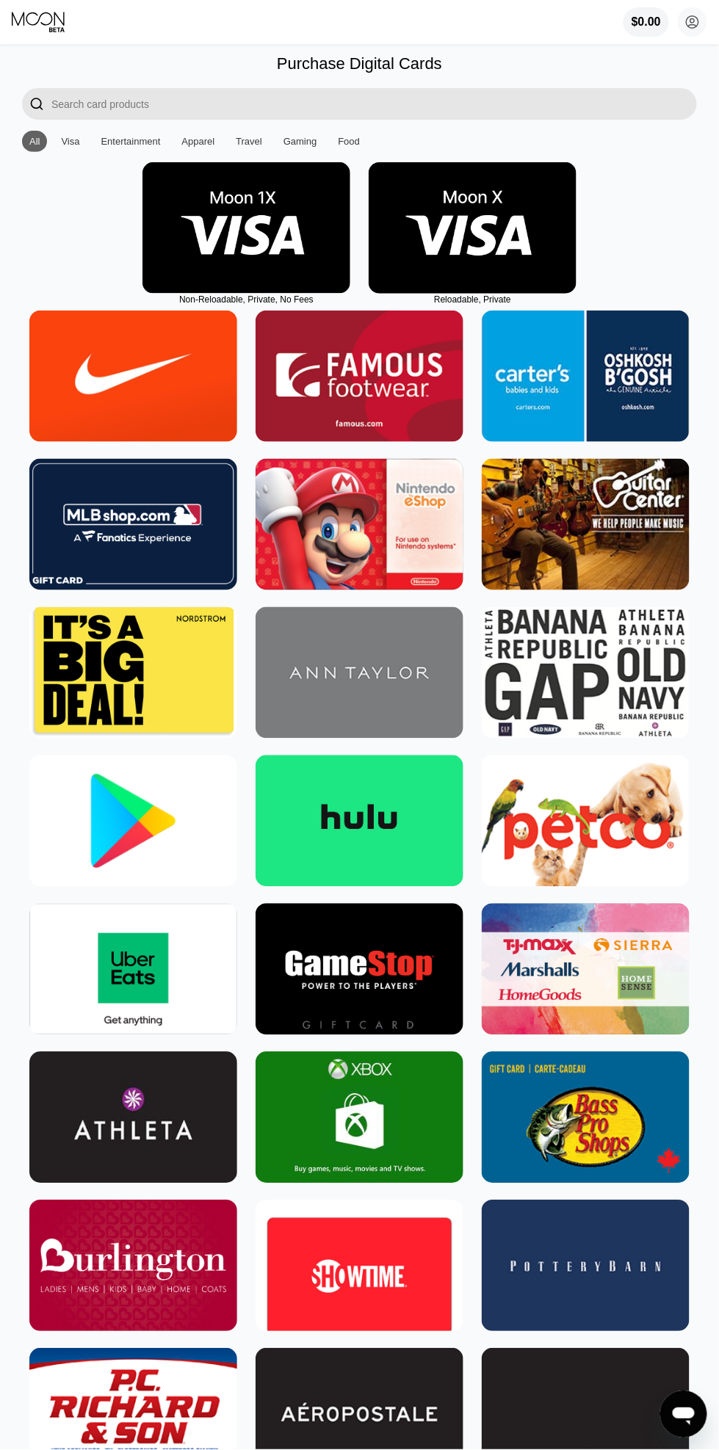
click at [81, 139] on div "Visa" at bounding box center [70, 141] width 33 height 21
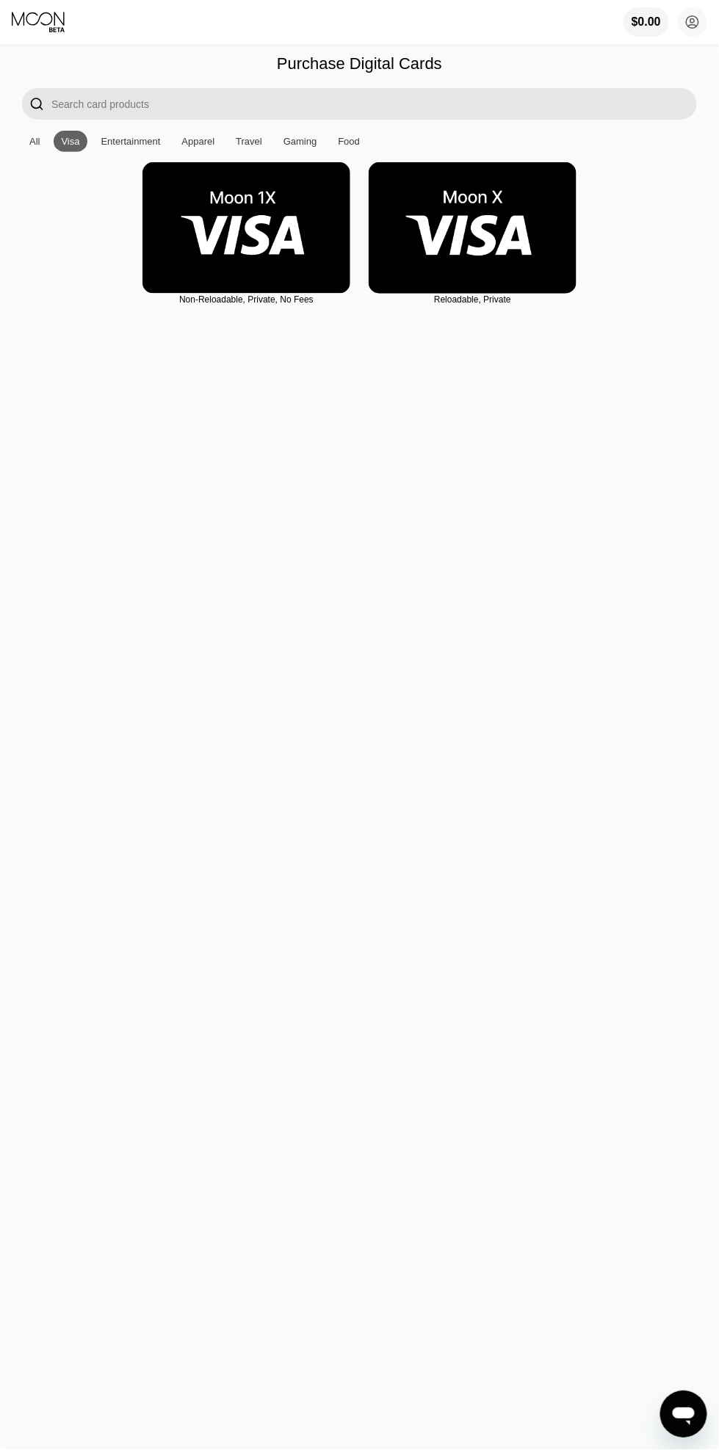
click at [480, 261] on img at bounding box center [472, 227] width 208 height 131
click at [545, 1076] on div "Purchase Digital Cards  All Visa Entertainment Apparel Travel Gaming Food Non-…" at bounding box center [359, 748] width 719 height 1403
click at [482, 254] on img at bounding box center [472, 227] width 208 height 131
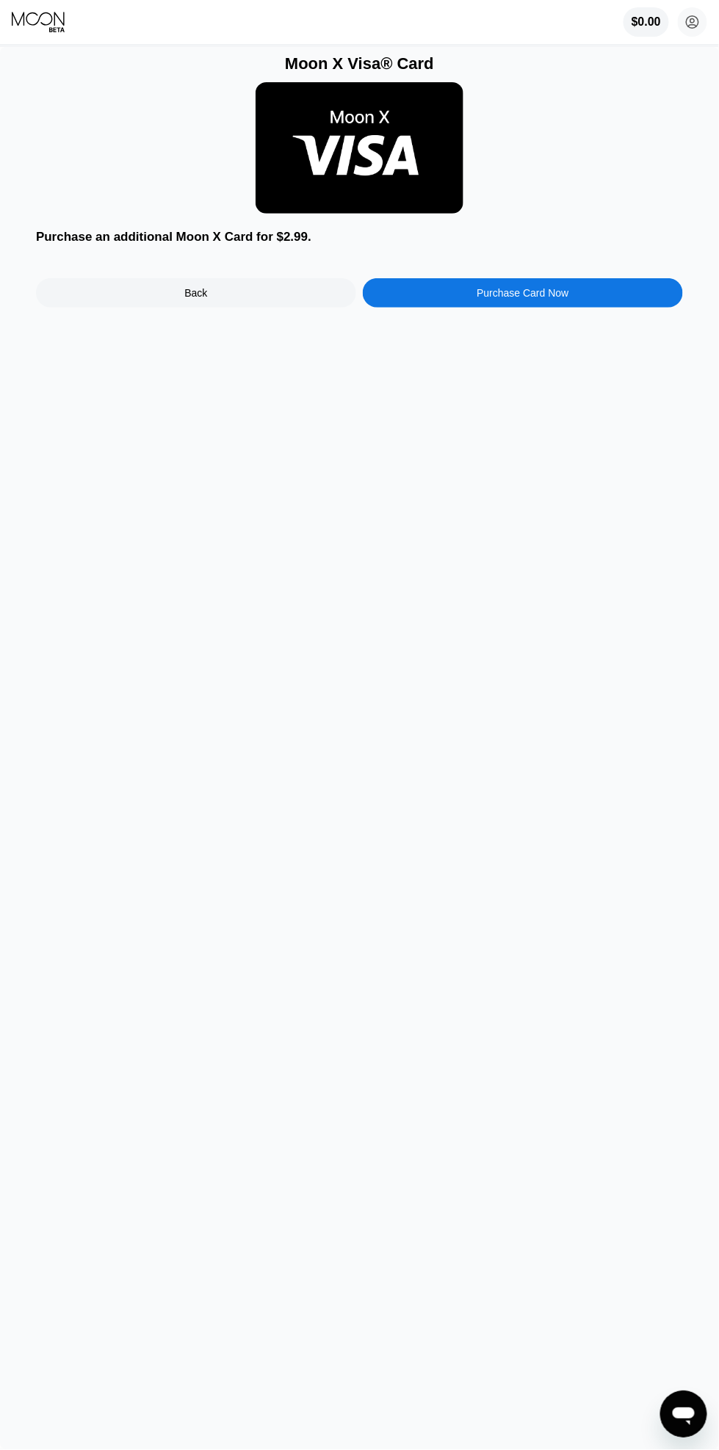
click at [683, 1362] on div "Moon X Visa® Card Purchase an additional Moon X Card for $2.99. Back Purchase C…" at bounding box center [359, 748] width 719 height 1403
click at [674, 1401] on icon "Open messaging window" at bounding box center [682, 1413] width 26 height 26
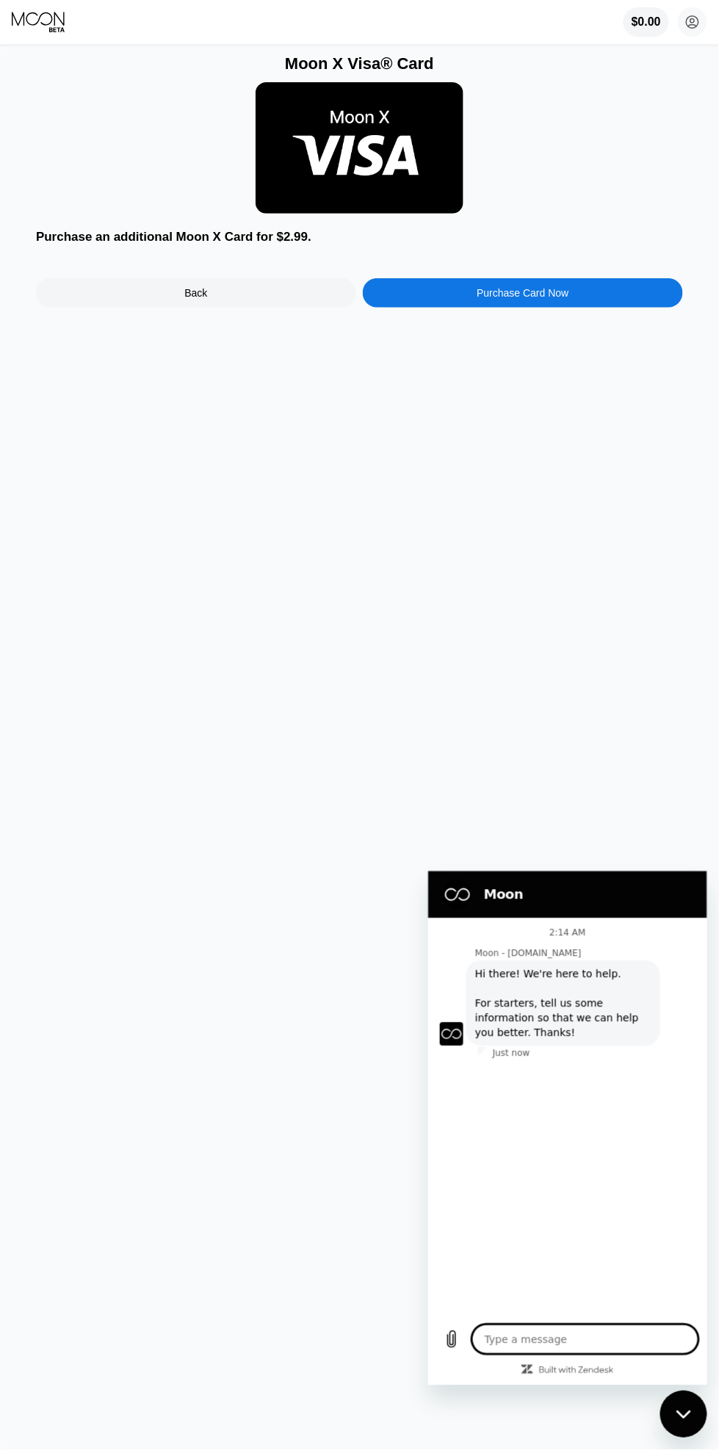
type textarea "x"
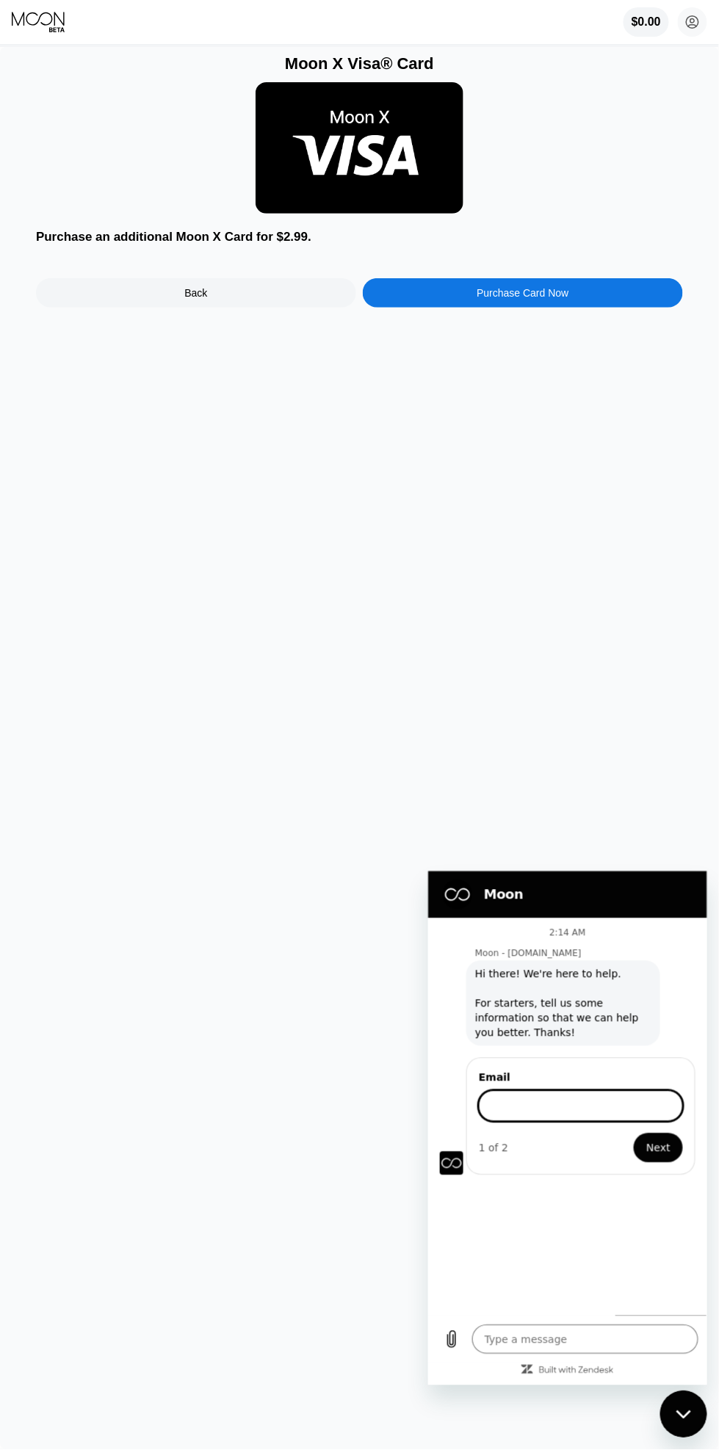
click at [598, 1103] on input "Email" at bounding box center [580, 1105] width 204 height 31
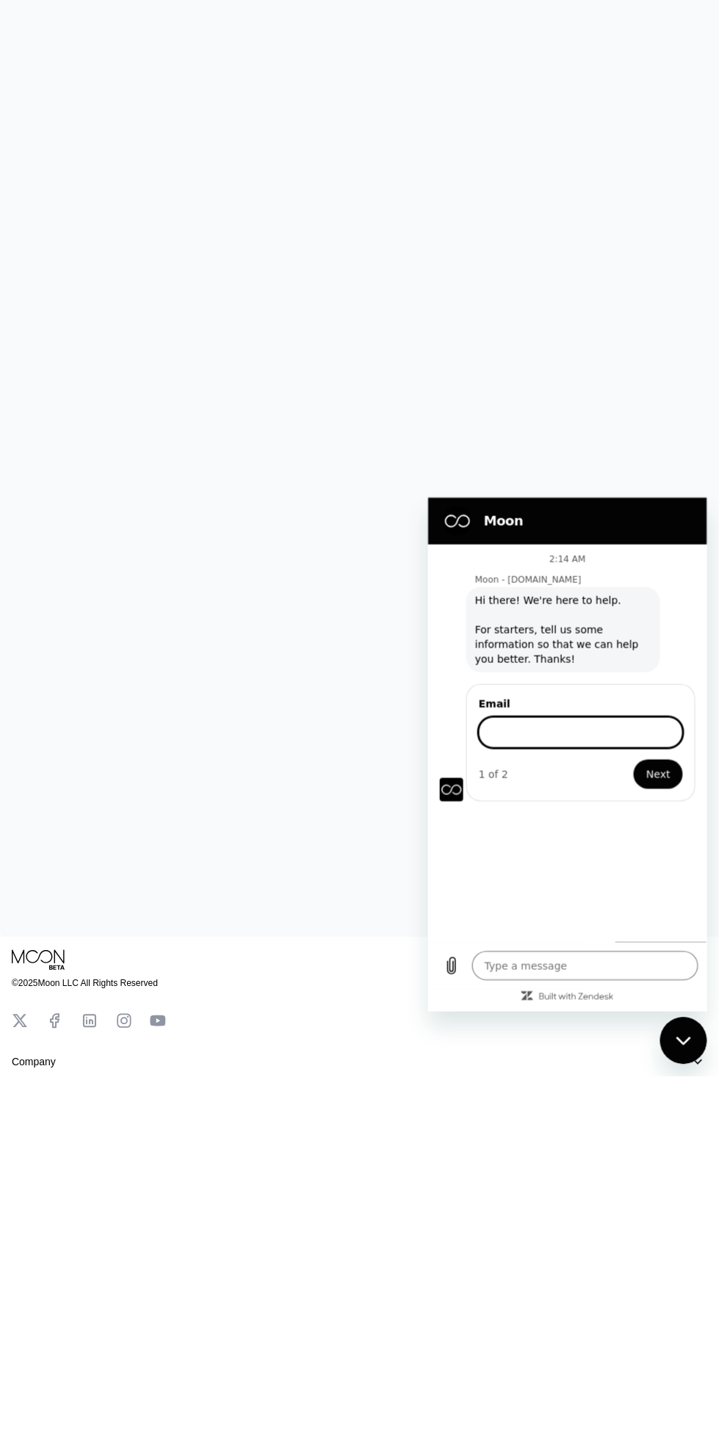
scroll to position [195, 0]
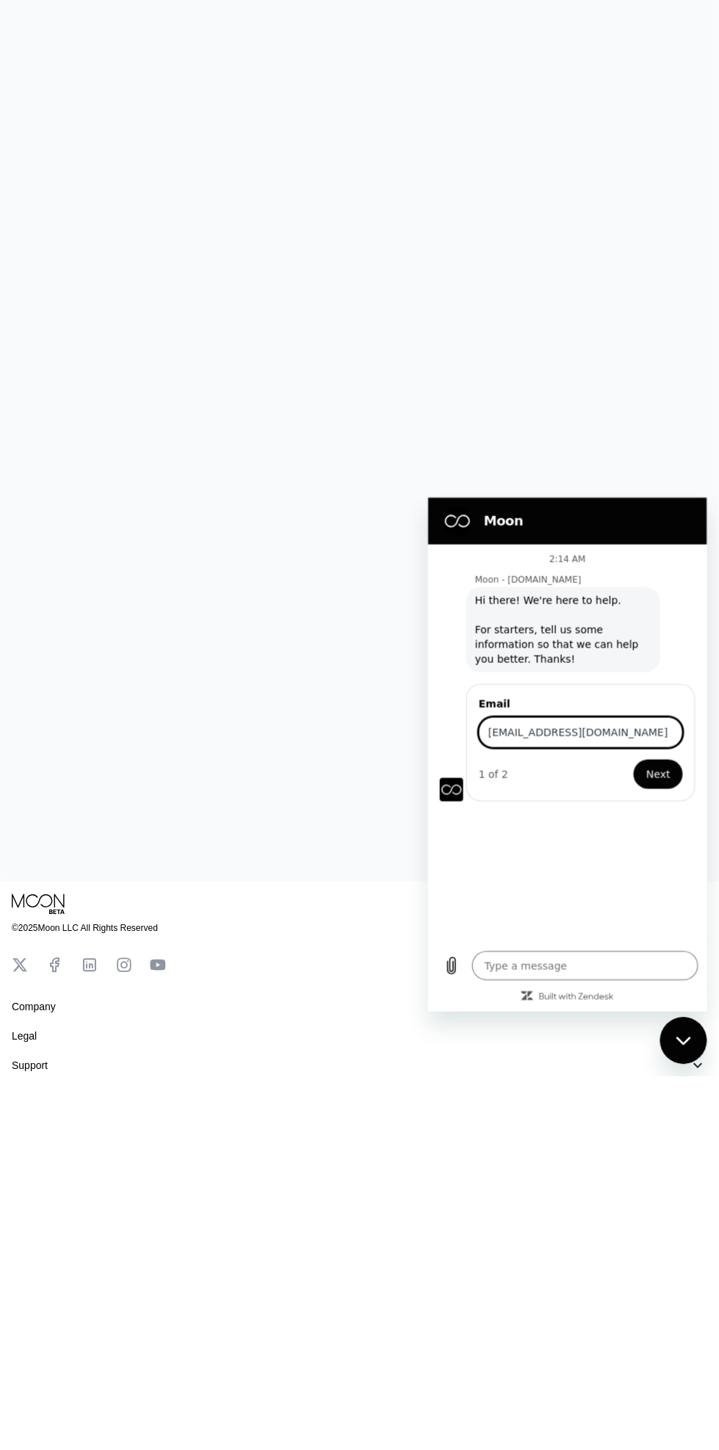
type input "kb1759751@gmail.com"
click at [656, 780] on span "Next" at bounding box center [657, 774] width 24 height 18
type textarea "x"
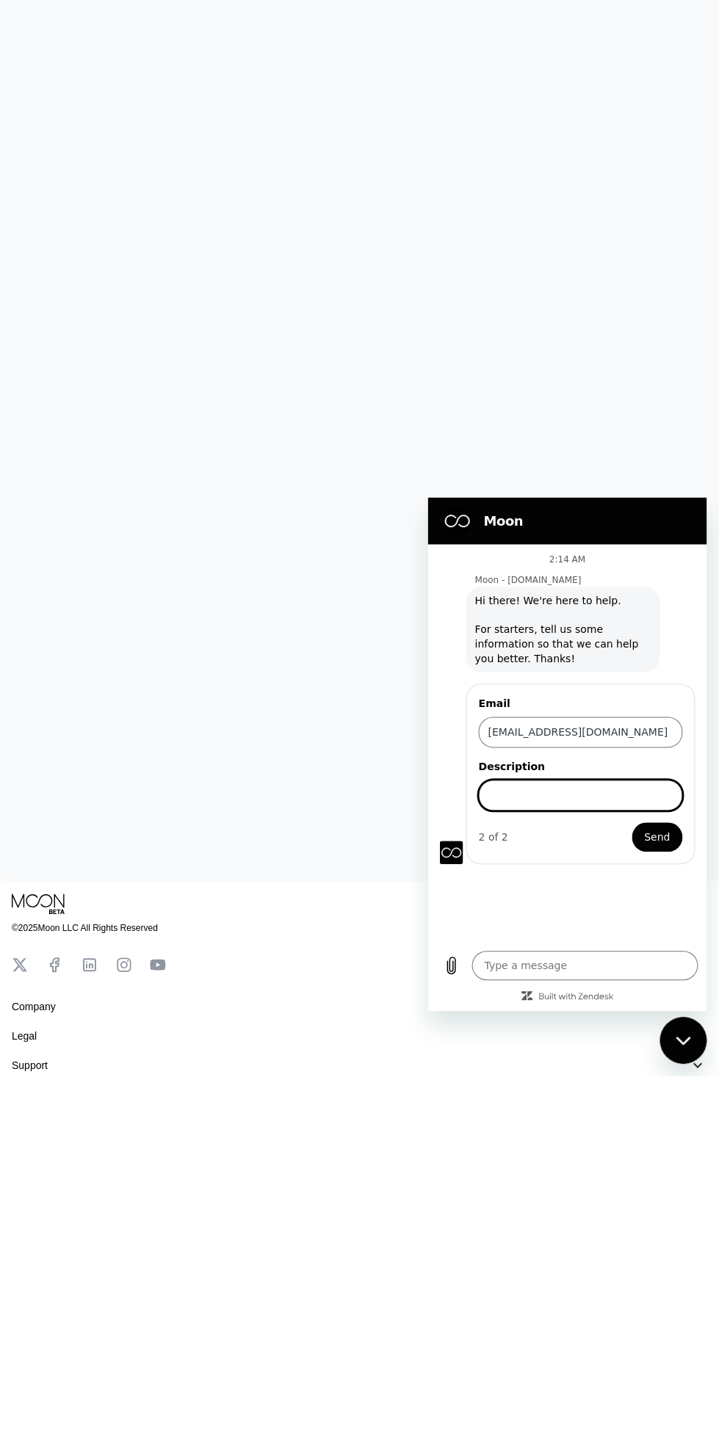
scroll to position [194, 0]
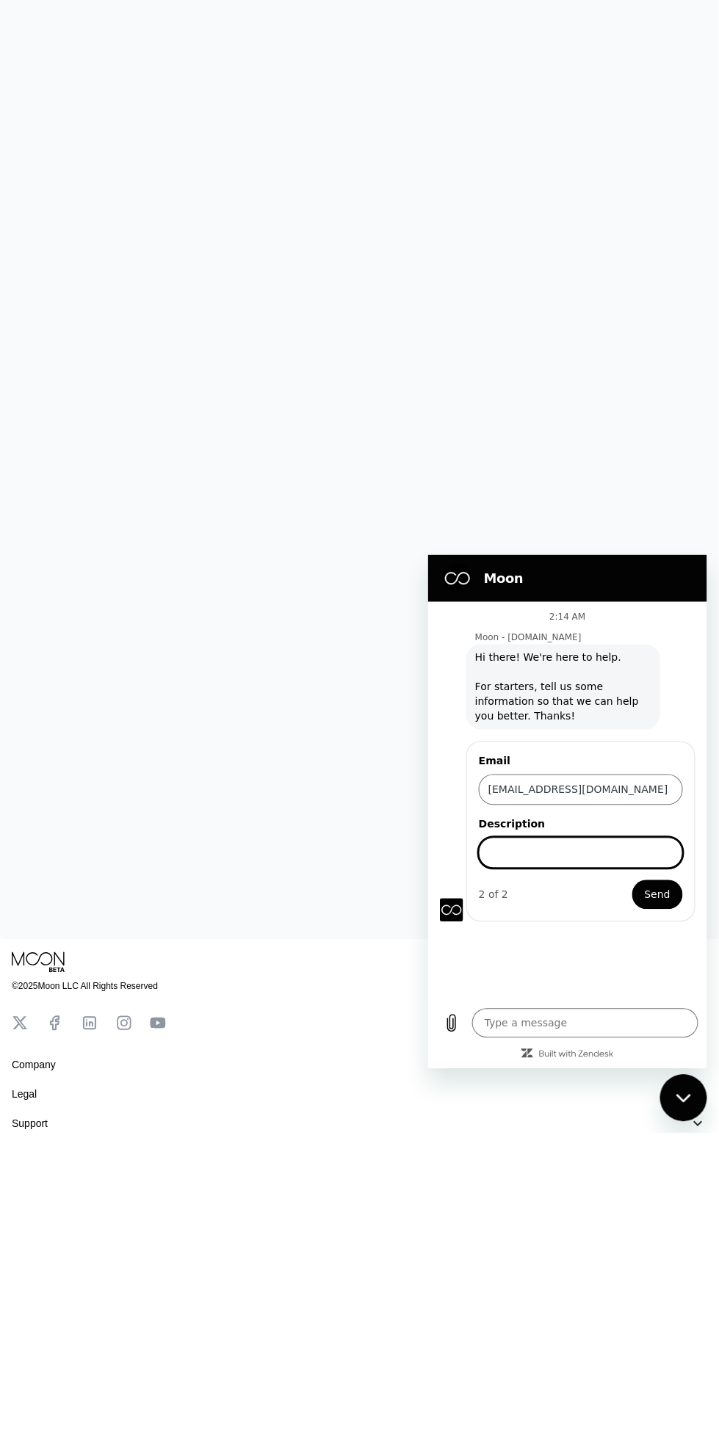
click at [588, 1025] on textarea at bounding box center [584, 1022] width 226 height 29
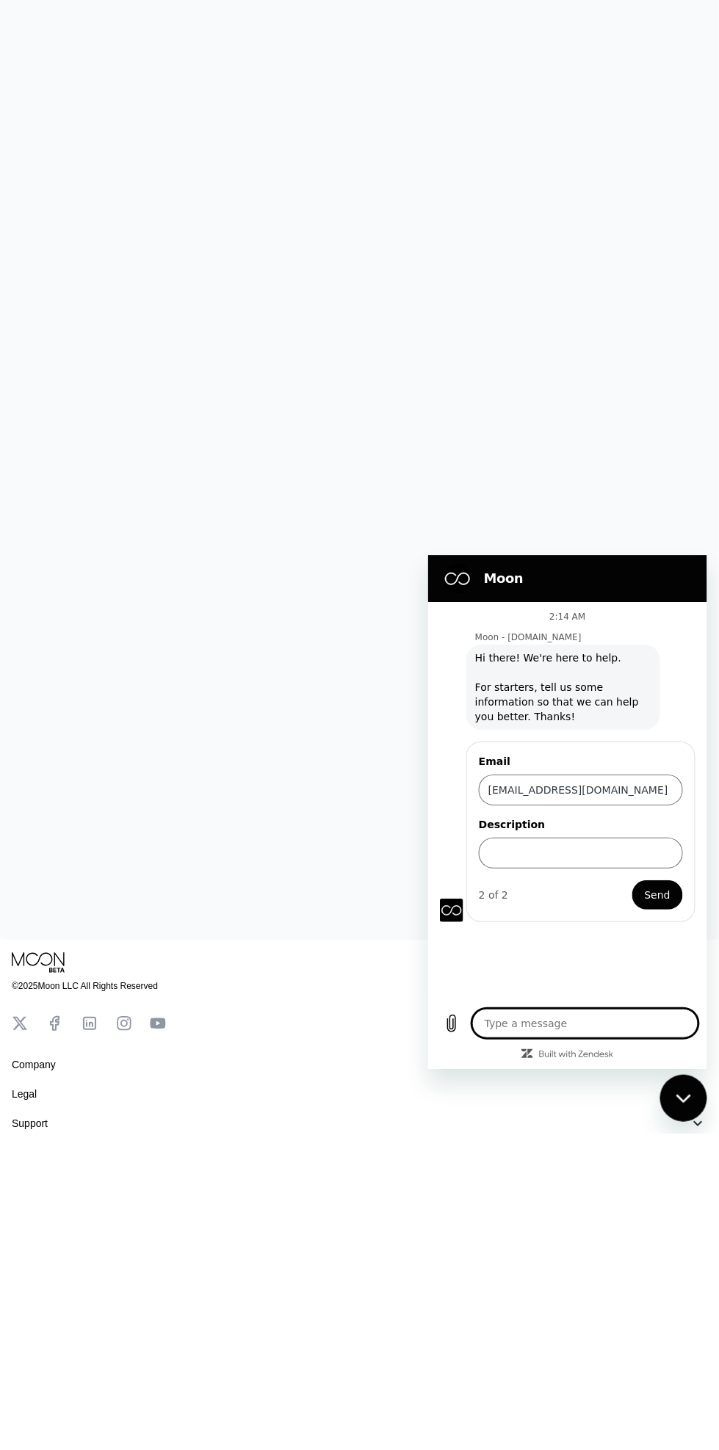
type textarea "C"
type textarea "x"
type textarea "Ca"
type textarea "x"
type textarea "Ca"
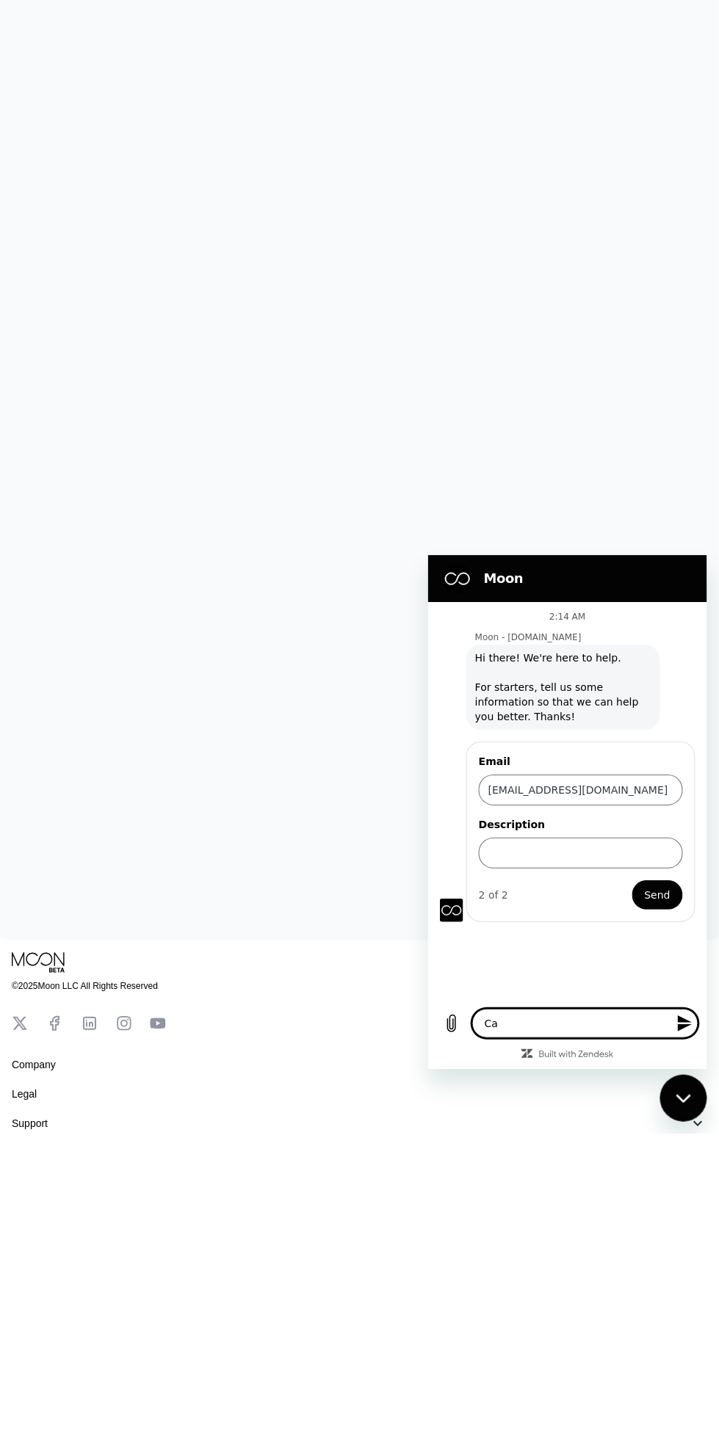
type textarea "x"
type textarea "Ca"
type textarea "x"
type textarea "Cam"
type textarea "x"
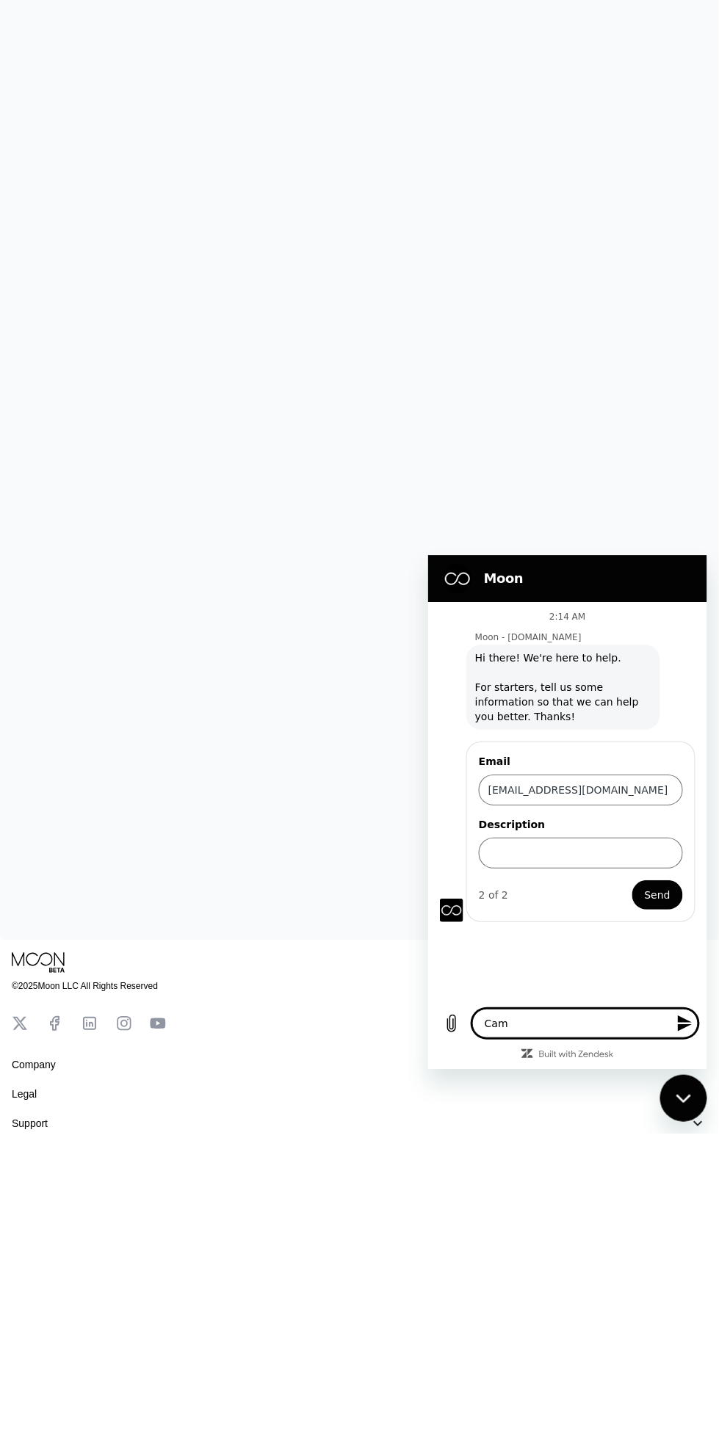
type textarea "Cam"
type textarea "x"
type textarea "Cam"
type textarea "x"
type textarea "Camn"
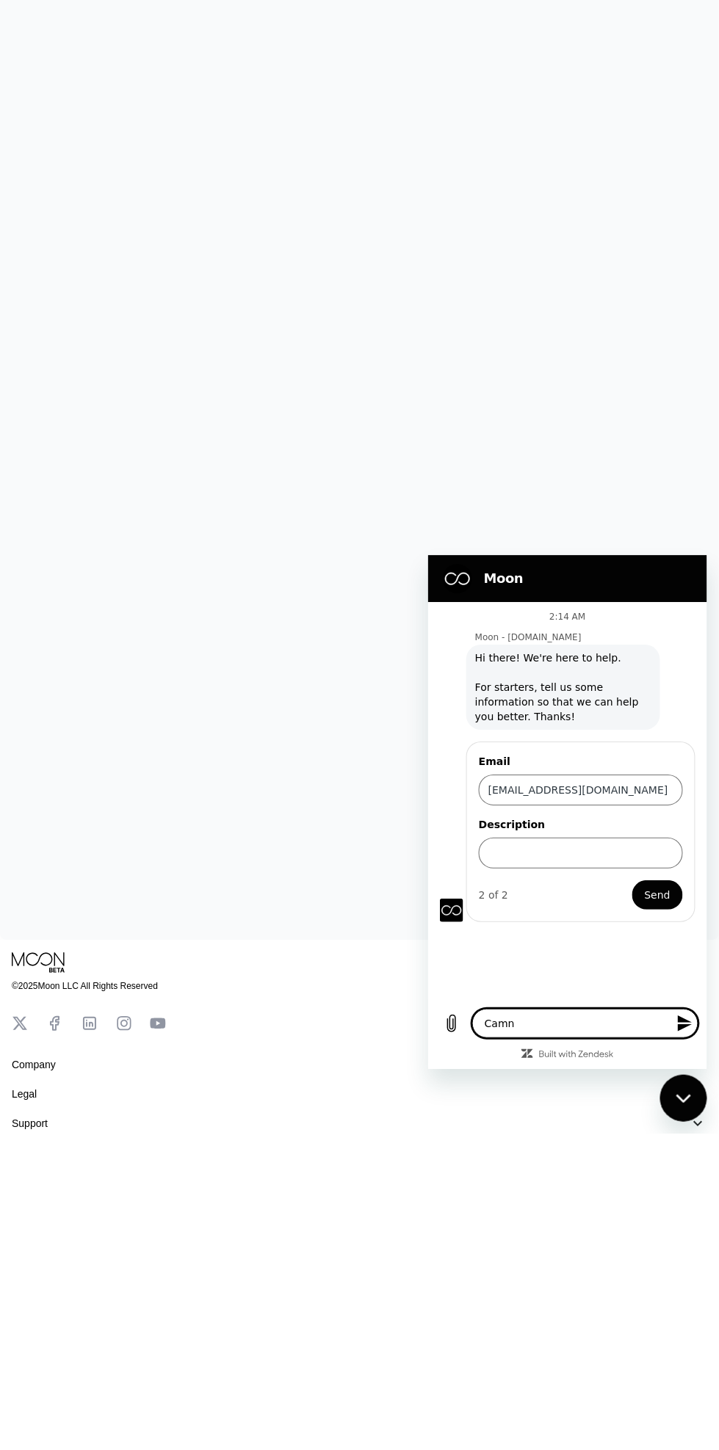
type textarea "x"
type textarea "Camn"
type textarea "x"
type textarea "Camn"
type textarea "x"
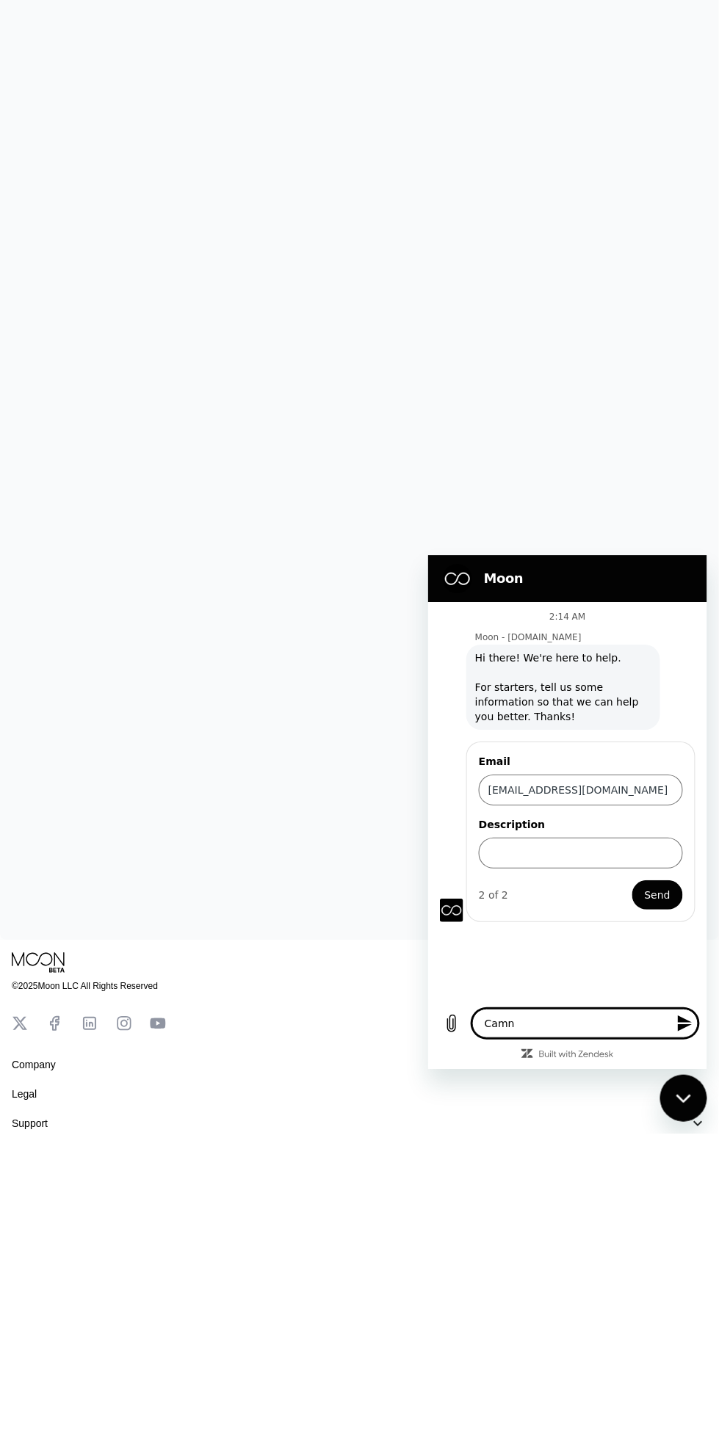
type textarea "Cam"
type textarea "x"
type textarea "Ca"
type textarea "x"
type textarea "Can"
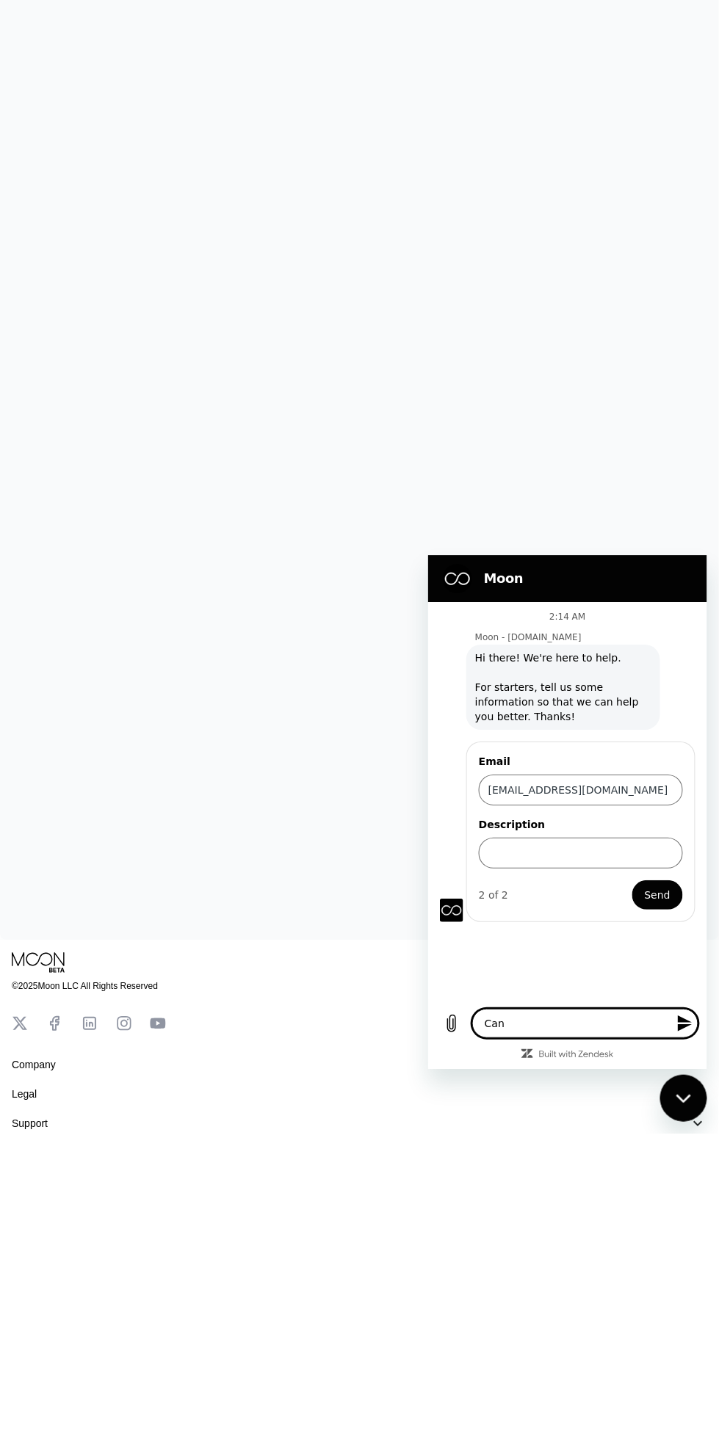
type textarea "x"
type textarea "Can"
type textarea "x"
type textarea "Can"
type textarea "x"
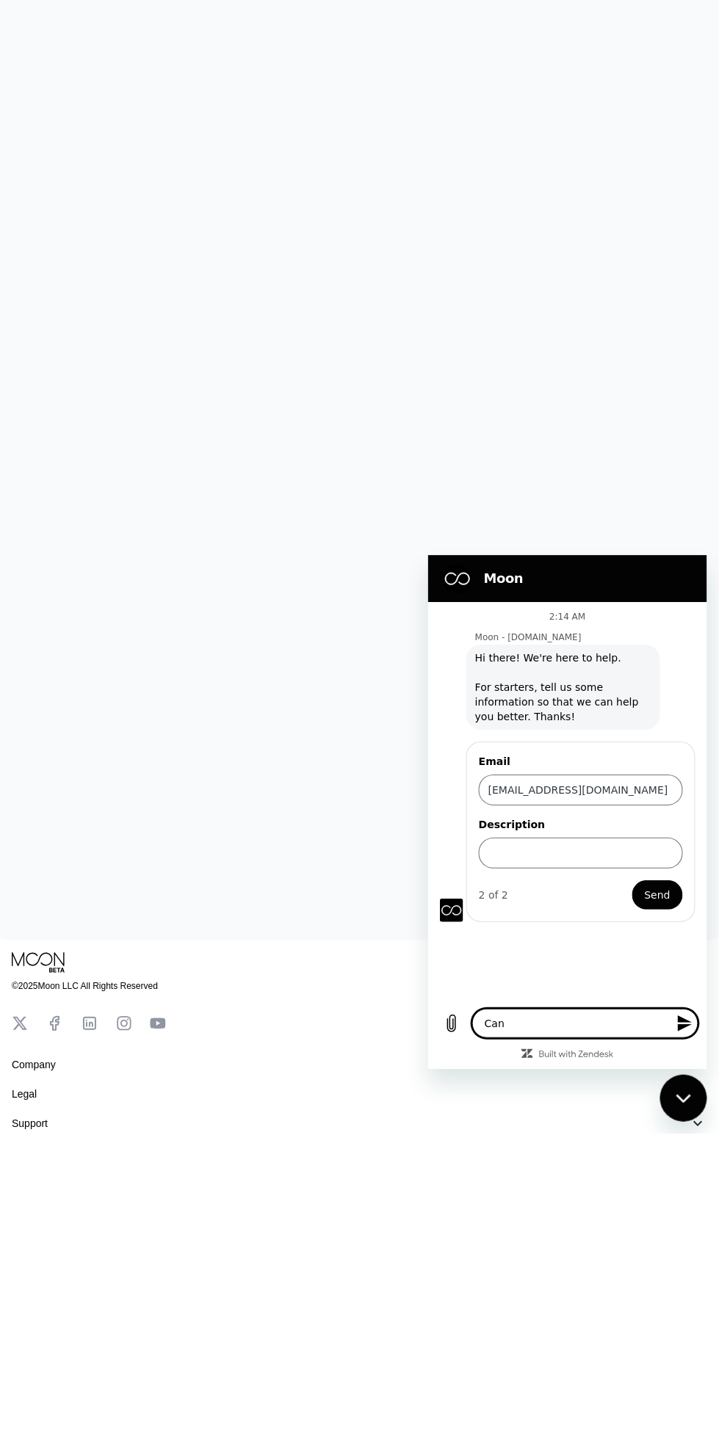
type textarea "Ca"
type textarea "x"
type textarea "C"
type textarea "x"
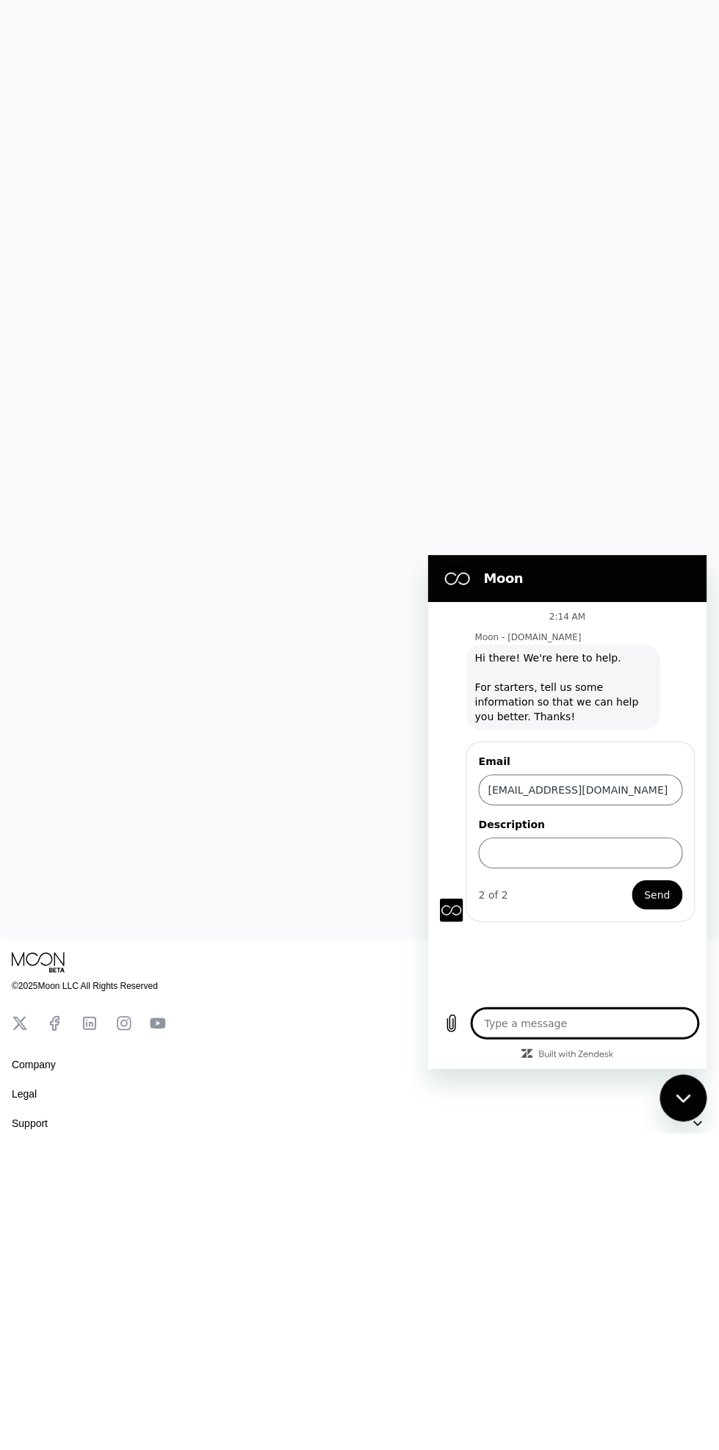
type textarea "T"
type textarea "x"
type textarea "Th"
type textarea "x"
type textarea "Thi"
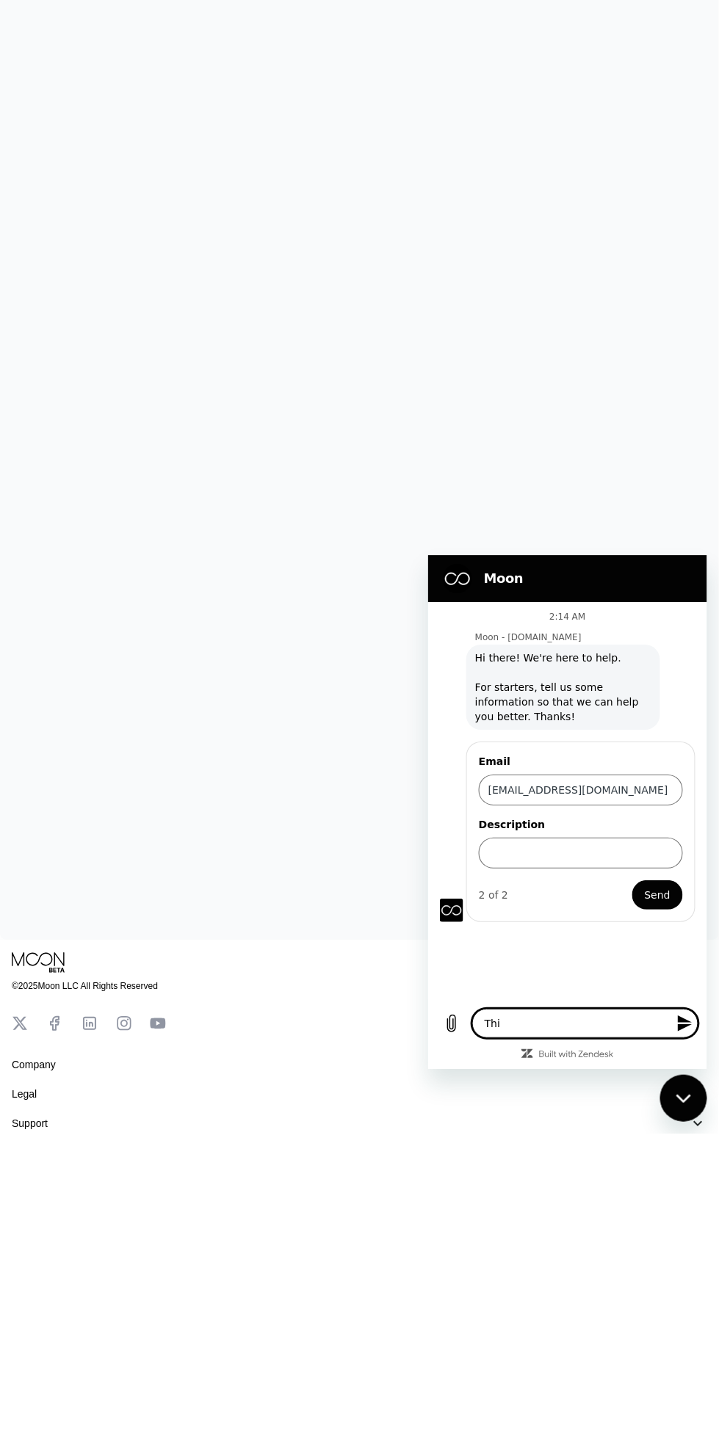
type textarea "x"
type textarea "This"
type textarea "x"
type textarea "This"
type textarea "x"
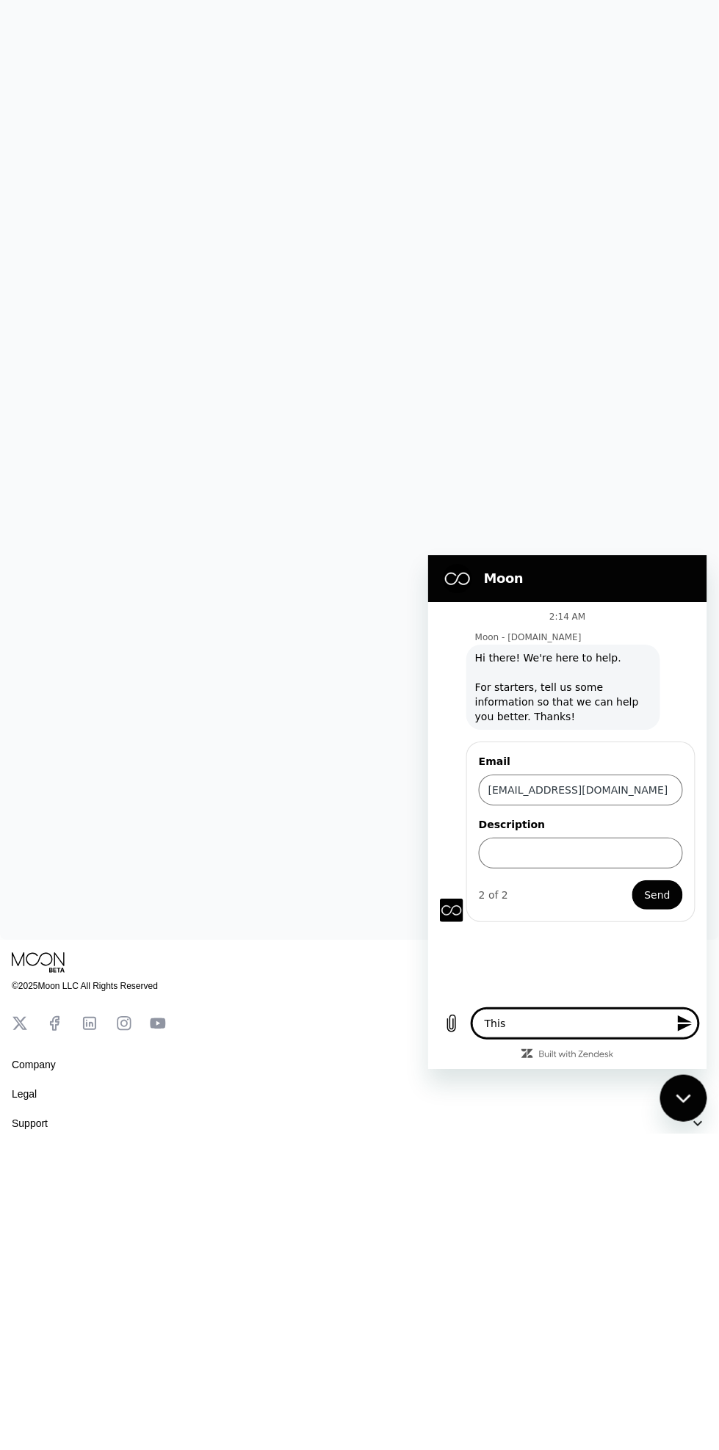
type textarea "This c"
type textarea "x"
type textarea "This ca"
type textarea "x"
type textarea "This car"
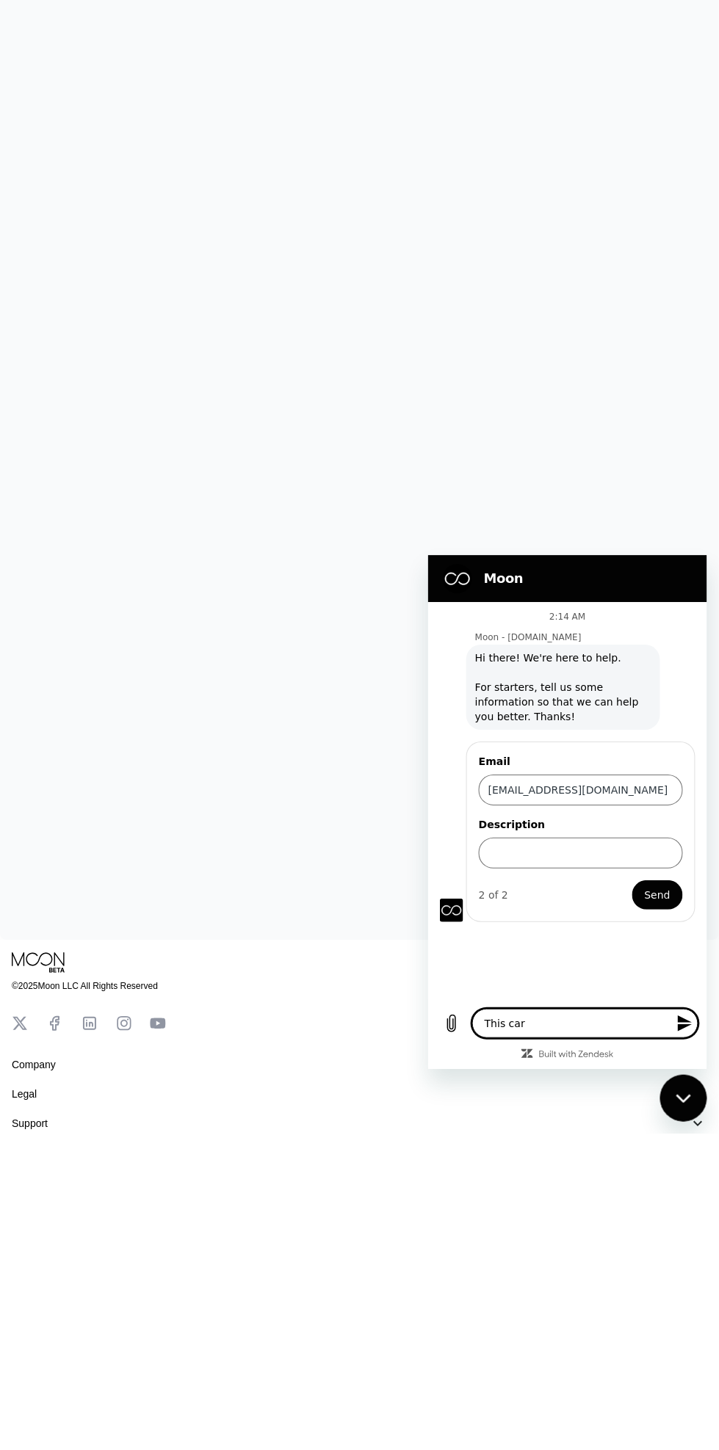
type textarea "x"
type textarea "This card"
type textarea "x"
type textarea "This card"
type textarea "x"
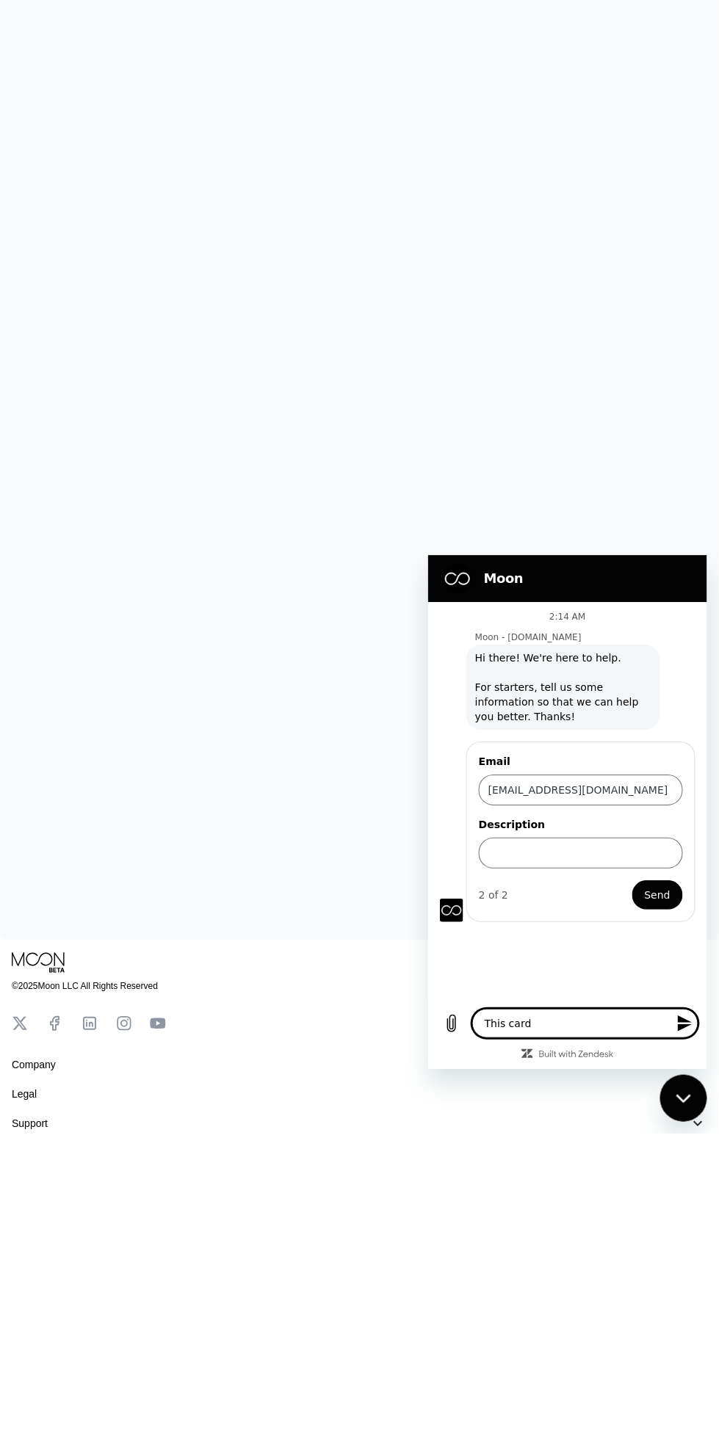
type textarea "This card c"
type textarea "x"
type textarea "This card ca"
type textarea "x"
type textarea "This card can"
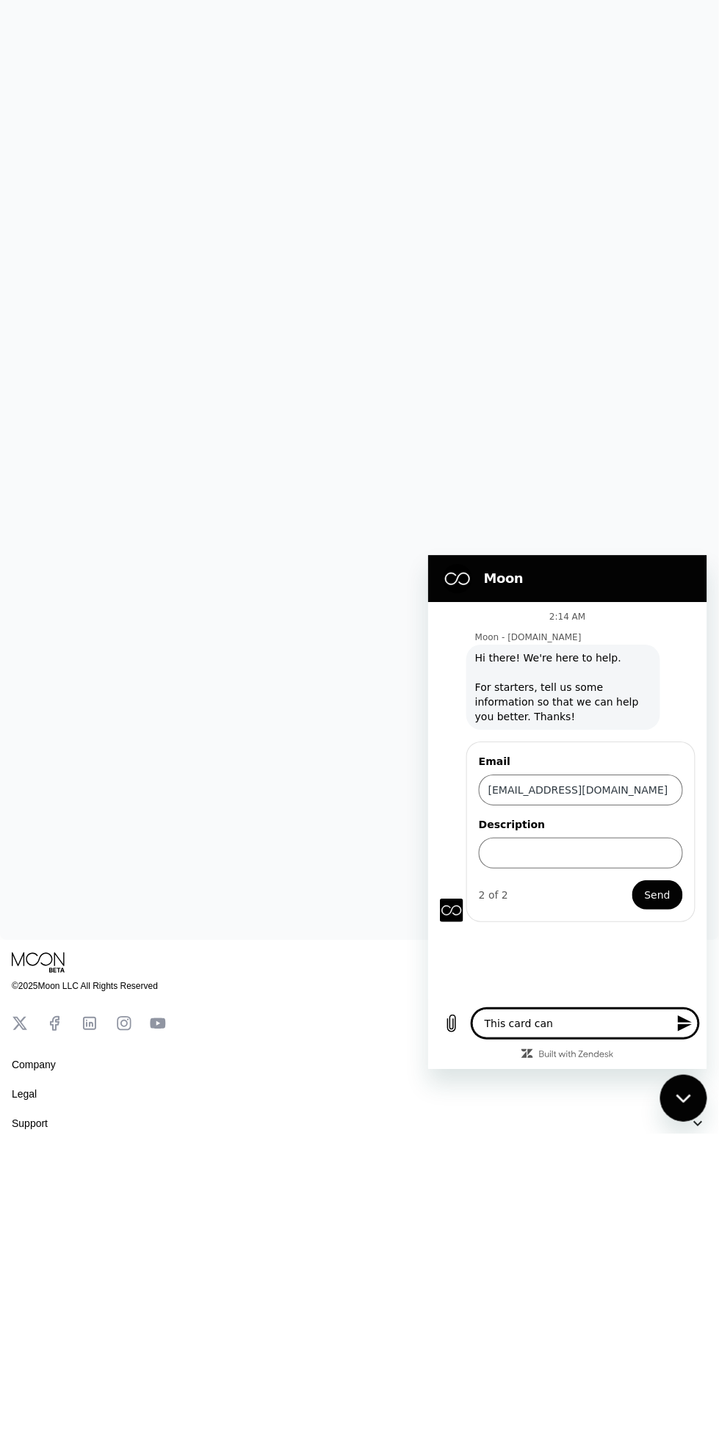
type textarea "x"
type textarea "This card can"
type textarea "x"
type textarea "This card can b"
type textarea "x"
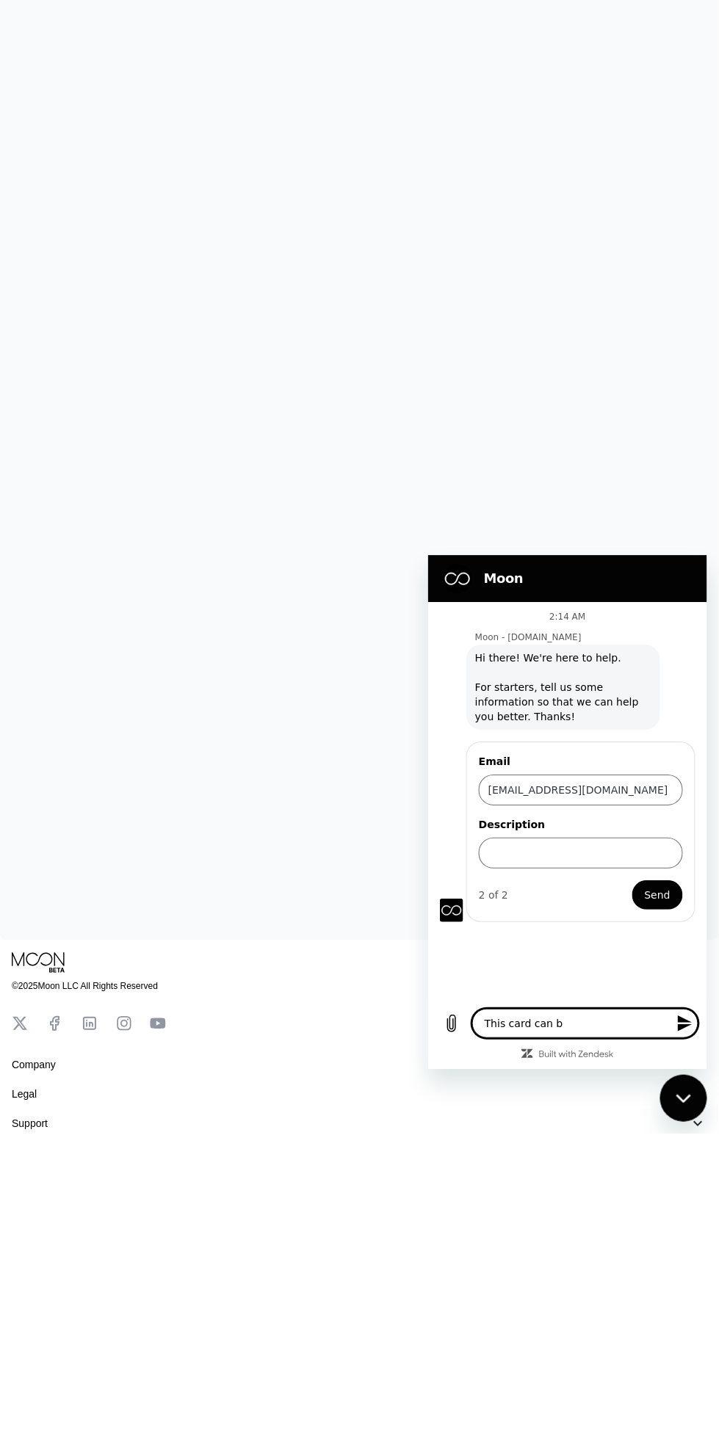
type textarea "This card can be"
type textarea "x"
type textarea "This card can be"
type textarea "x"
type textarea "This card can be a"
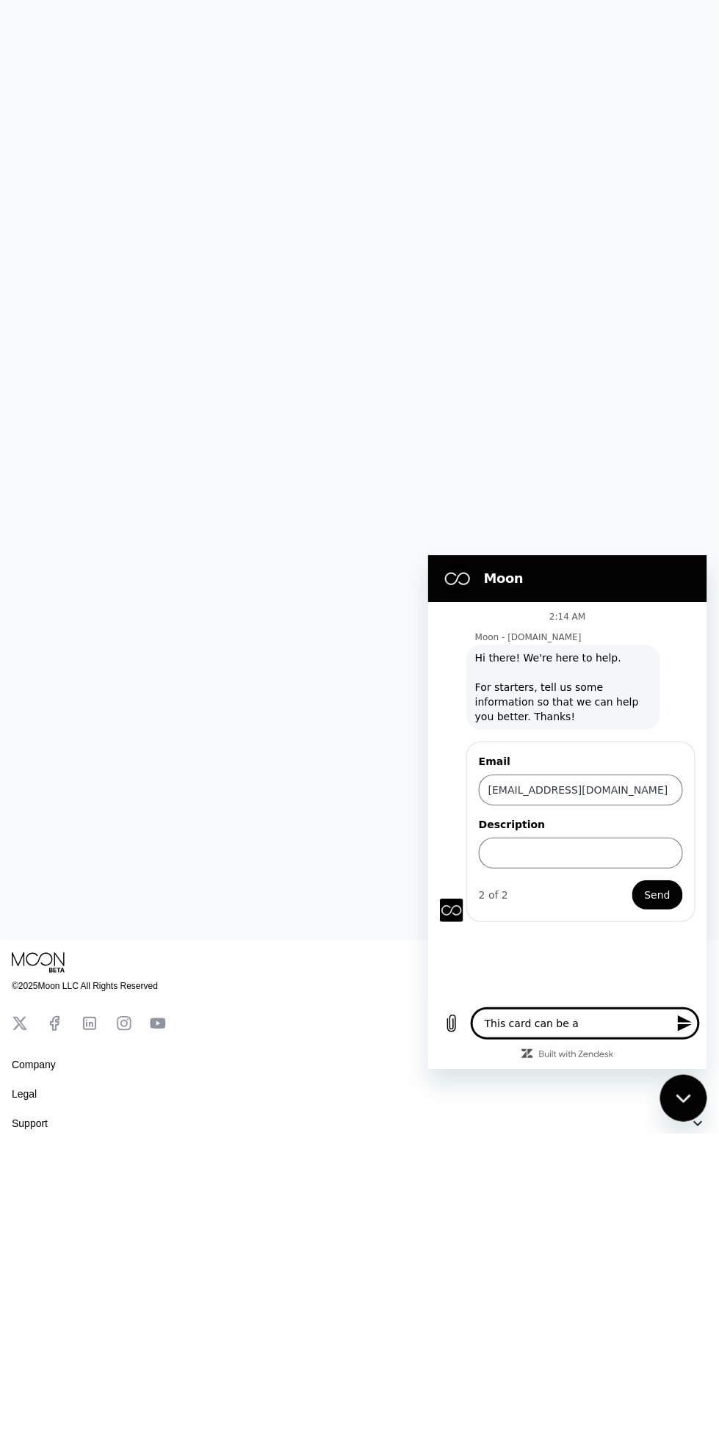
type textarea "x"
type textarea "This card can be ac"
type textarea "x"
type textarea "This card can be acc"
type textarea "x"
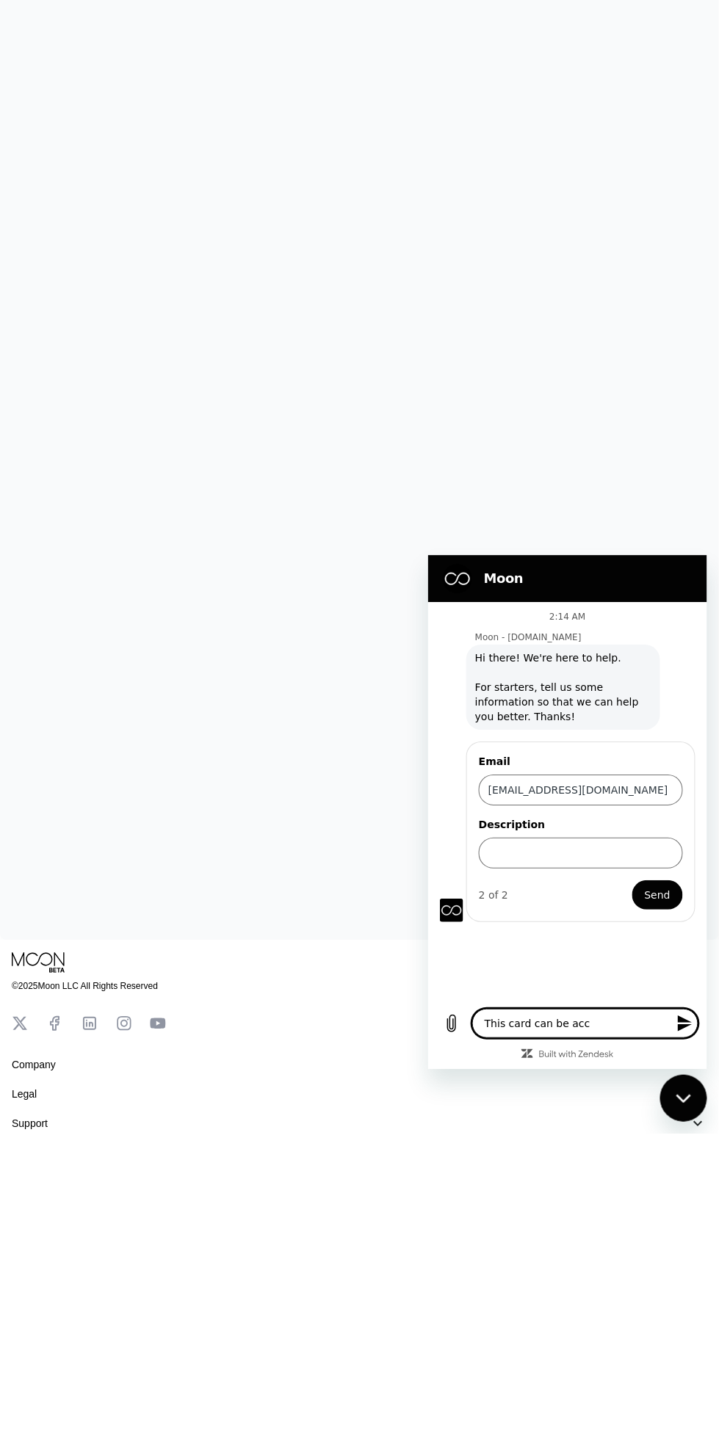
type textarea "This card can be accepted"
type textarea "x"
type textarea "This card can be accepted"
type textarea "x"
type textarea "This card can be accepte"
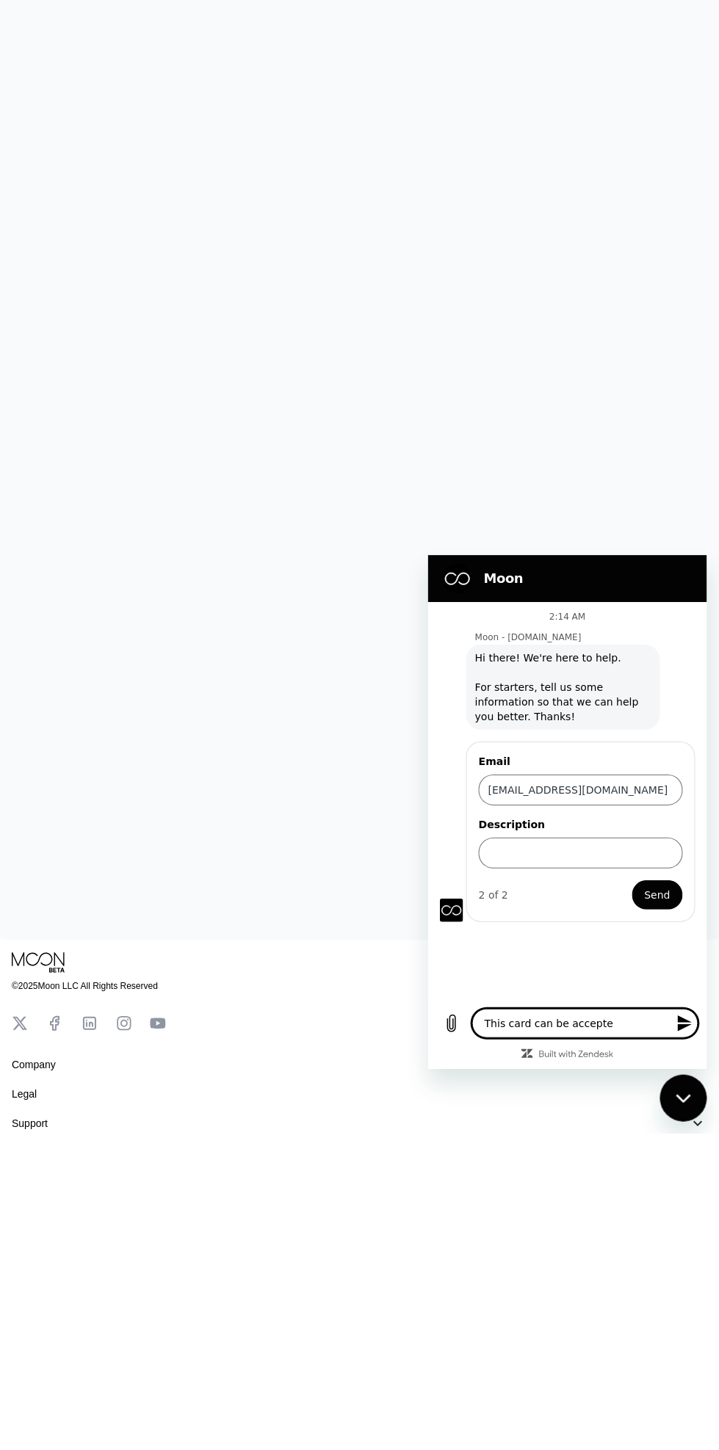
type textarea "x"
type textarea "This card can be accept"
type textarea "x"
type textarea "This card can be accept"
type textarea "x"
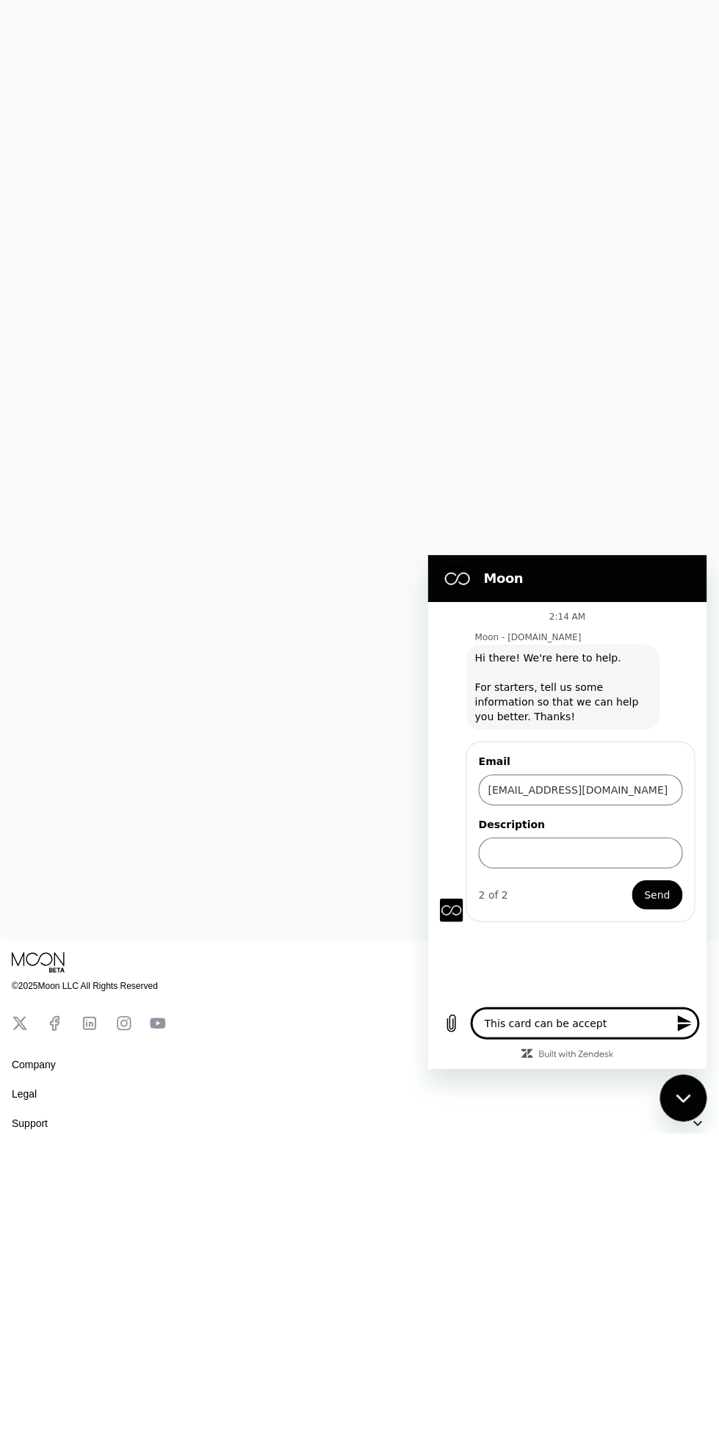
type textarea "This card can be accept t"
type textarea "x"
type textarea "This card can be accept tr"
type textarea "x"
type textarea "This card can be accept tra"
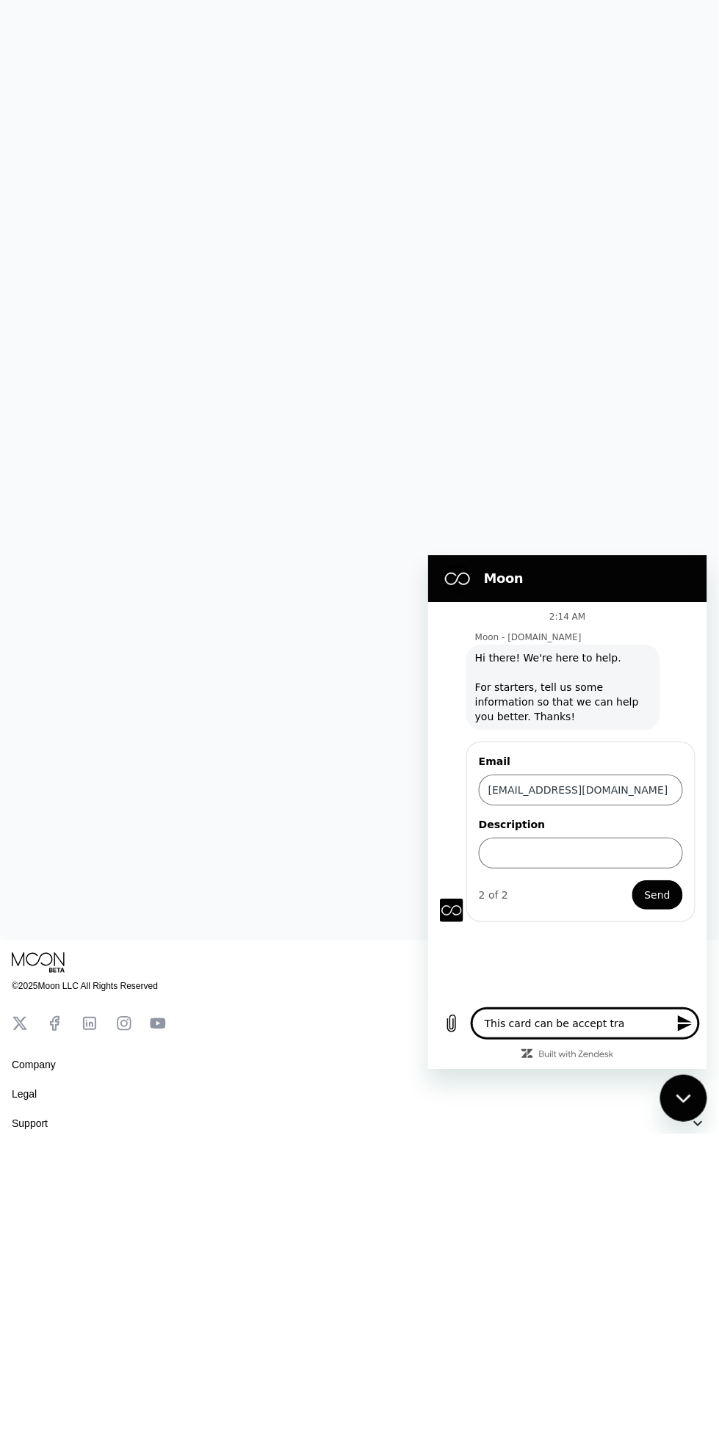
type textarea "x"
type textarea "This card can be accept tram"
type textarea "x"
type textarea "This card can be accept trams"
type textarea "x"
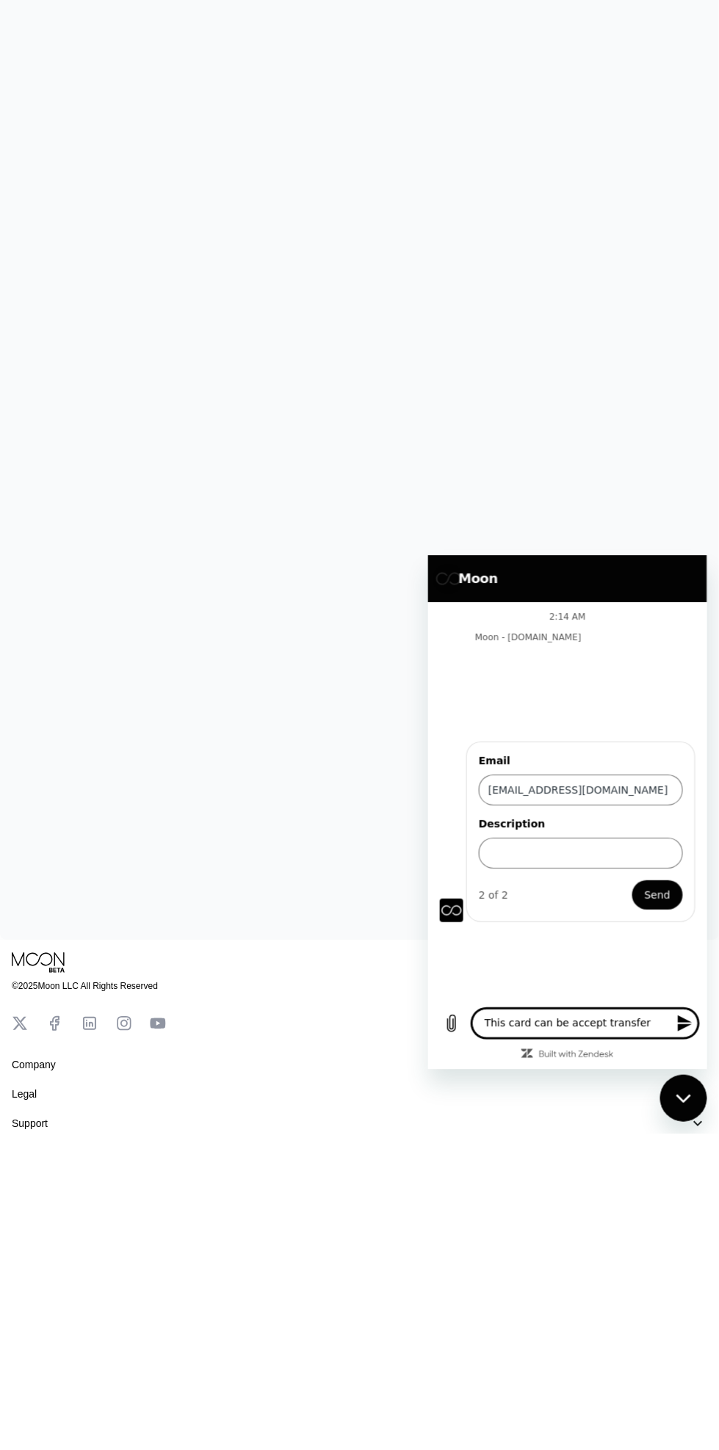
type textarea "This card can be accept transfer?"
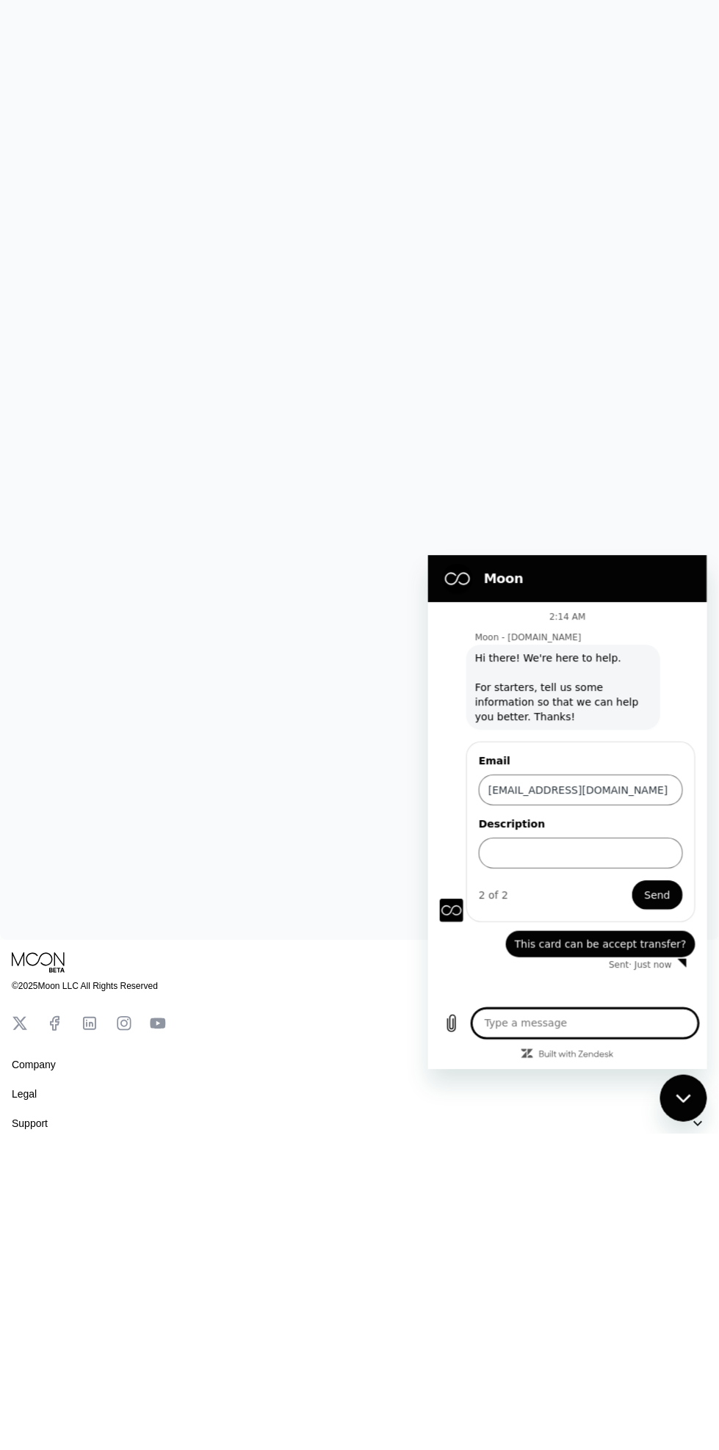
scroll to position [356, 0]
click at [595, 1021] on textarea at bounding box center [584, 1023] width 226 height 29
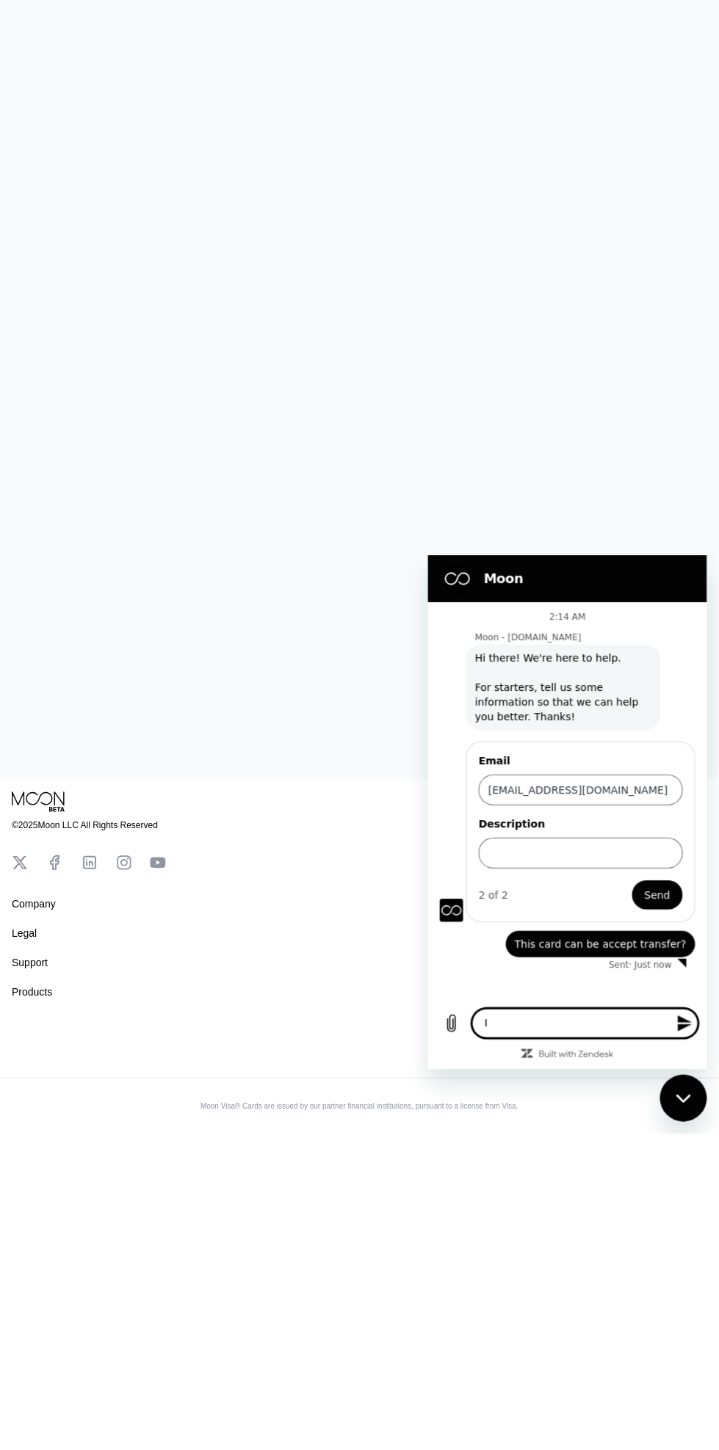
type textarea "I"
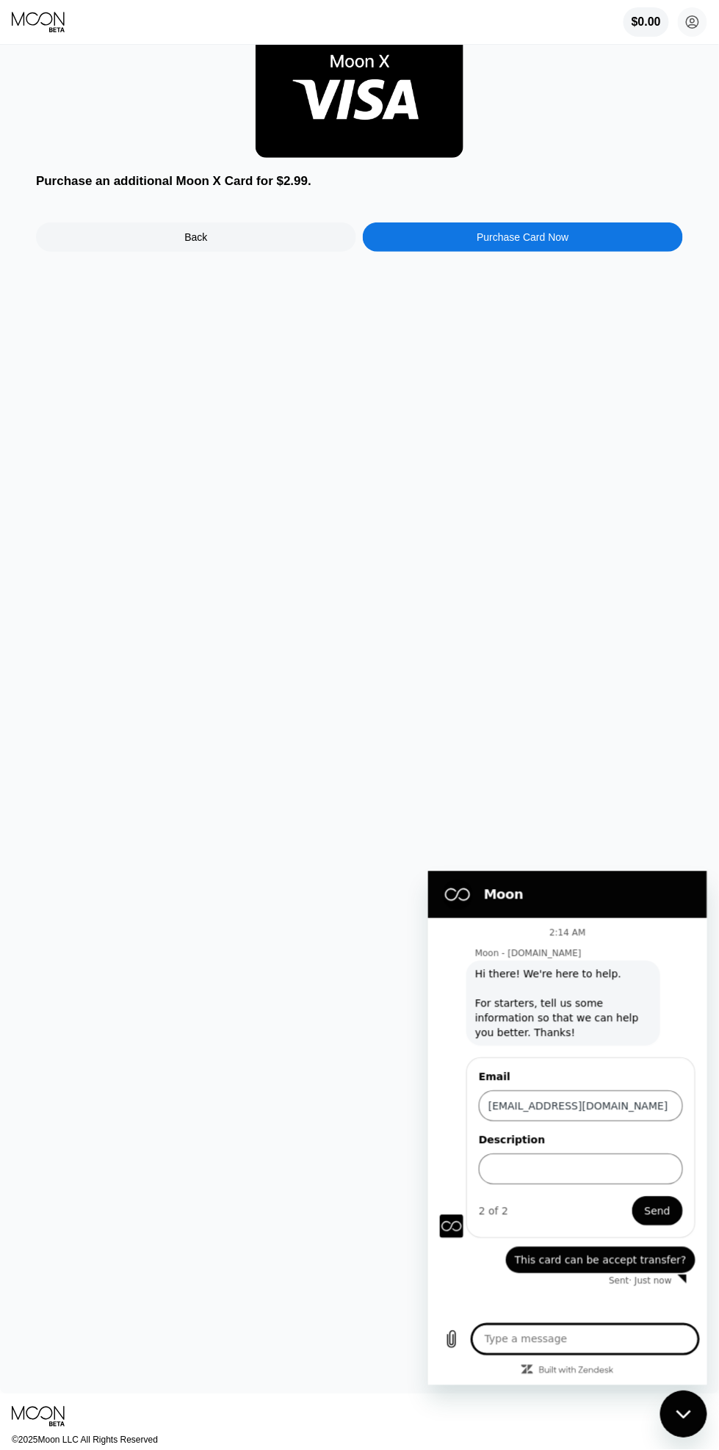
scroll to position [0, 0]
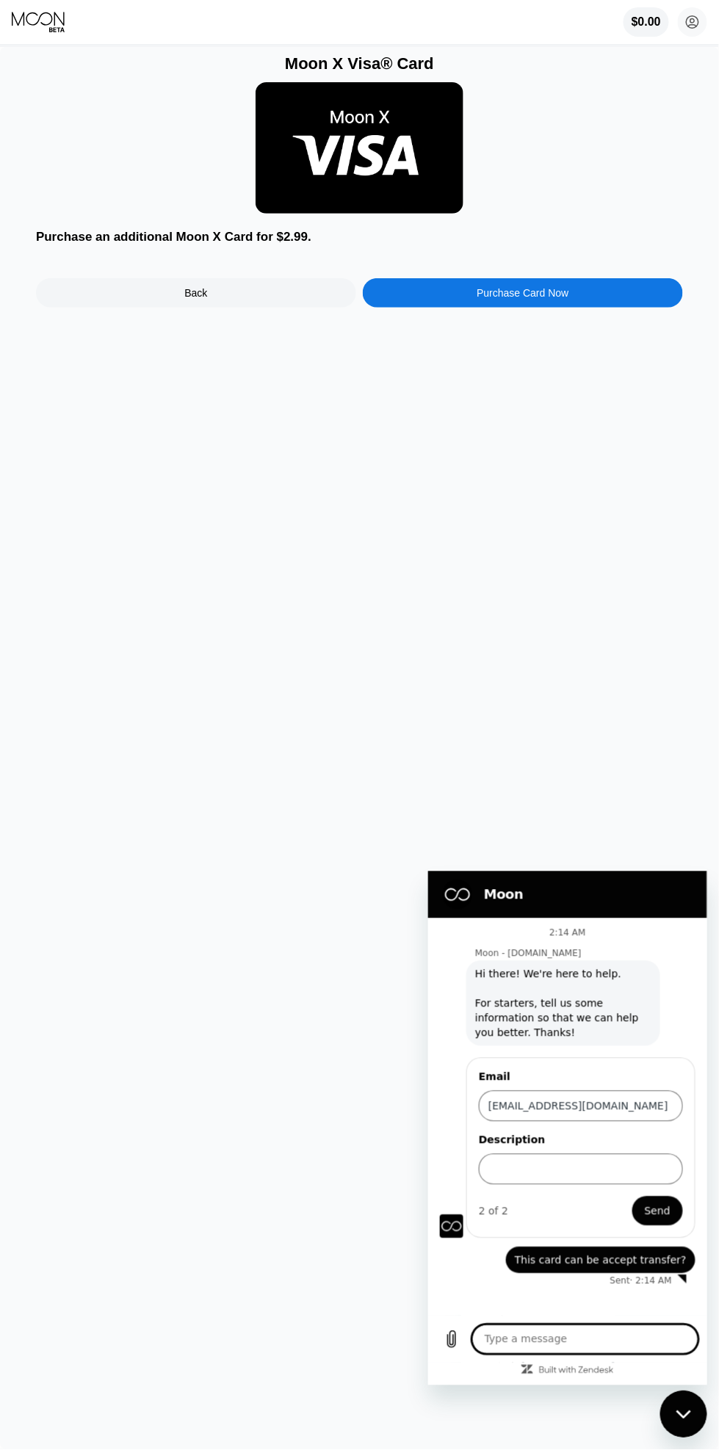
click at [668, 763] on div "Moon X Visa® Card Purchase an additional Moon X Card for $2.99. Back Purchase C…" at bounding box center [359, 748] width 719 height 1403
click at [590, 1196] on div "2 of 2 Send" at bounding box center [580, 1210] width 204 height 29
click at [588, 1169] on input "Description" at bounding box center [580, 1168] width 204 height 31
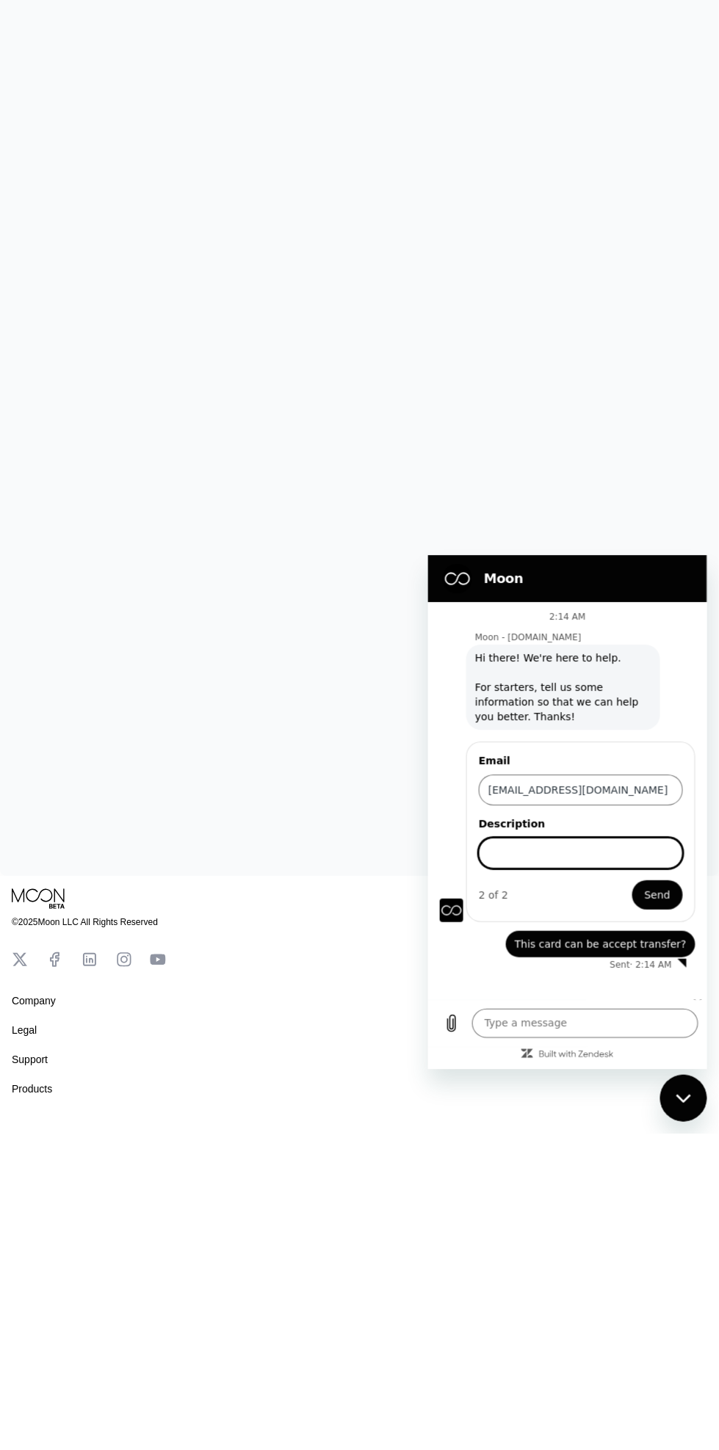
scroll to position [286, 0]
type input "About the card"
click at [680, 886] on div "2 of 2 Send" at bounding box center [580, 893] width 204 height 29
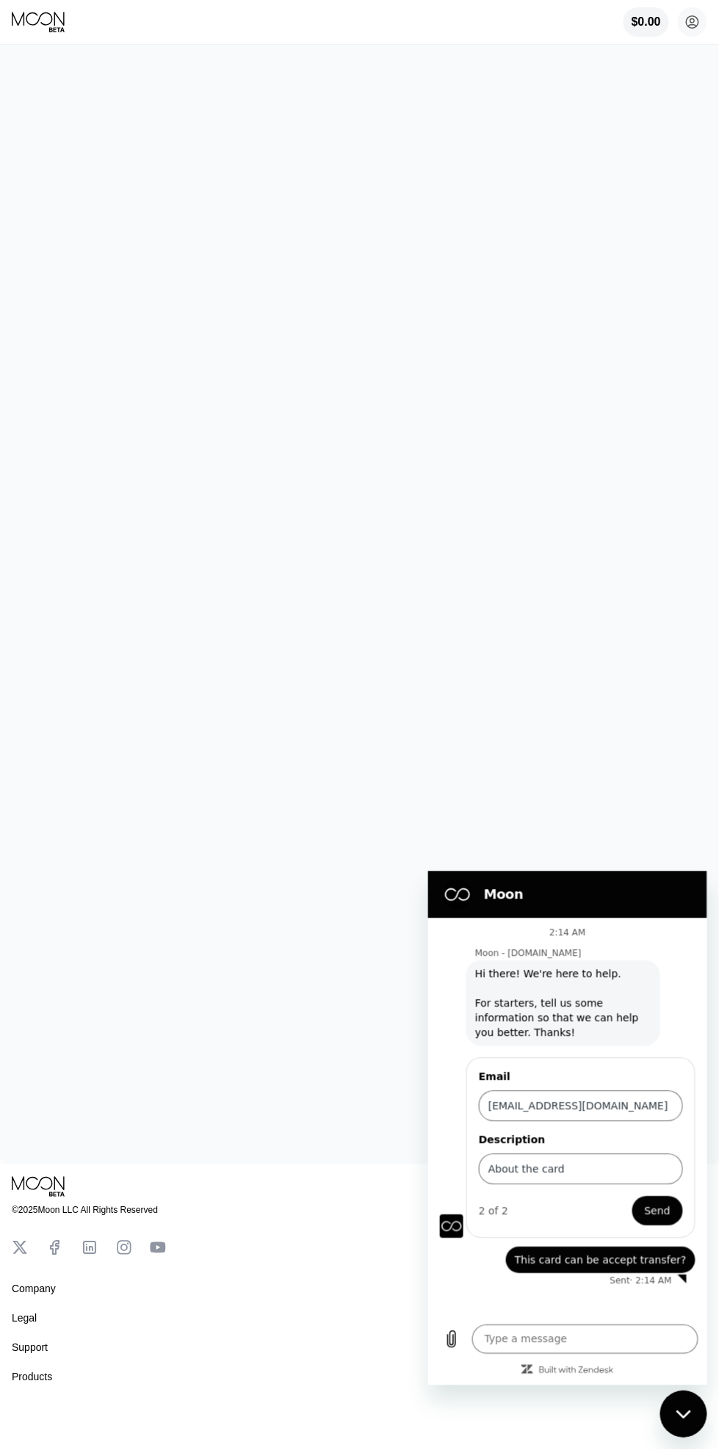
click at [655, 1224] on button "Send" at bounding box center [656, 1210] width 51 height 29
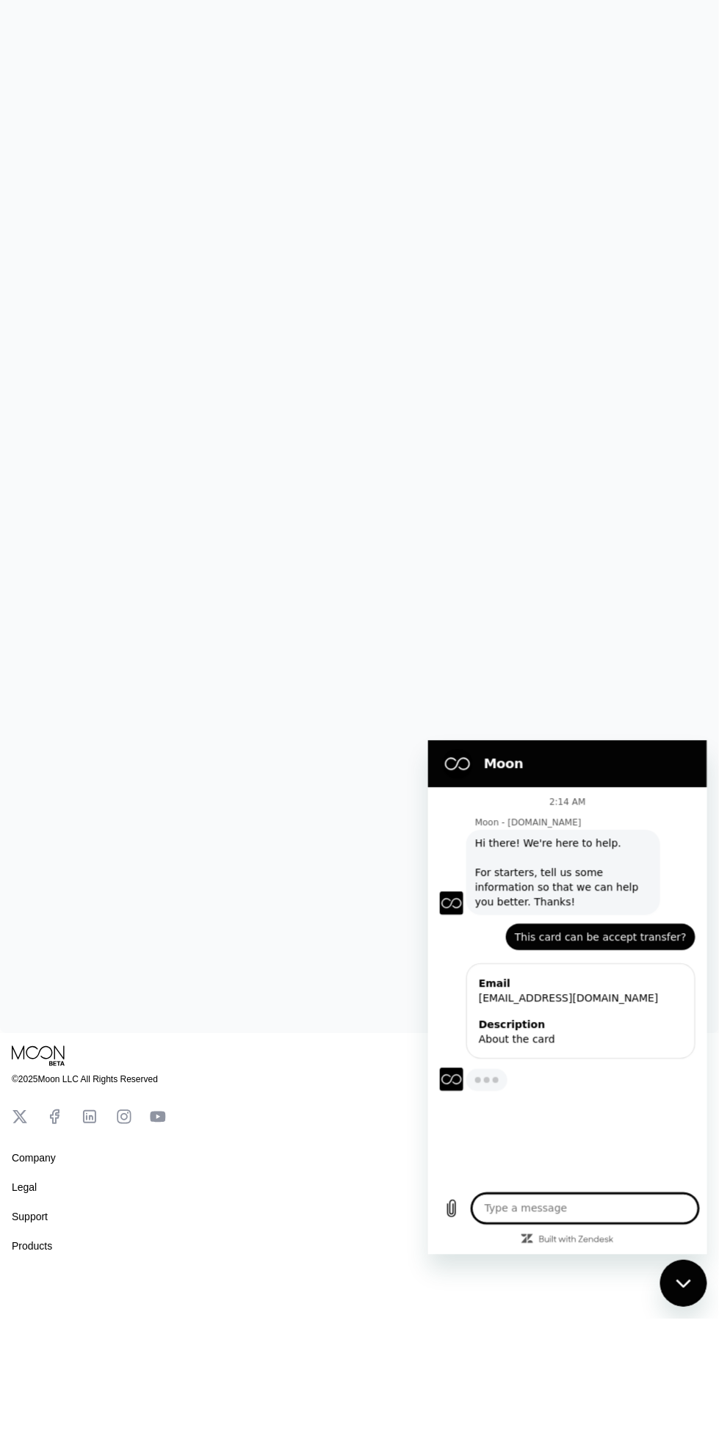
scroll to position [356, 0]
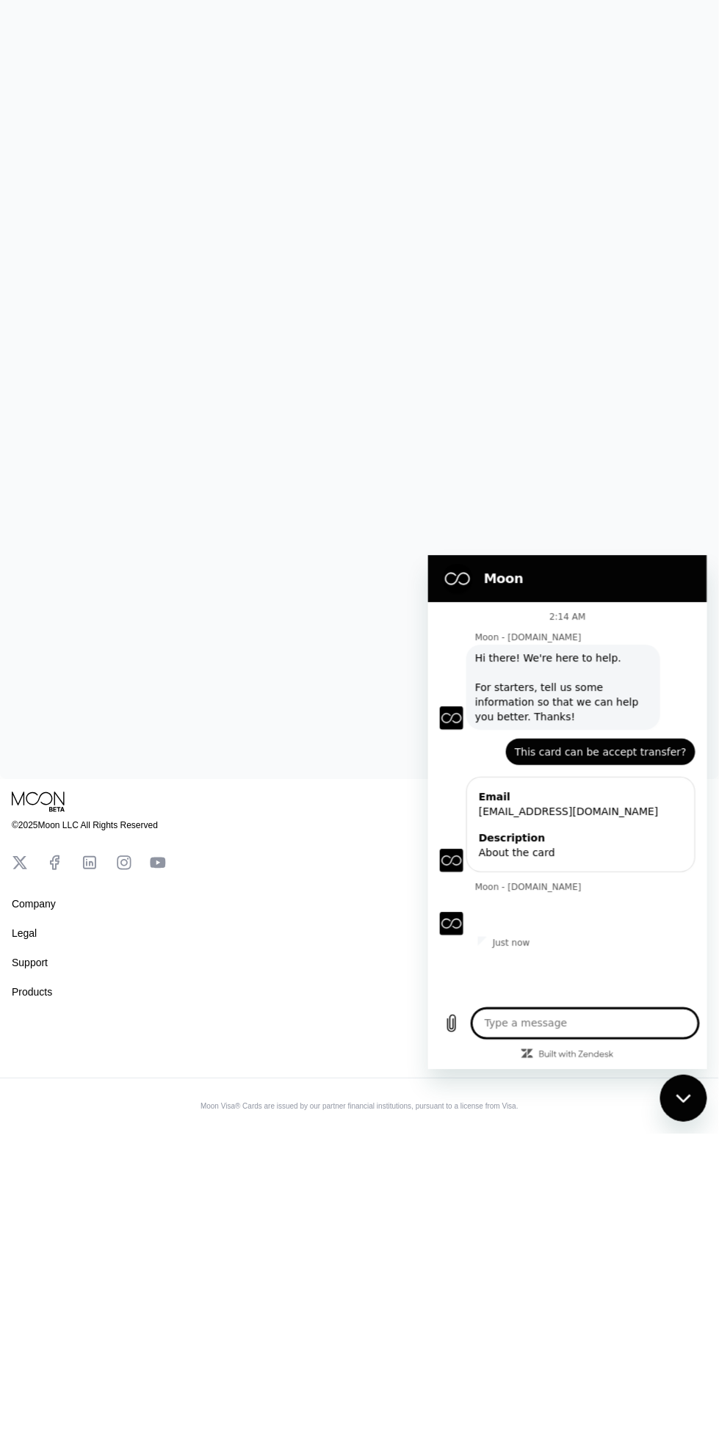
click at [638, 1023] on textarea at bounding box center [584, 1023] width 226 height 29
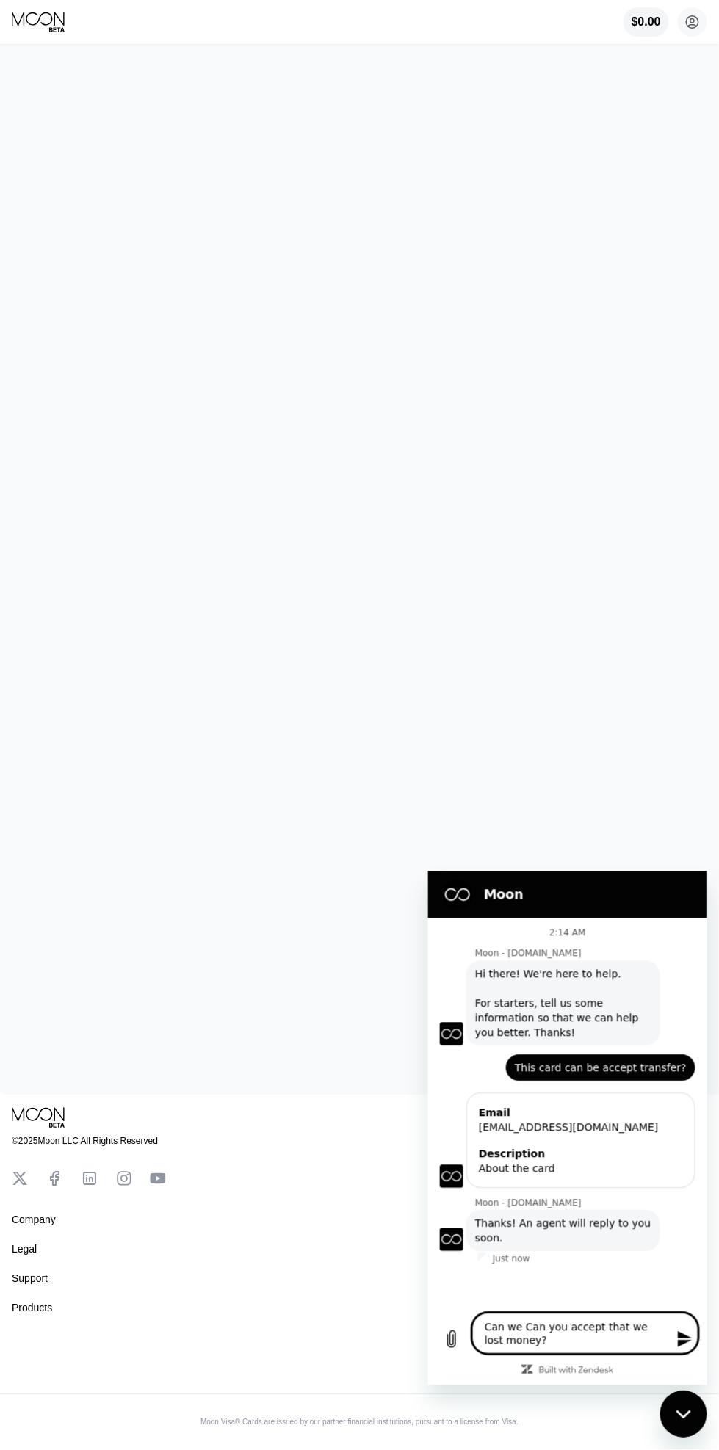
click at [538, 1321] on textarea "Can we Can you accept that we lost money?" at bounding box center [584, 1332] width 226 height 41
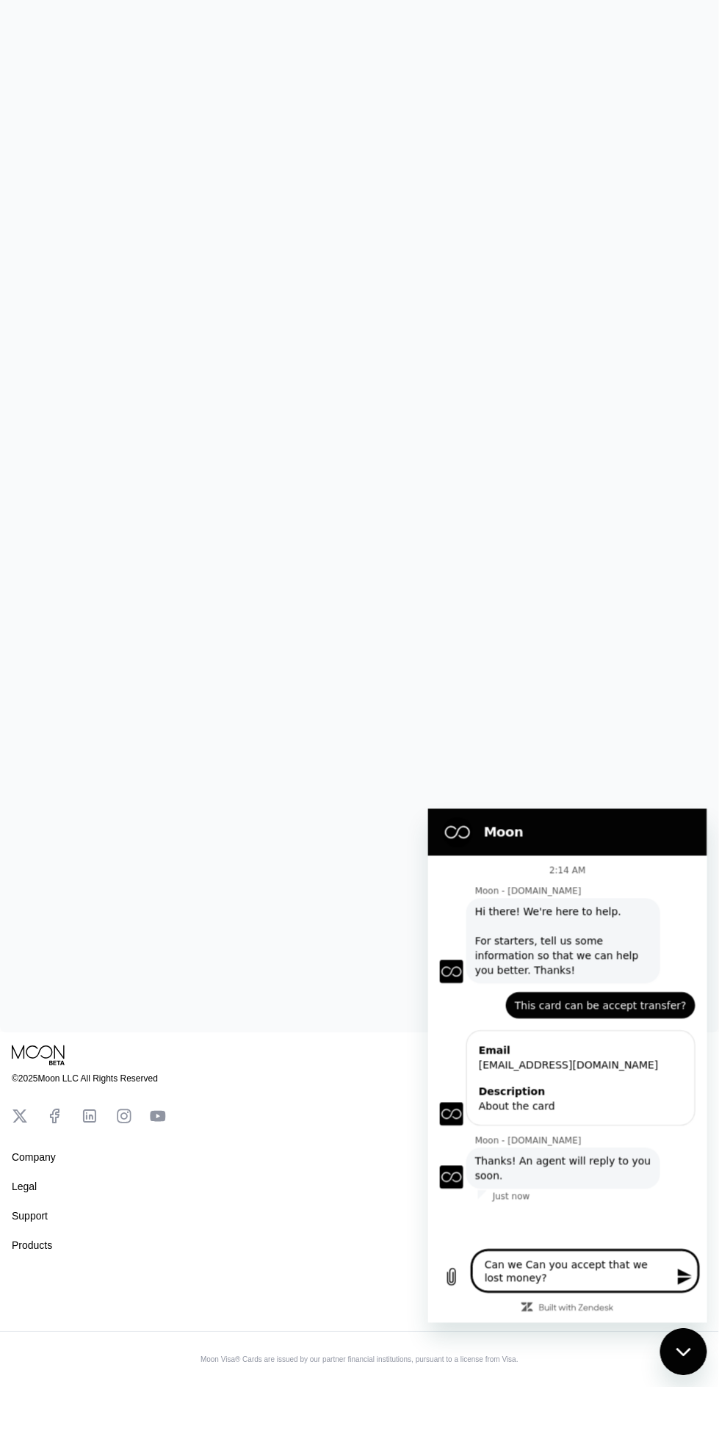
scroll to position [356, 0]
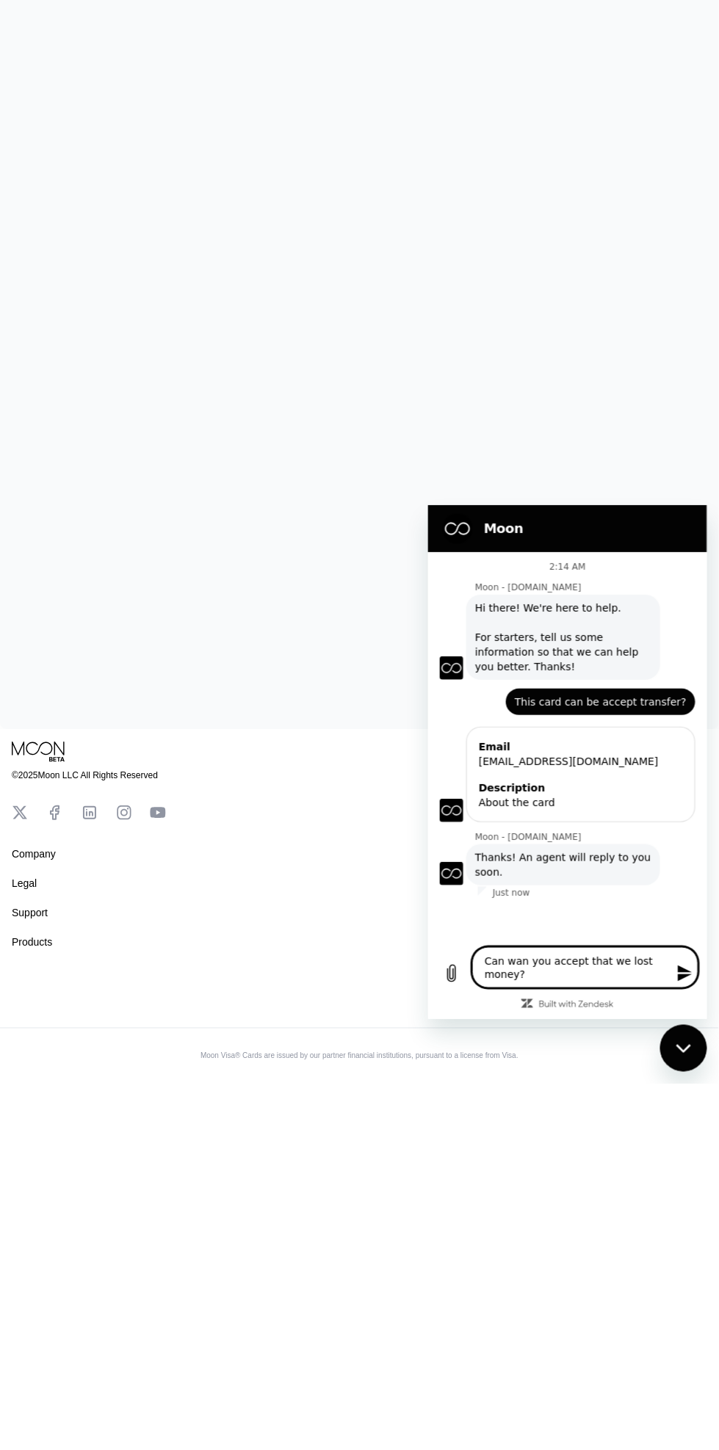
click at [528, 954] on textarea "Can wan you accept that we lost money?" at bounding box center [584, 966] width 226 height 41
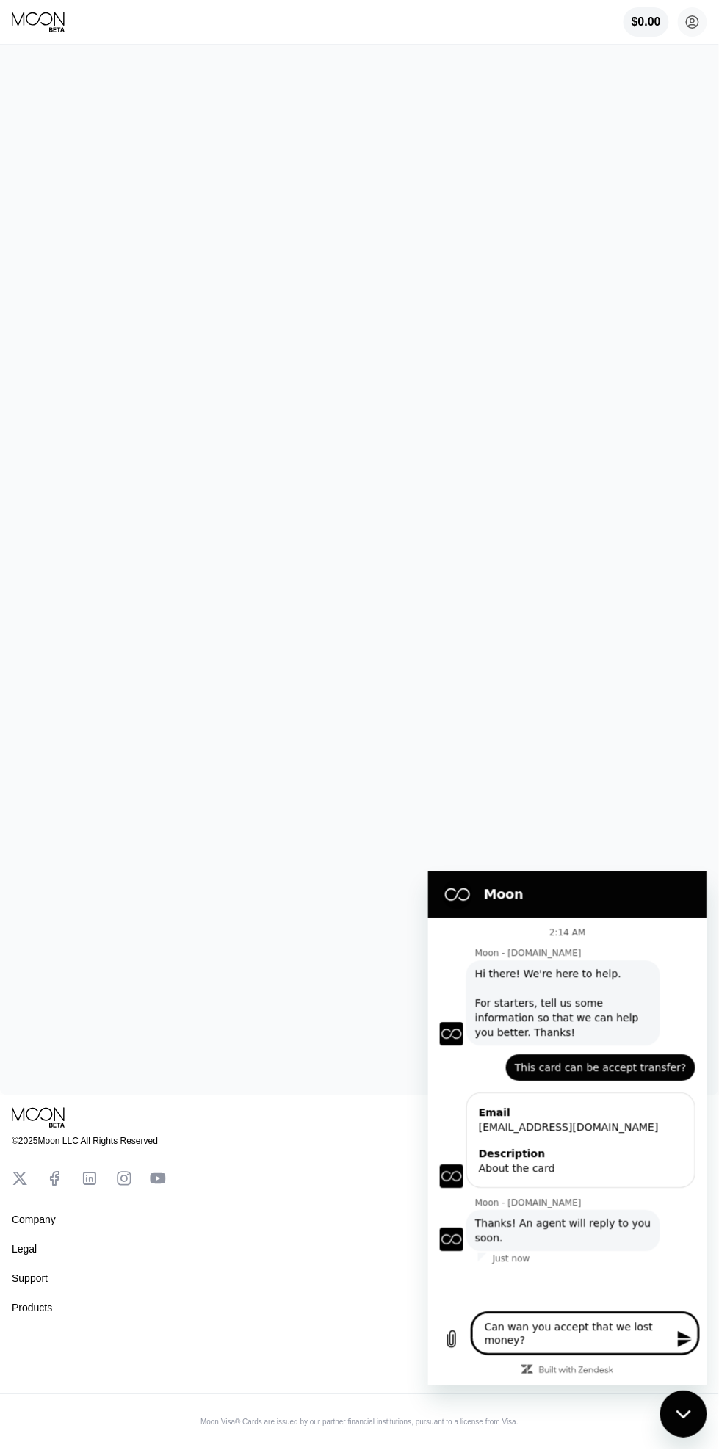
click at [557, 1327] on textarea "Can wan you accept that we lost money?" at bounding box center [584, 1332] width 226 height 41
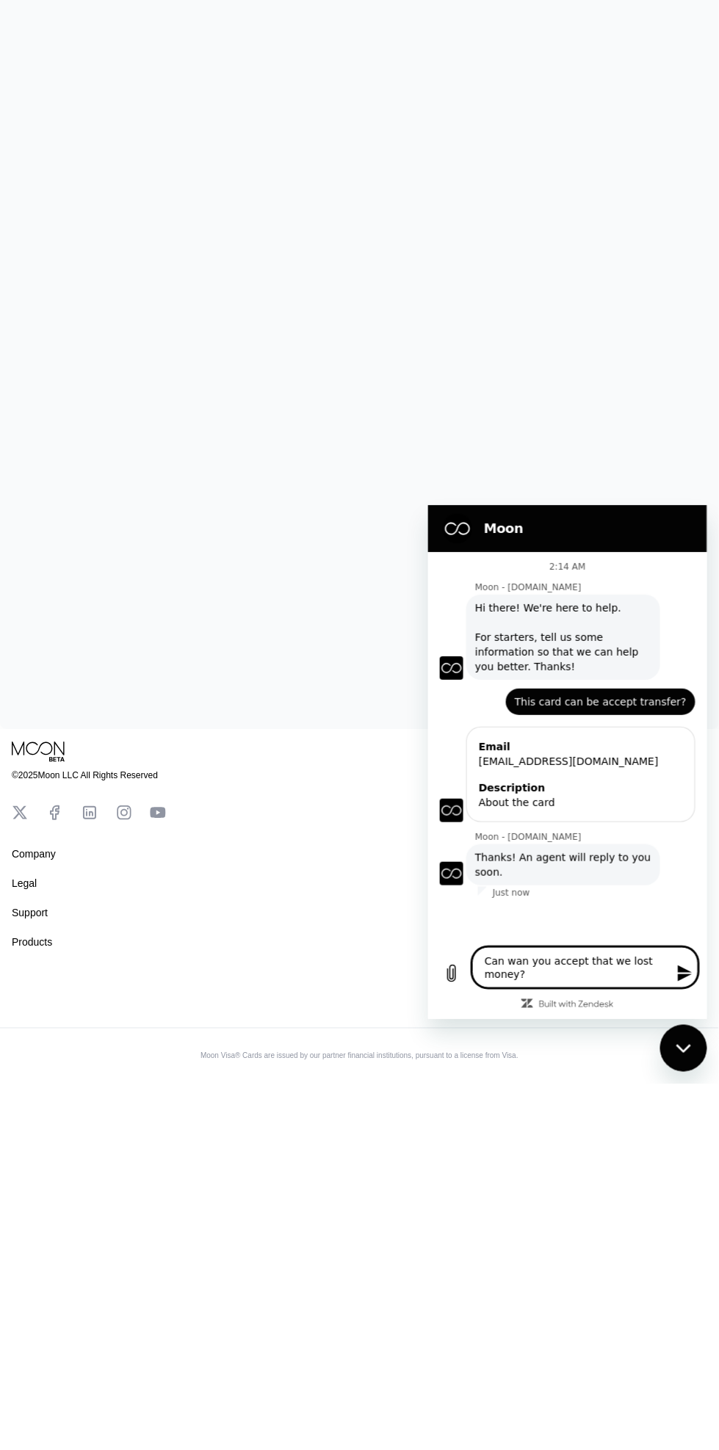
click at [540, 956] on textarea "Can wan you accept that we lost money?" at bounding box center [584, 966] width 226 height 41
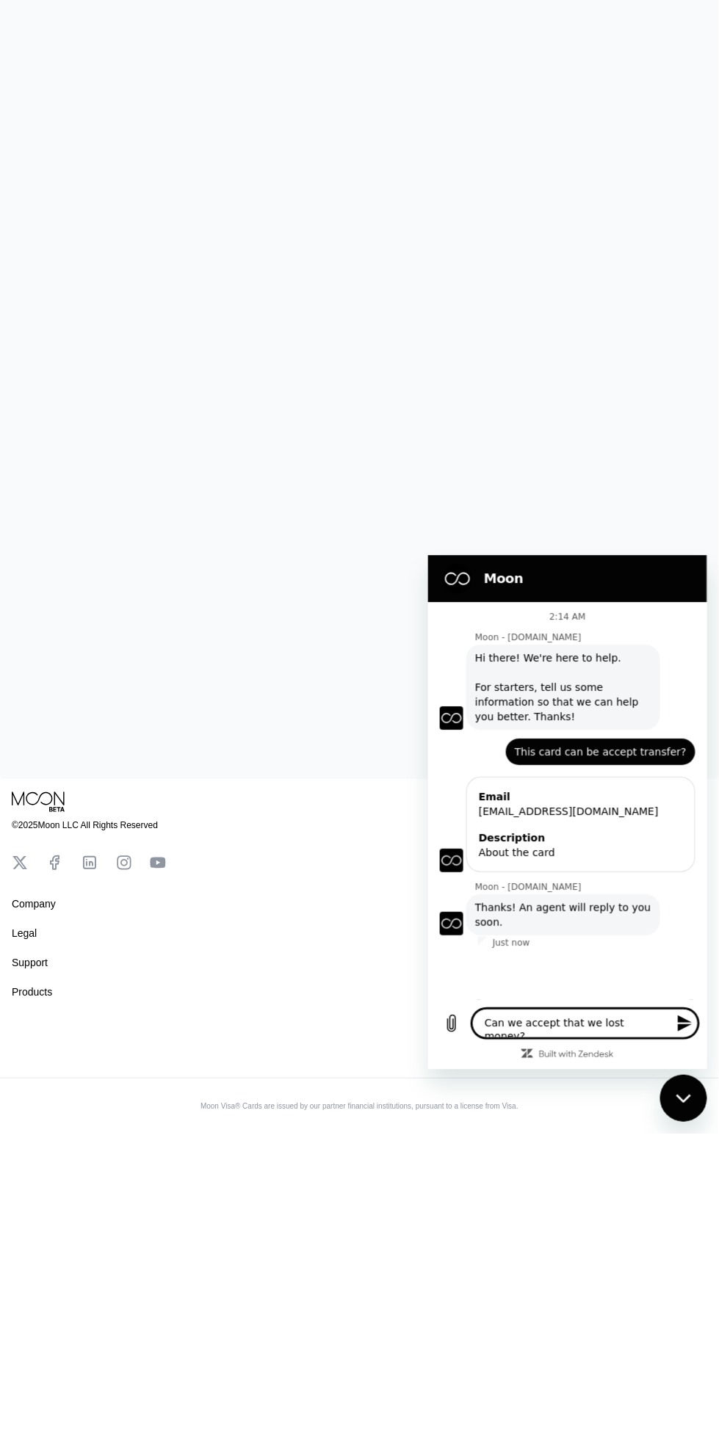
click at [685, 1089] on div "Close messaging window" at bounding box center [683, 1097] width 44 height 44
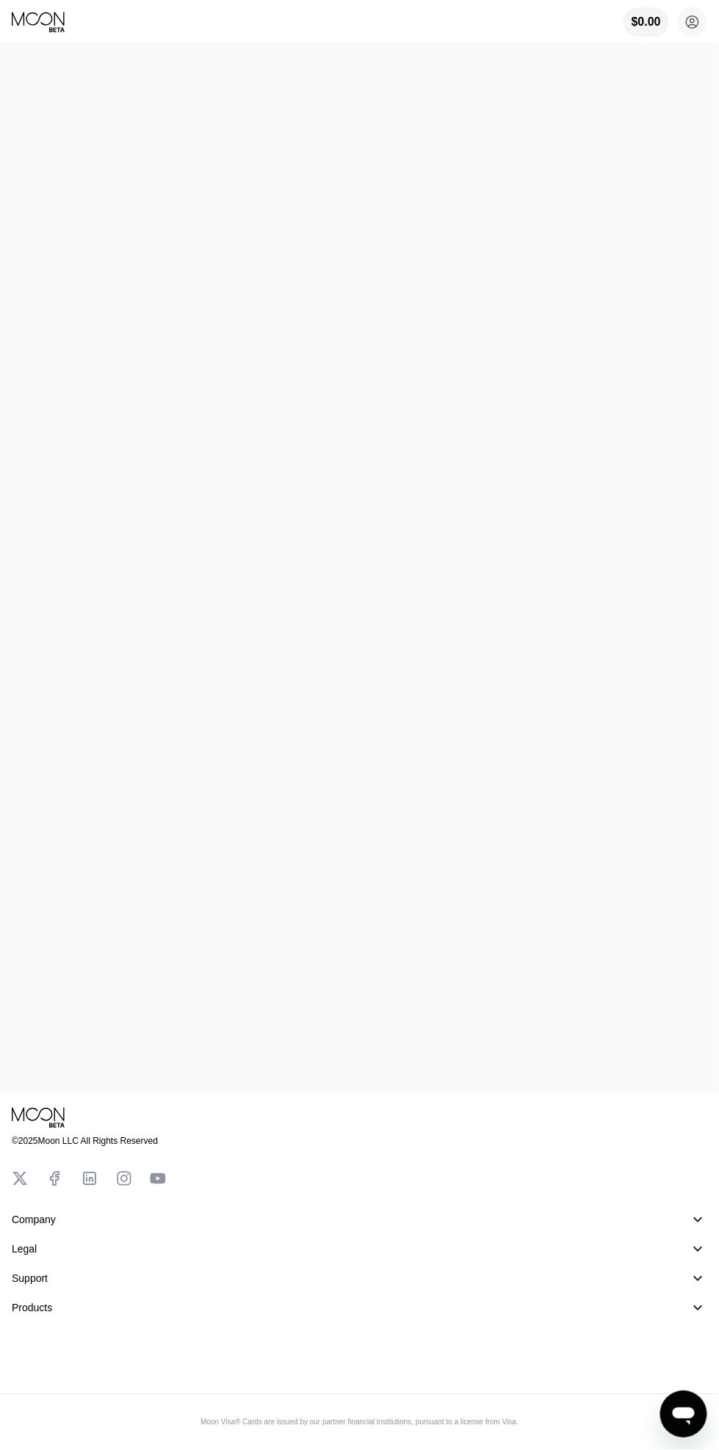
click at [669, 1410] on icon "Open messaging window" at bounding box center [682, 1413] width 26 height 26
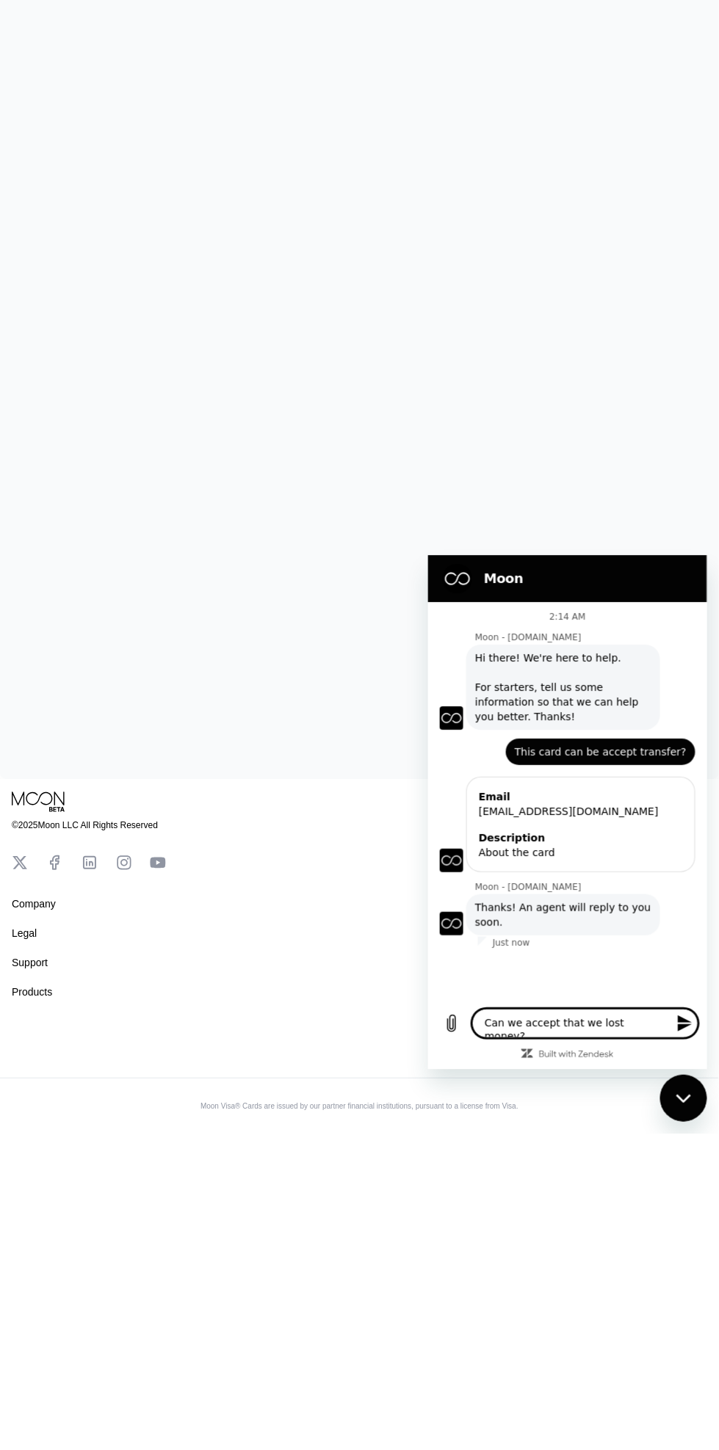
click at [618, 1018] on textarea "Can we accept that we lost money?" at bounding box center [584, 1023] width 226 height 29
click at [592, 1005] on textarea "Can we accept that we receive money?" at bounding box center [584, 1017] width 226 height 41
type textarea "Can we accept that receive money?"
click at [708, 1338] on div "© 2025 Moon LLC All Rights Reserved Company About Us Careers Contact Us Legal T…" at bounding box center [359, 1232] width 719 height 275
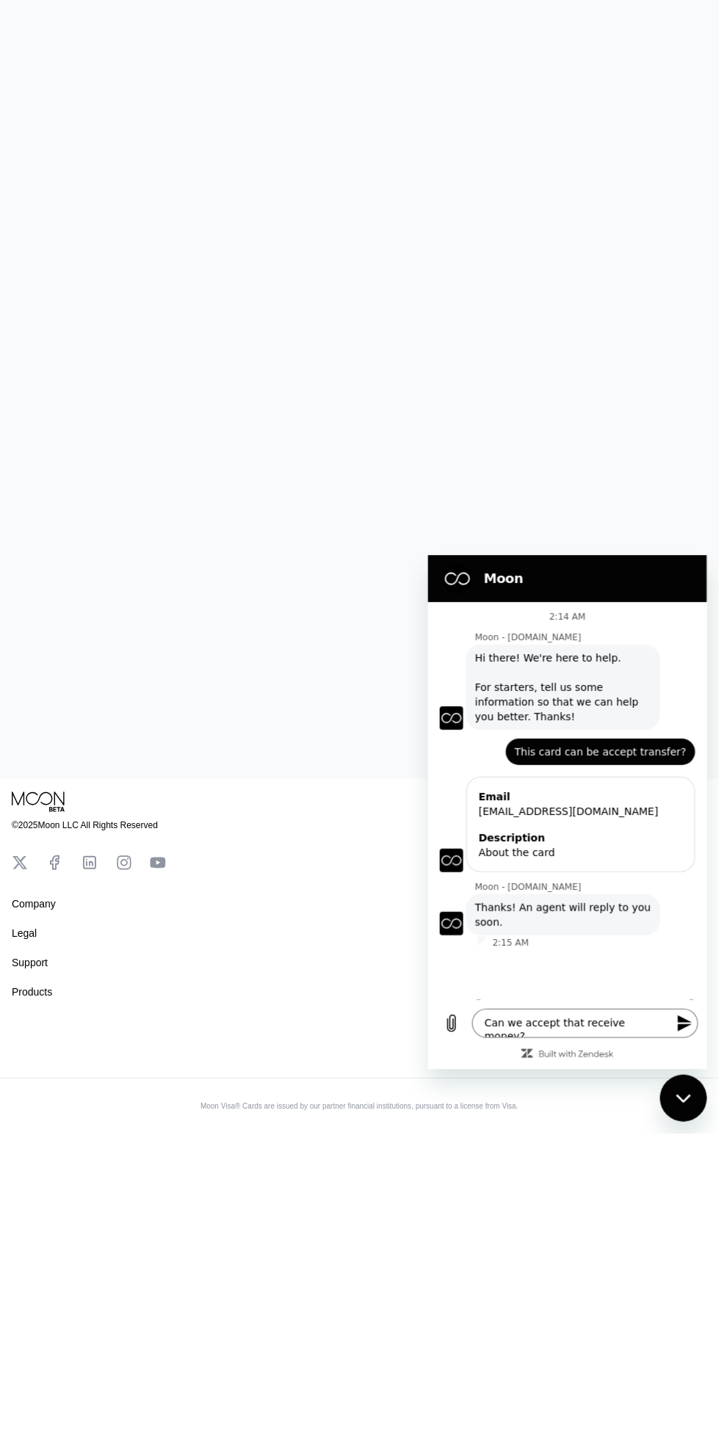
scroll to position [356, 0]
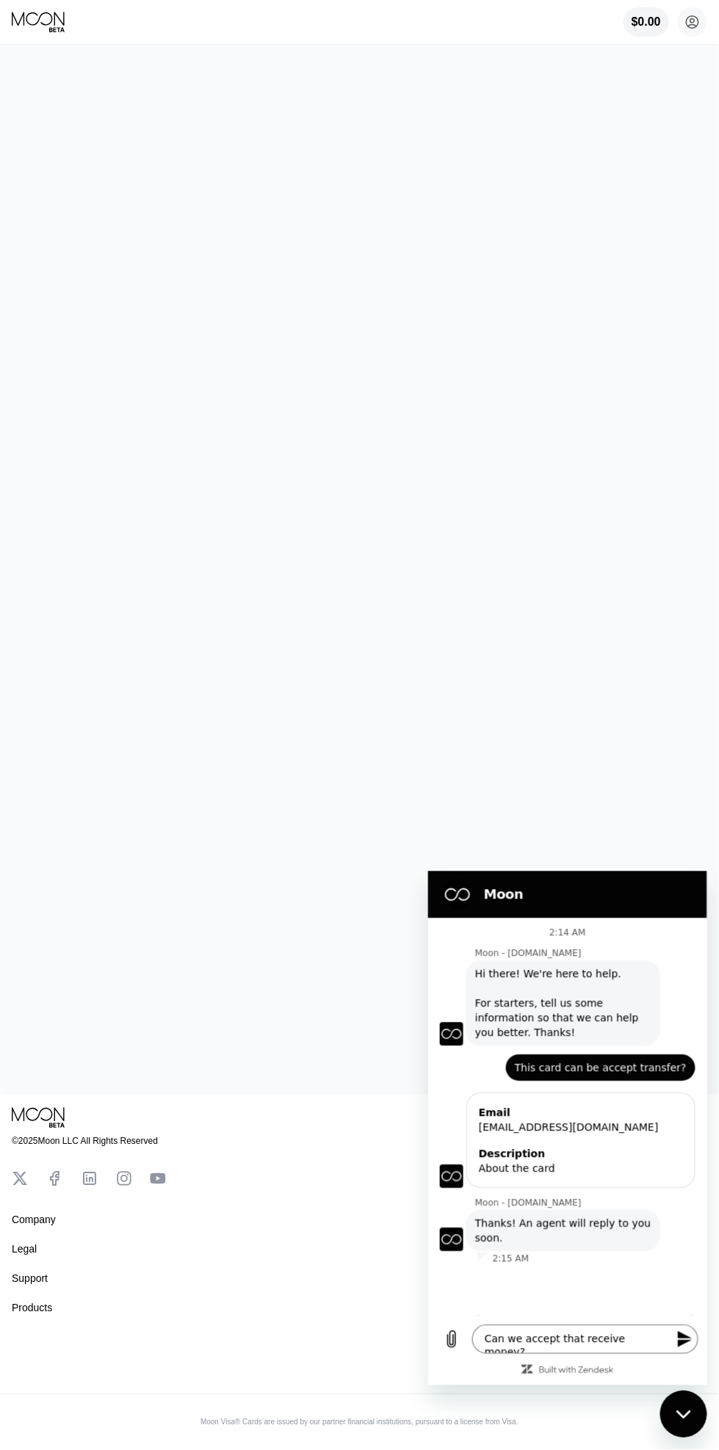
click at [686, 1338] on icon "Send message" at bounding box center [684, 1339] width 18 height 18
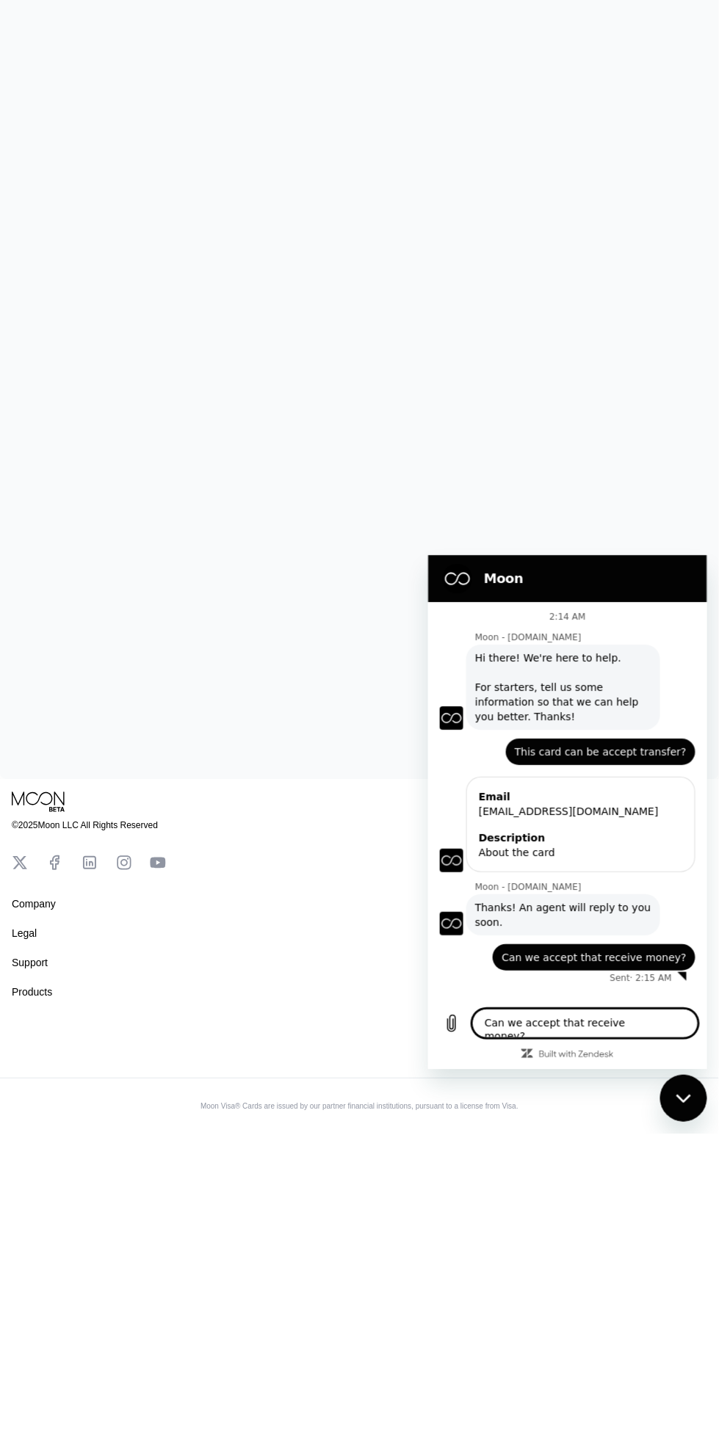
click at [687, 1093] on icon "Close messaging window" at bounding box center [682, 1098] width 15 height 10
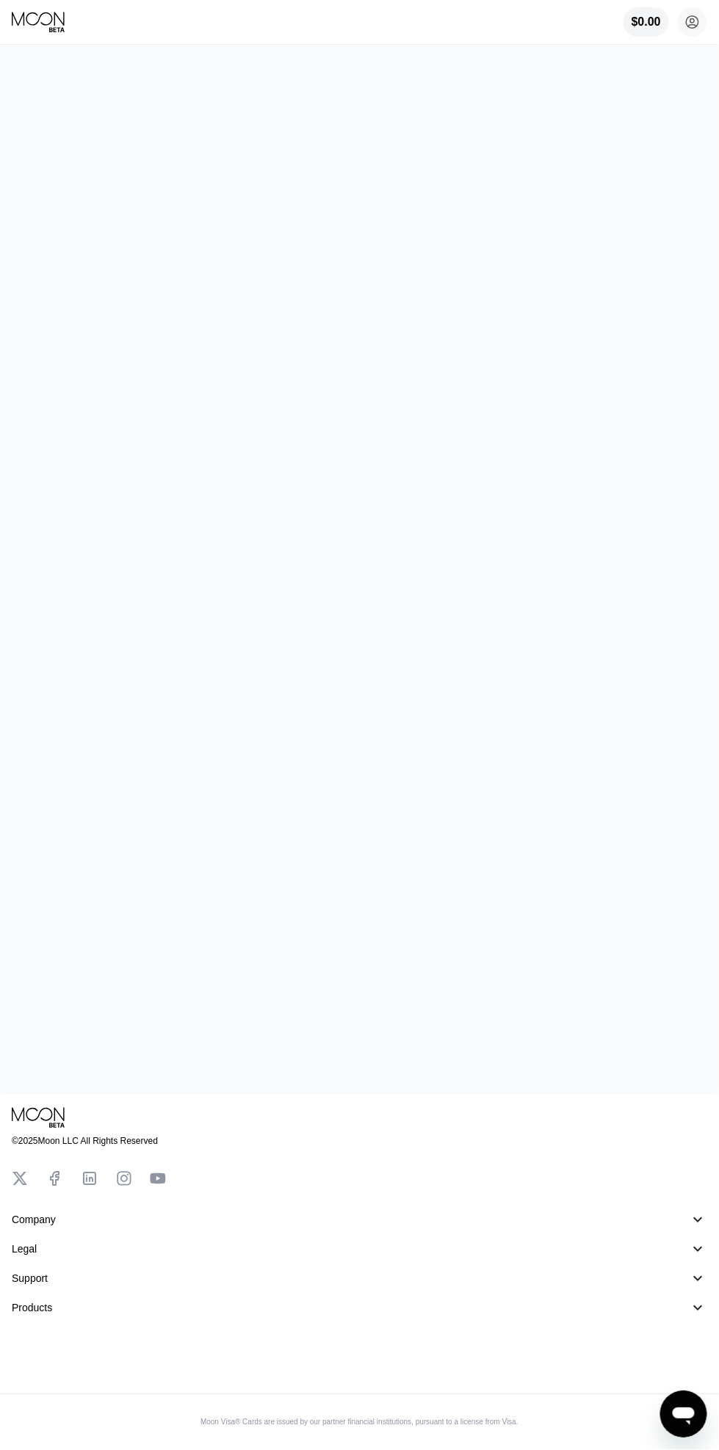
scroll to position [0, 0]
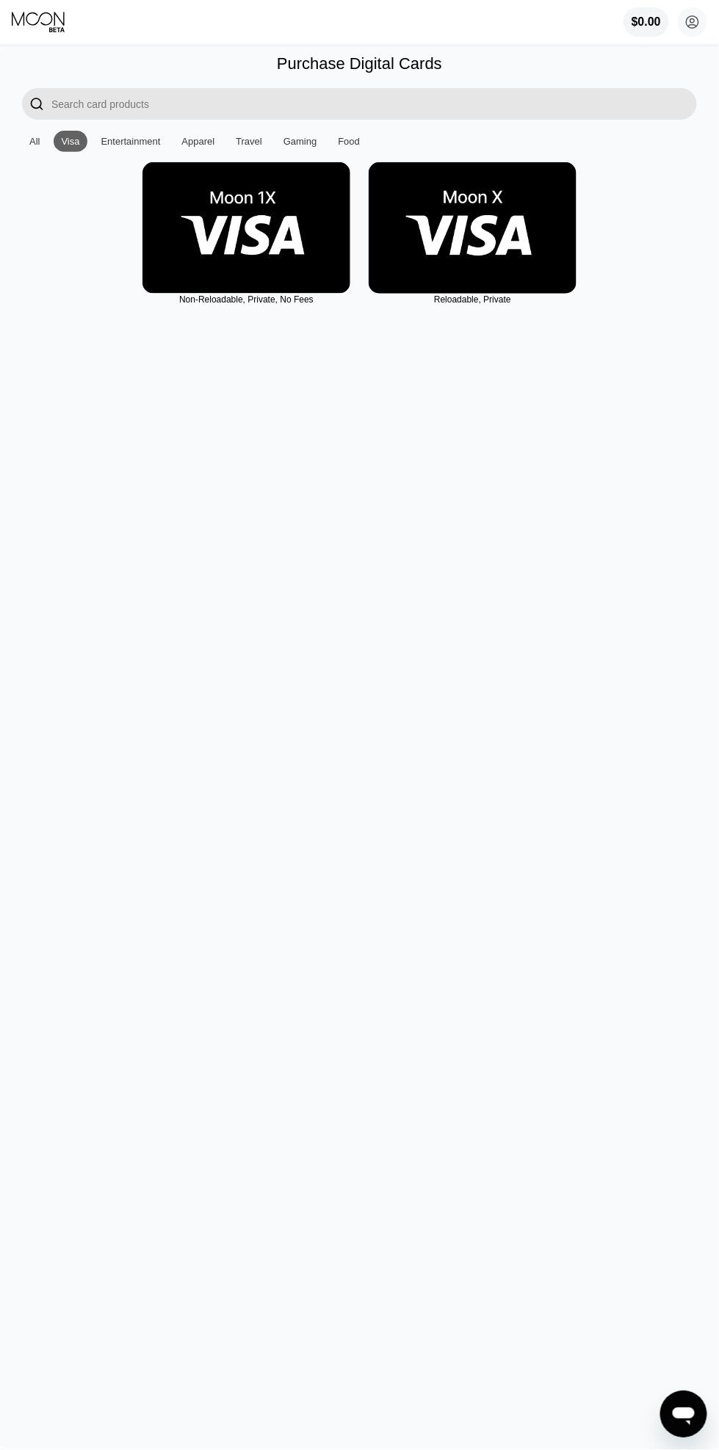
click at [284, 148] on div "Gaming" at bounding box center [300, 141] width 48 height 21
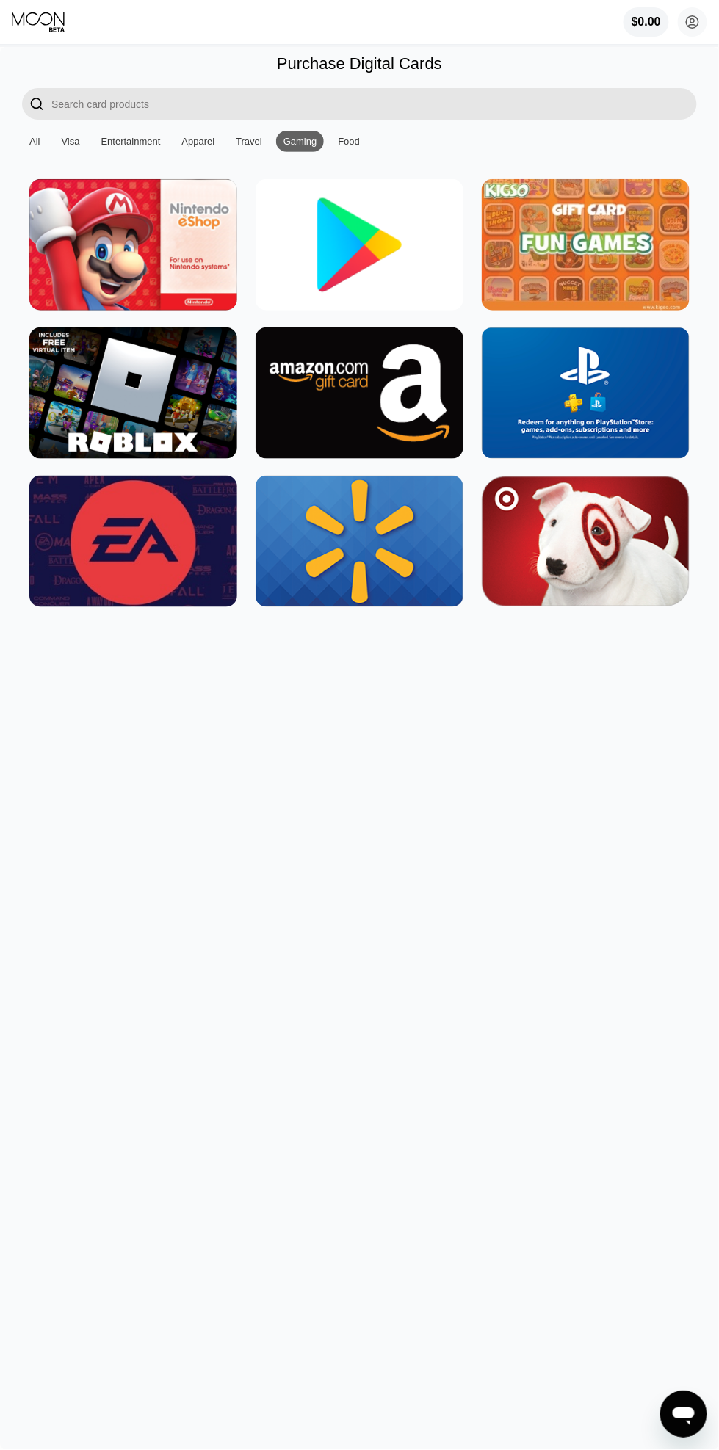
click at [348, 357] on img at bounding box center [359, 392] width 208 height 131
click at [346, 139] on div "Food" at bounding box center [349, 141] width 22 height 11
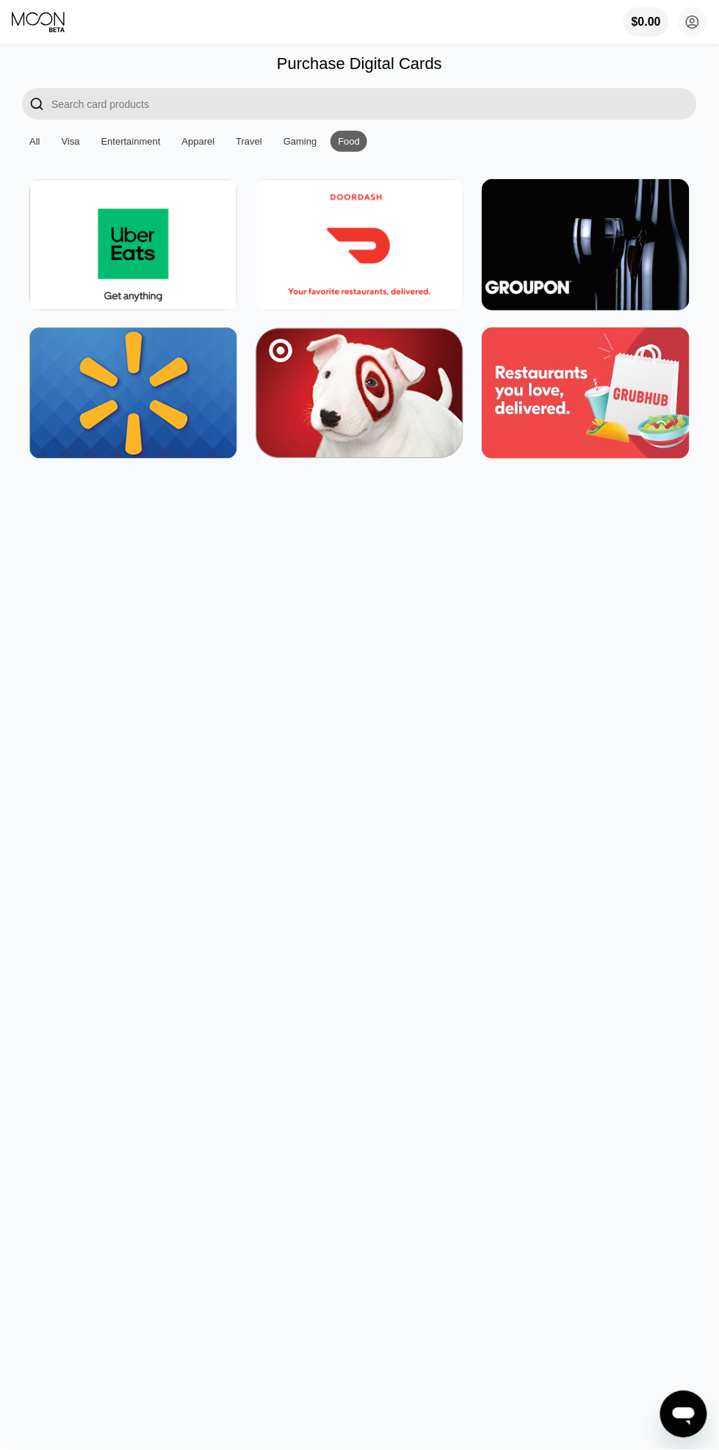
click at [241, 150] on div "Travel" at bounding box center [248, 141] width 41 height 21
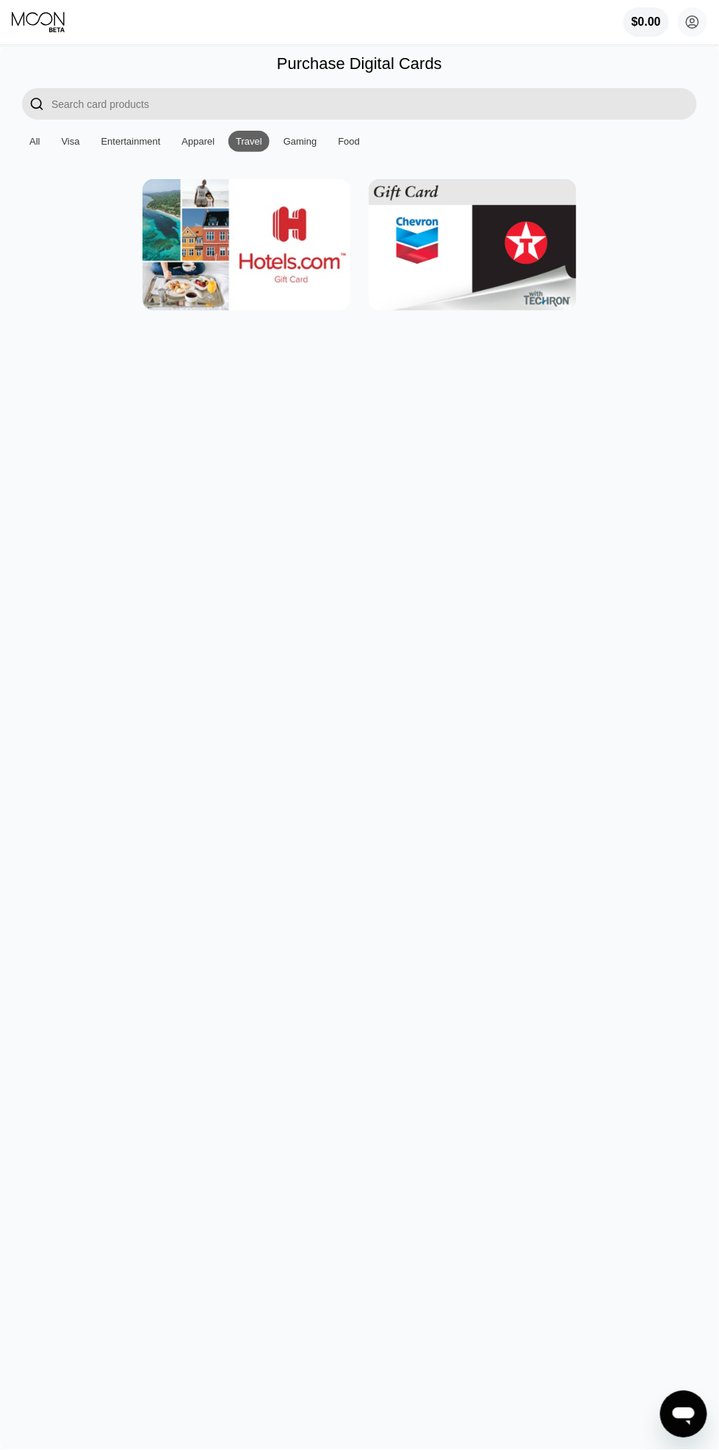
click at [197, 142] on div "Apparel" at bounding box center [197, 141] width 33 height 11
